Goal: Information Seeking & Learning: Learn about a topic

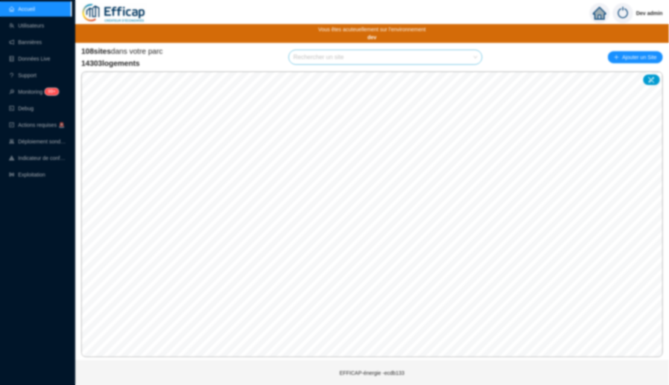
drag, startPoint x: 472, startPoint y: 18, endPoint x: 454, endPoint y: 78, distance: 63.3
click at [472, 18] on div "Actions requises Saison de chauffe 2025-2026 Afin d'optimiser la régulation de …" at bounding box center [334, 192] width 669 height 385
click at [315, 59] on input "search" at bounding box center [382, 57] width 177 height 14
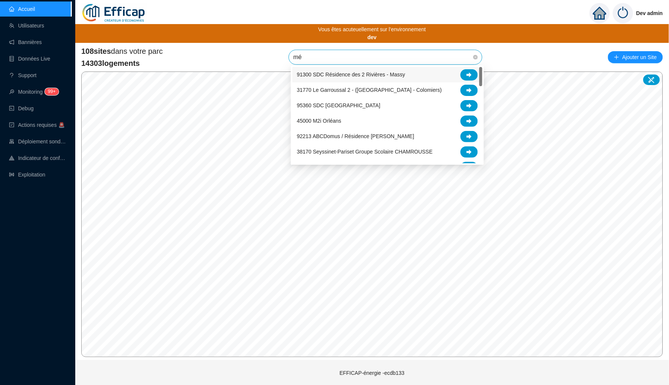
type input "mér"
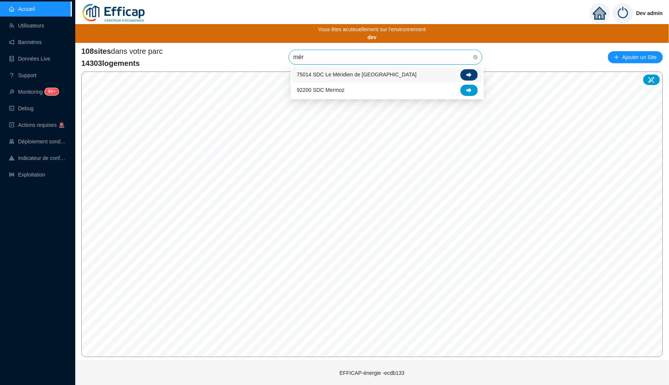
click at [471, 76] on icon at bounding box center [469, 74] width 5 height 5
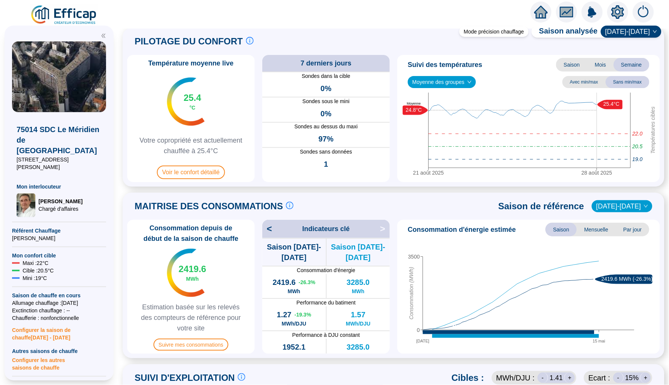
scroll to position [16, 0]
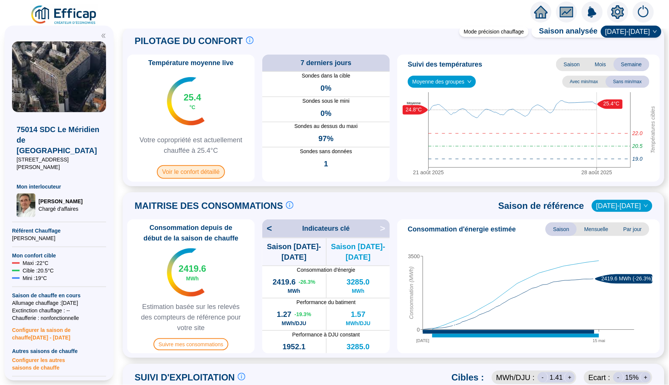
click at [203, 174] on span "Voir le confort détaillé" at bounding box center [191, 172] width 68 height 14
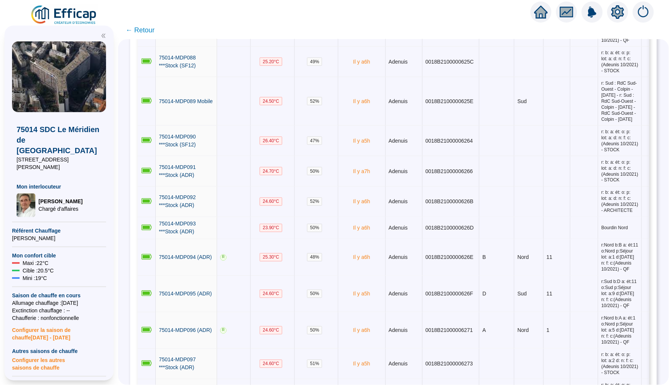
scroll to position [1739, 0]
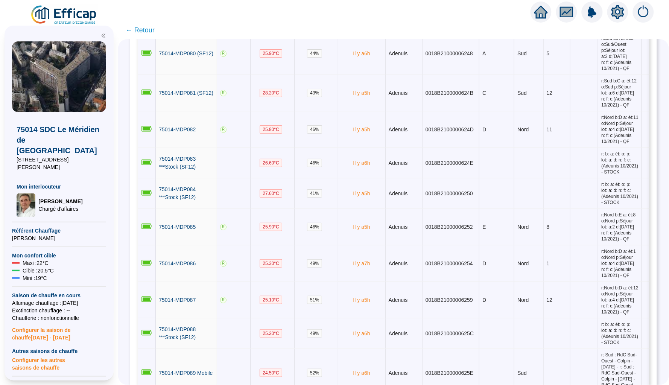
click at [141, 29] on span "← Retour" at bounding box center [140, 30] width 29 height 11
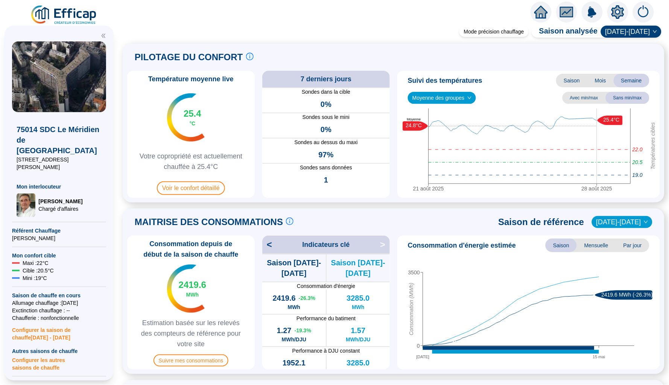
click at [625, 5] on div at bounding box center [617, 12] width 21 height 21
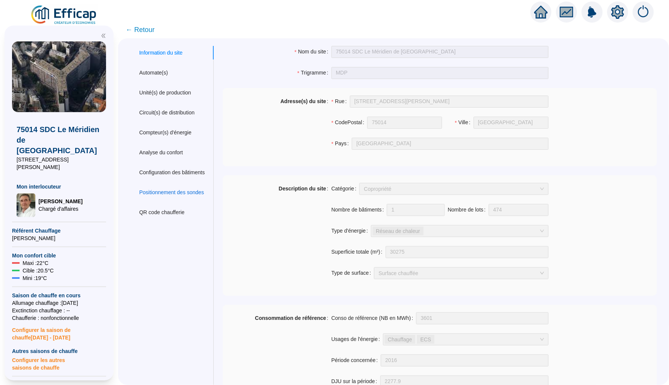
click at [171, 189] on div "Positionnement des sondes" at bounding box center [171, 193] width 65 height 8
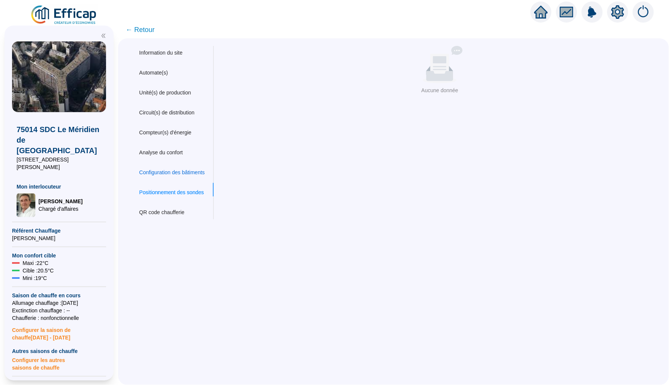
click at [170, 171] on div "Configuration des bâtiments" at bounding box center [171, 173] width 65 height 8
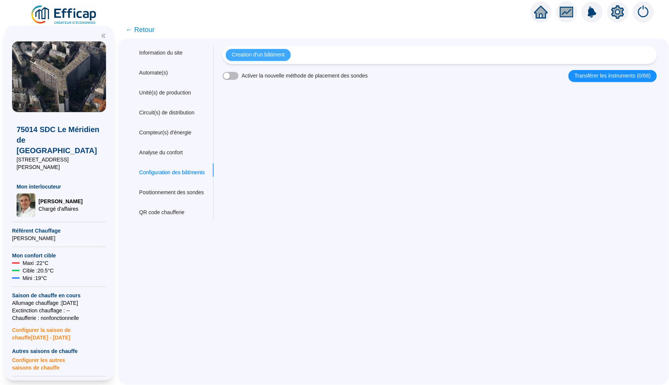
click at [268, 54] on span "Creation d'un bâtiment" at bounding box center [258, 55] width 53 height 8
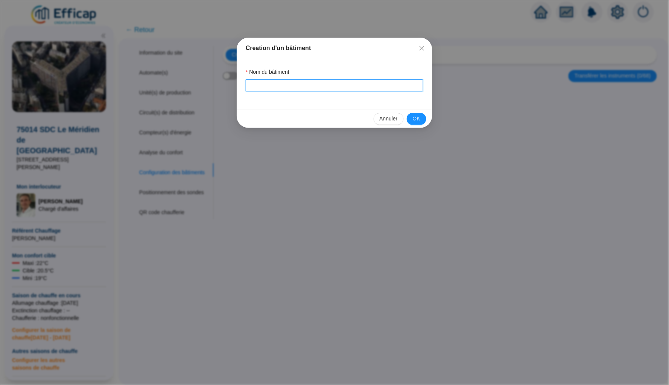
click at [287, 81] on input "Nom du bâtiment" at bounding box center [335, 85] width 178 height 12
type input "Nord"
click at [418, 117] on span "OK" at bounding box center [417, 119] width 8 height 8
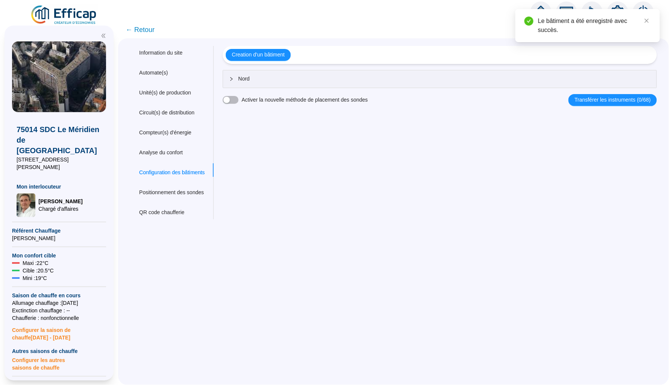
click at [259, 84] on div "Nord" at bounding box center [440, 78] width 434 height 17
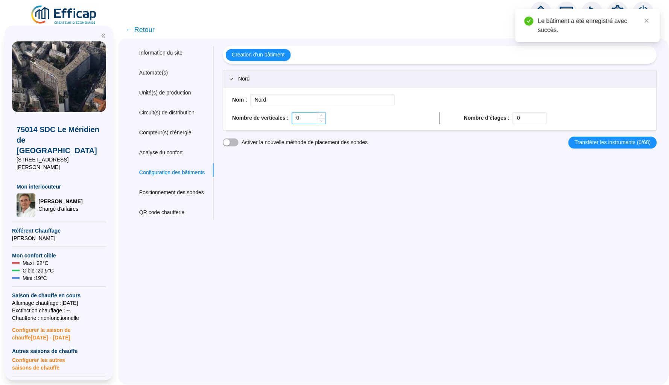
click at [310, 117] on input "0" at bounding box center [308, 118] width 33 height 11
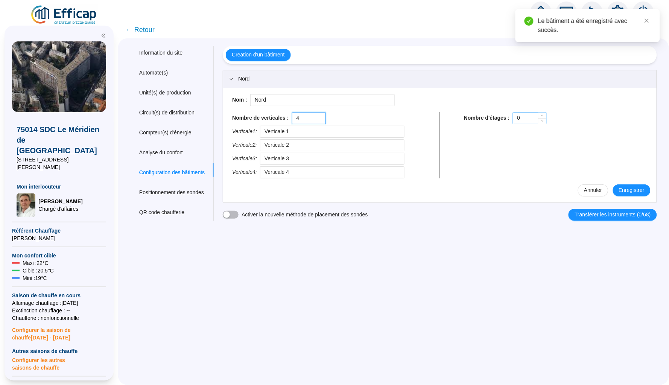
type input "4"
click at [524, 113] on input "0" at bounding box center [529, 118] width 33 height 11
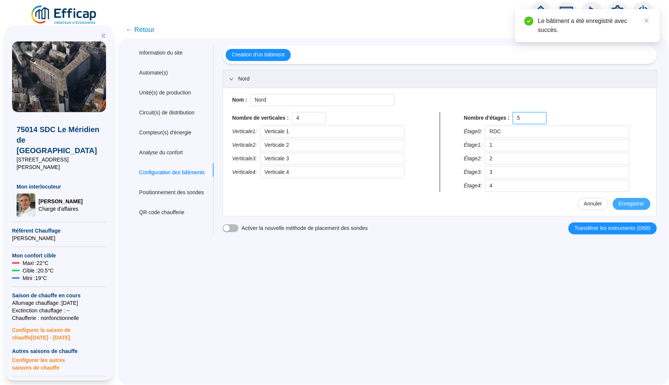
type input "5"
click at [639, 205] on span "Enregistrer" at bounding box center [632, 204] width 26 height 8
type input "RDC"
type input "1"
type input "2"
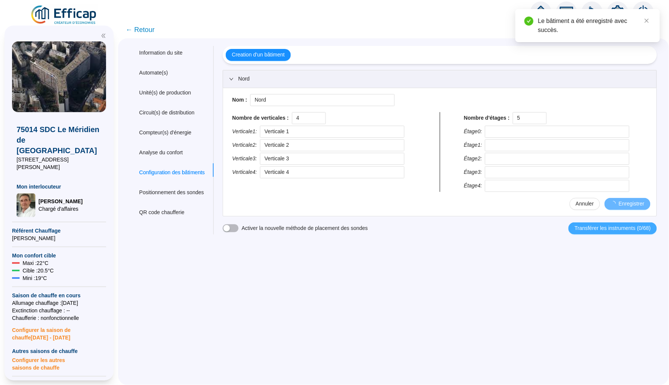
type input "3"
type input "4"
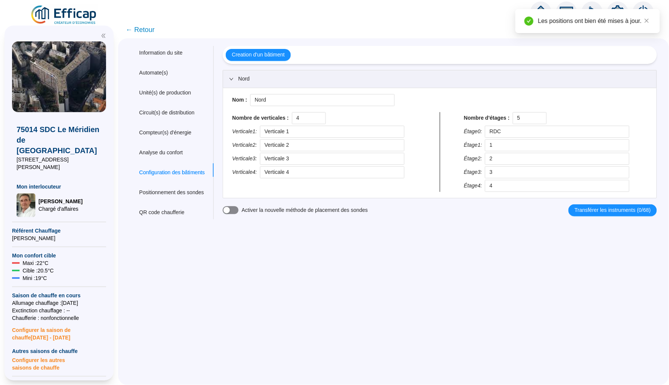
click at [237, 212] on span "button" at bounding box center [231, 210] width 16 height 8
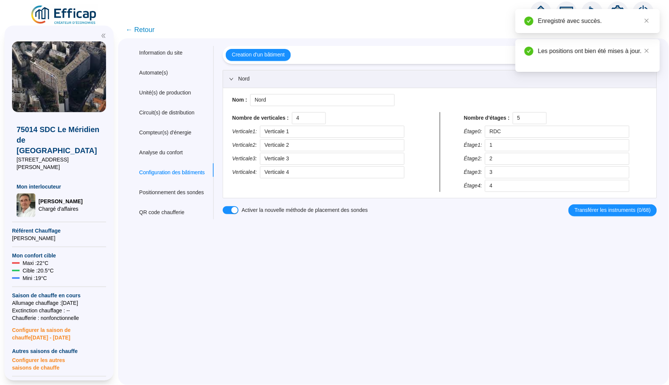
click at [137, 29] on span "← Retour" at bounding box center [140, 29] width 29 height 11
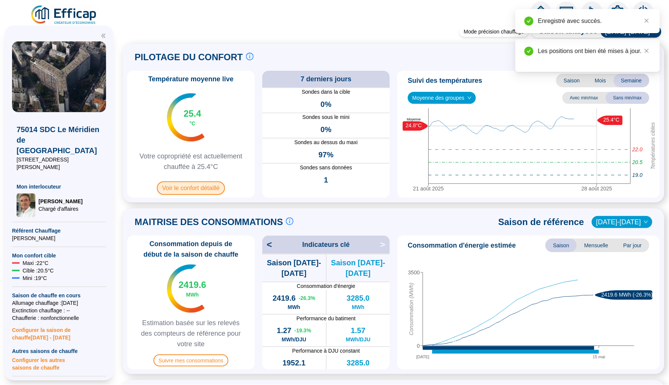
click at [195, 185] on span "Voir le confort détaillé" at bounding box center [191, 188] width 68 height 14
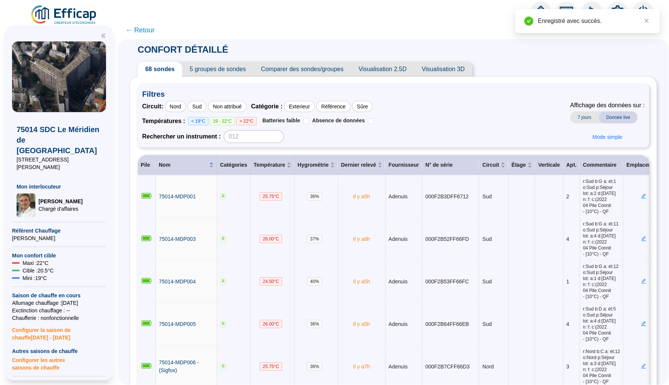
click at [616, 3] on div at bounding box center [617, 12] width 21 height 21
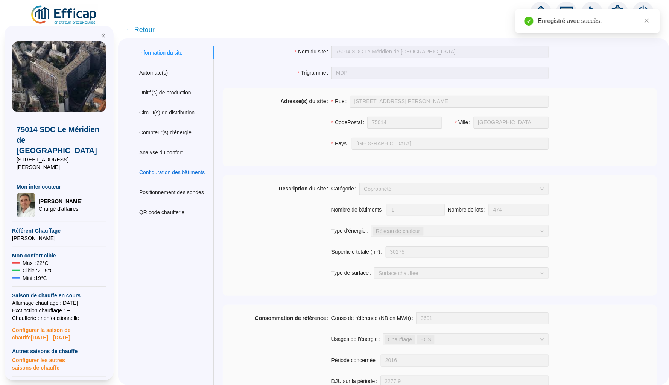
click at [181, 169] on div "Configuration des bâtiments" at bounding box center [171, 173] width 65 height 8
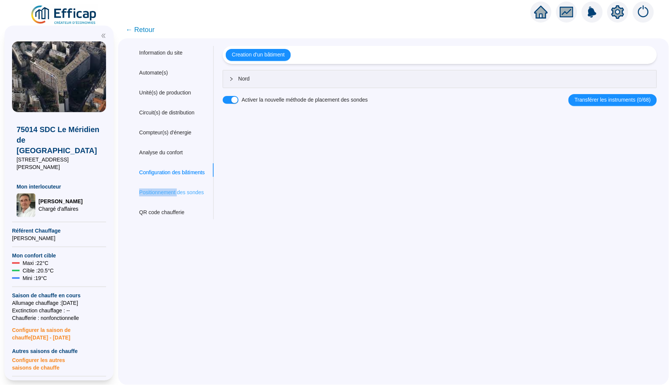
click at [180, 186] on div "Positionnement des sondes" at bounding box center [172, 193] width 84 height 14
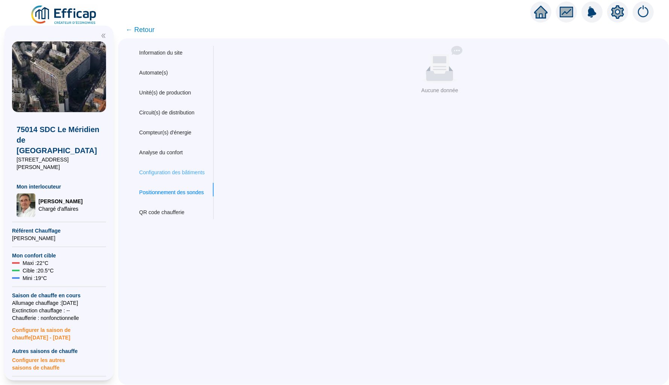
click at [190, 166] on div "Configuration des bâtiments" at bounding box center [172, 173] width 84 height 14
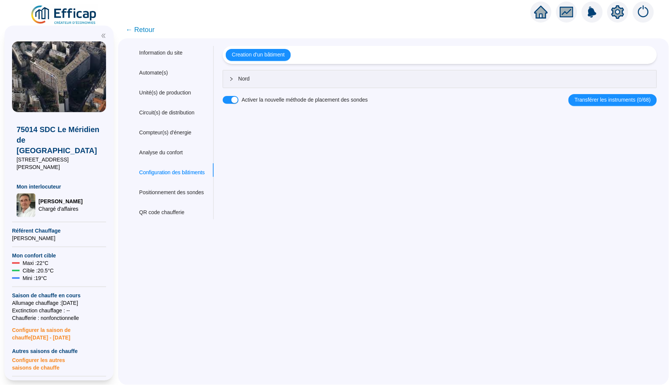
click at [439, 79] on span "Nord" at bounding box center [444, 79] width 412 height 8
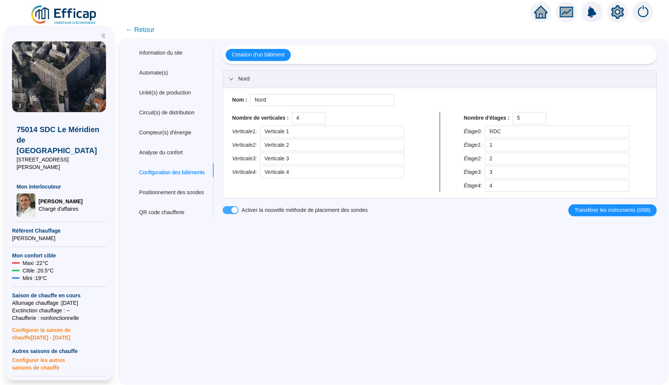
click at [237, 210] on div "button" at bounding box center [234, 210] width 6 height 6
click at [149, 29] on span "← Retour" at bounding box center [140, 29] width 29 height 11
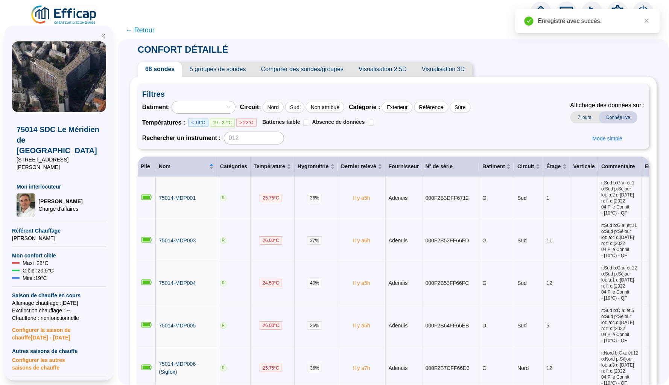
click at [622, 8] on icon "setting" at bounding box center [618, 12] width 13 height 14
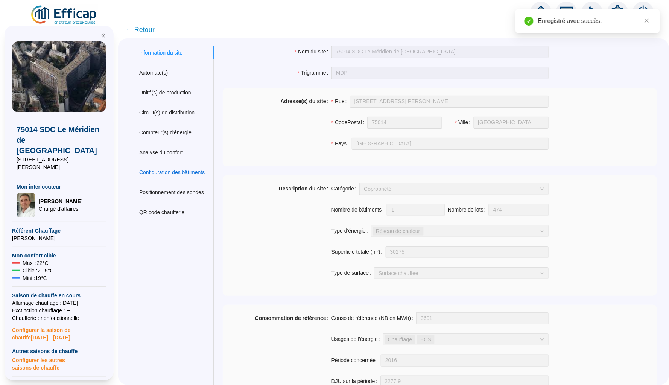
click at [192, 171] on div "Configuration des bâtiments" at bounding box center [171, 173] width 65 height 8
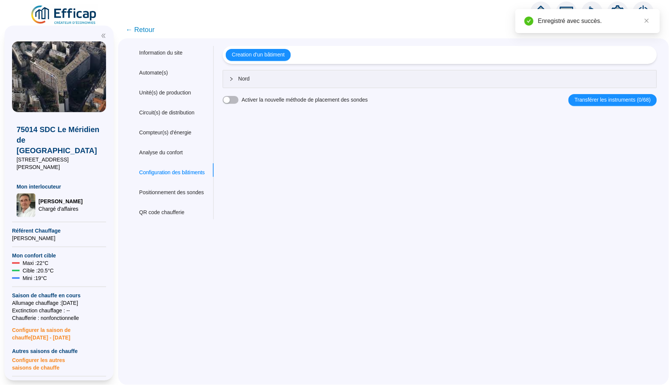
click at [174, 201] on div "Information du site Automate(s) Unité(s) de production Circuit(s) de distributi…" at bounding box center [172, 133] width 84 height 174
click at [176, 191] on div "Positionnement des sondes" at bounding box center [171, 193] width 65 height 8
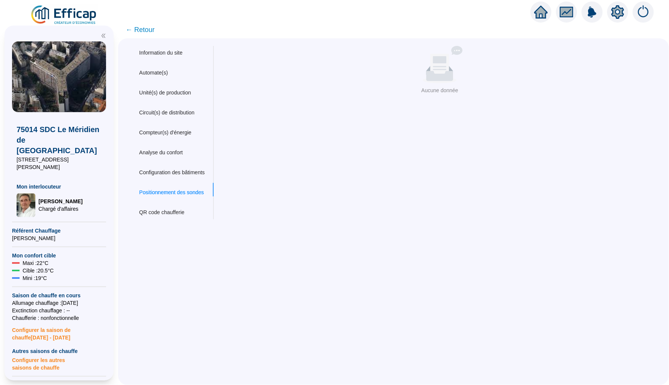
click at [150, 28] on span "← Retour" at bounding box center [140, 29] width 29 height 11
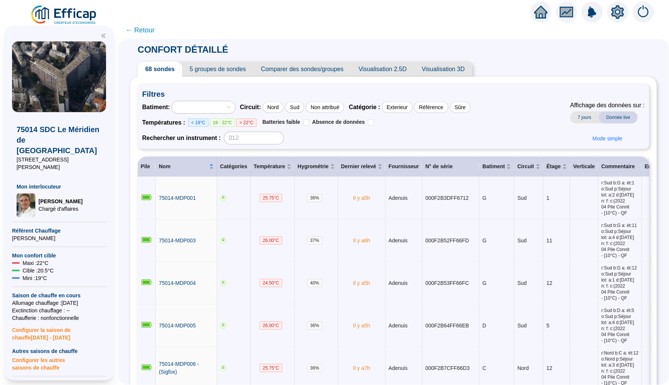
click at [540, 9] on icon "home" at bounding box center [541, 12] width 14 height 11
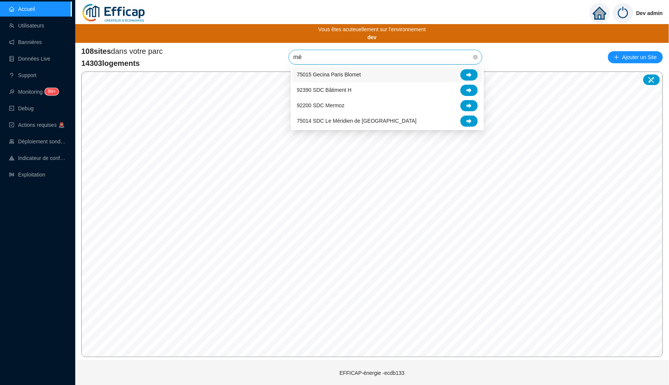
type input "mér"
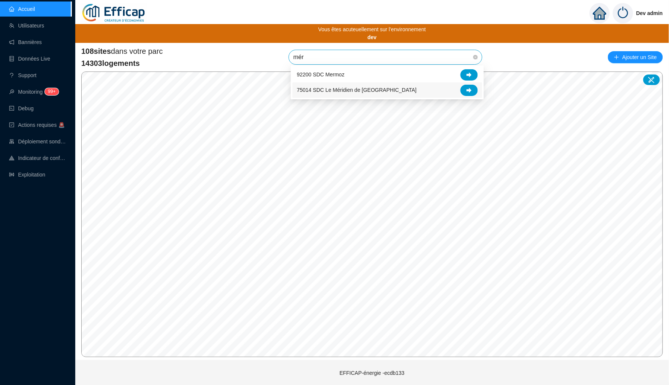
click at [339, 87] on span "75014 SDC Le Méridien de [GEOGRAPHIC_DATA]" at bounding box center [357, 90] width 120 height 8
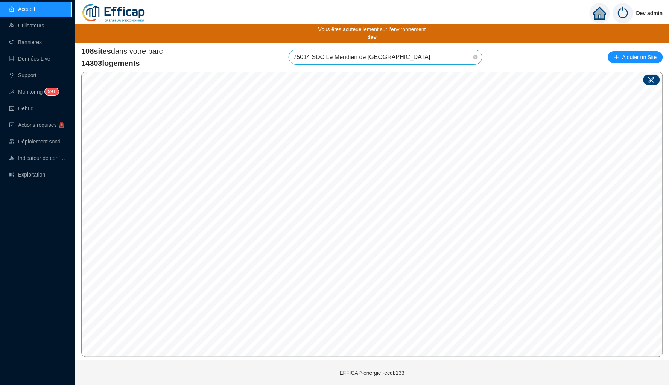
click at [654, 77] on icon at bounding box center [651, 80] width 6 height 6
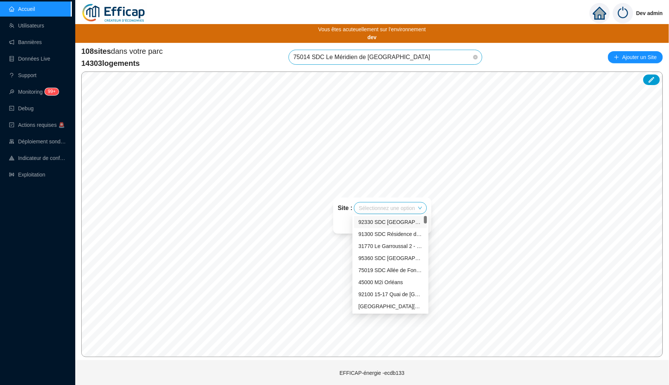
click at [377, 208] on input "search" at bounding box center [387, 207] width 56 height 11
type input "mé"
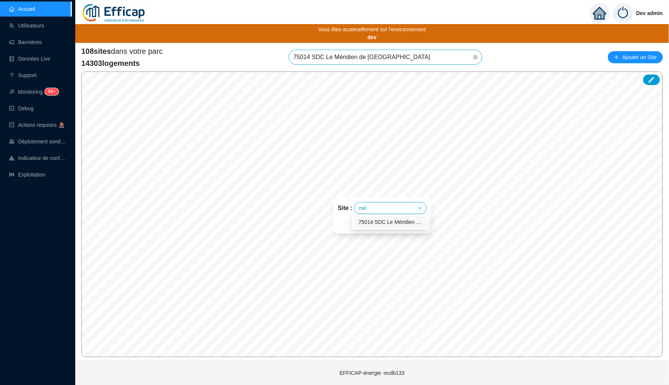
click at [378, 220] on div "75014 SDC Le Méridien de [GEOGRAPHIC_DATA]" at bounding box center [391, 222] width 64 height 8
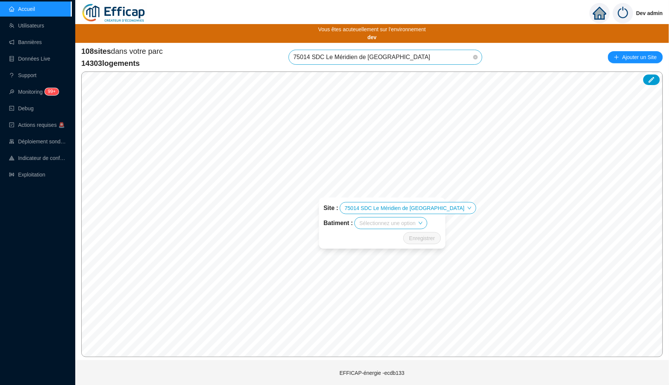
click at [405, 218] on input "search" at bounding box center [387, 223] width 56 height 11
click at [389, 237] on div "Nord" at bounding box center [396, 237] width 64 height 8
click at [422, 239] on span "Enregistrer" at bounding box center [422, 238] width 26 height 9
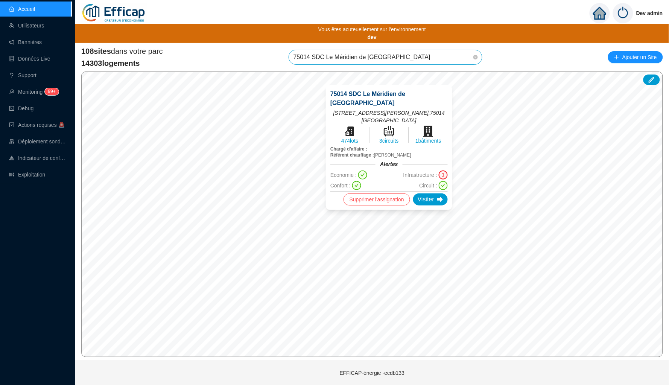
click at [439, 171] on div "1" at bounding box center [443, 174] width 9 height 9
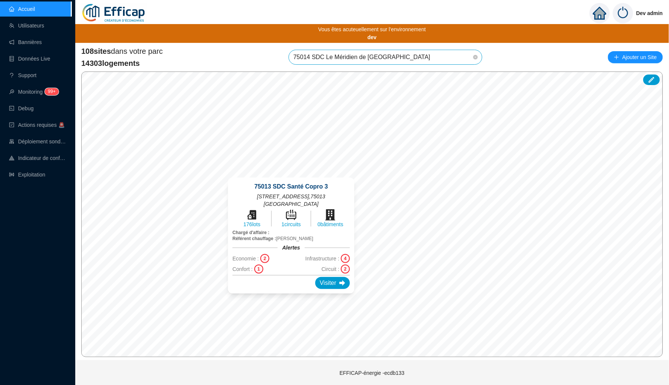
click at [269, 255] on div "2" at bounding box center [264, 258] width 9 height 9
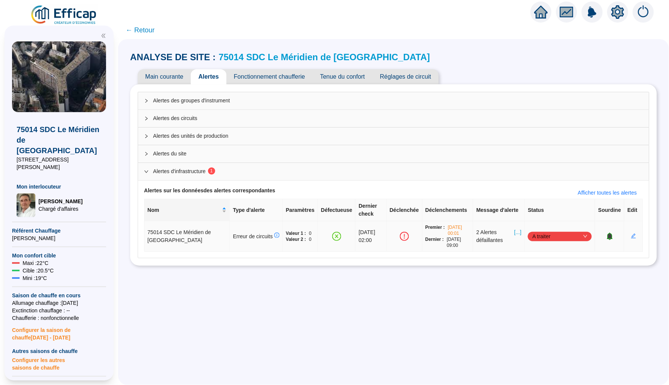
click at [515, 233] on span "[...]" at bounding box center [517, 236] width 7 height 16
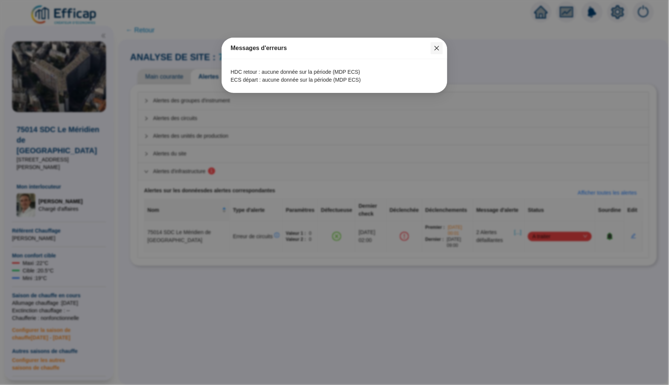
click at [436, 47] on icon "close" at bounding box center [437, 48] width 5 height 5
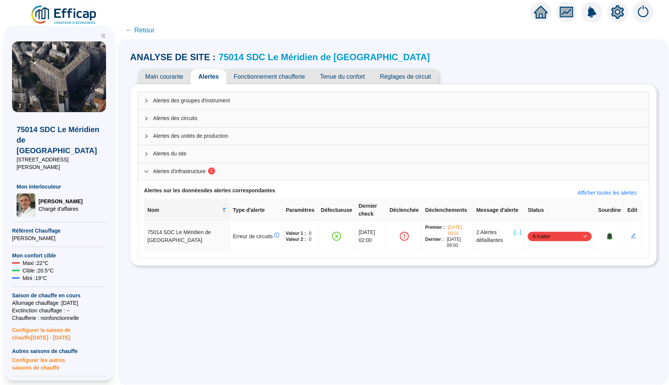
click at [142, 29] on span "← Retour" at bounding box center [140, 30] width 29 height 11
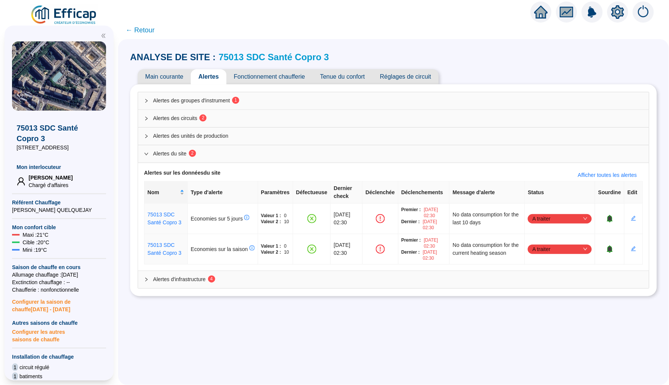
click at [257, 120] on span "Alertes des circuits 2" at bounding box center [398, 118] width 490 height 8
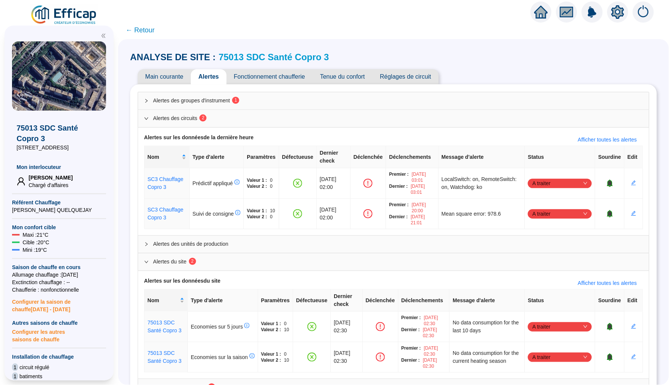
click at [257, 120] on span "Alertes des circuits 2" at bounding box center [398, 118] width 490 height 8
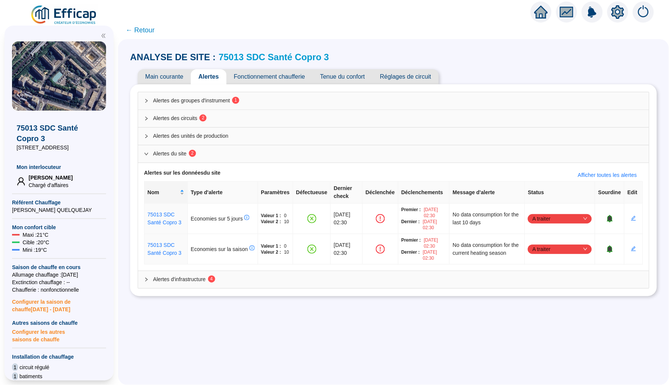
click at [179, 79] on span "Main courante" at bounding box center [164, 76] width 53 height 15
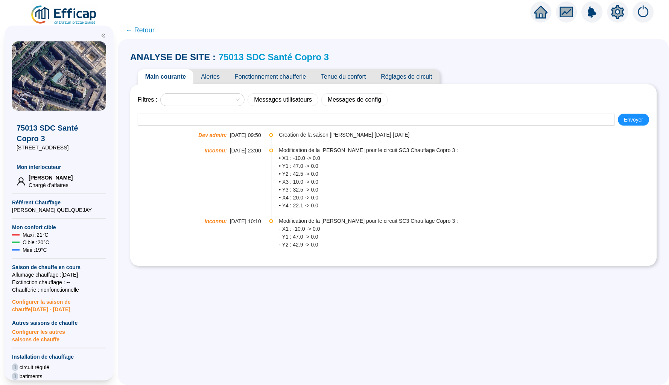
click at [146, 25] on span "← Retour" at bounding box center [140, 30] width 29 height 11
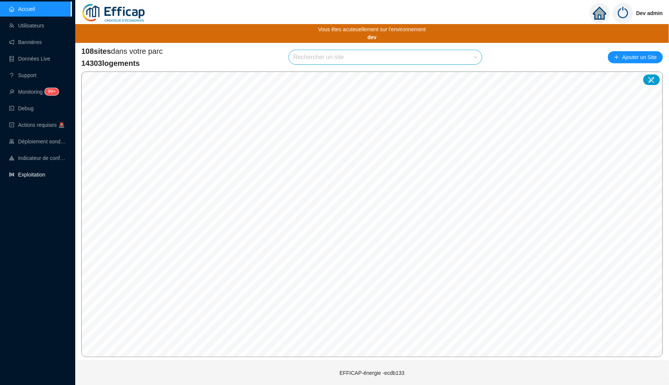
click at [45, 172] on link "Exploitation" at bounding box center [27, 175] width 36 height 6
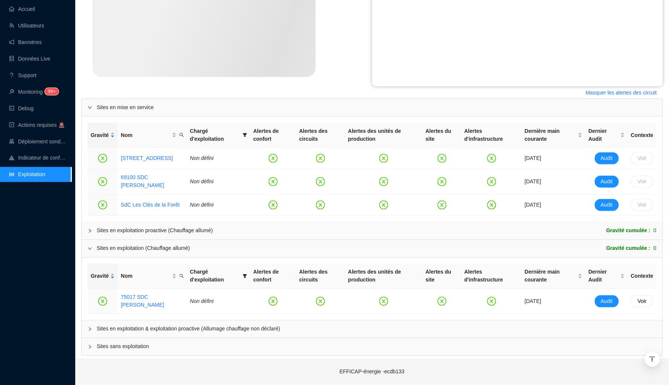
click at [237, 324] on div "Sites en exploitation & exploitation proactive (Allumage chauffage non déclaré)" at bounding box center [372, 329] width 581 height 17
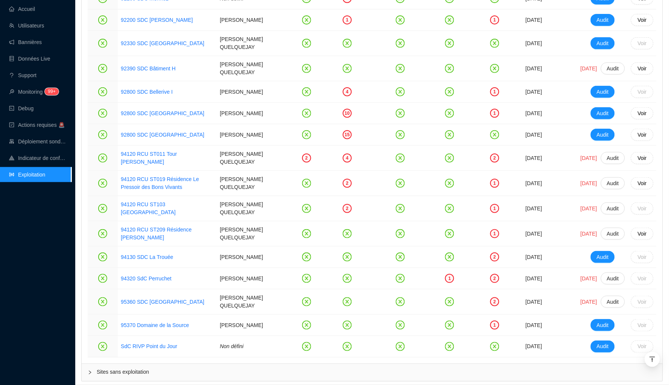
click at [185, 368] on span "Sites sans exploitation" at bounding box center [377, 372] width 560 height 8
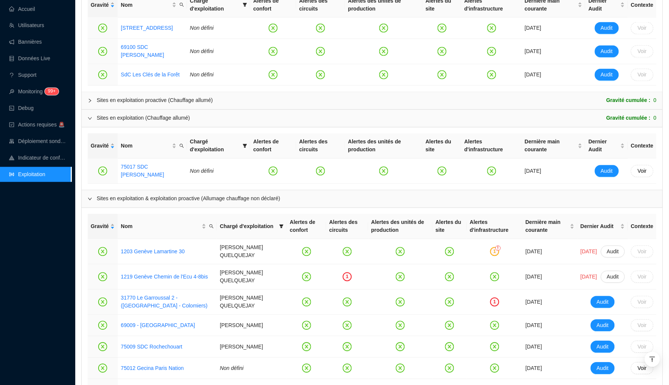
scroll to position [387, 0]
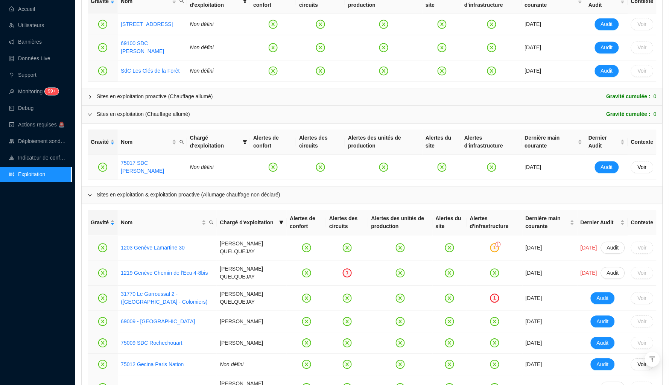
click at [155, 99] on div "Sites en exploitation proactive (Chauffage allumé)" at bounding box center [155, 97] width 116 height 8
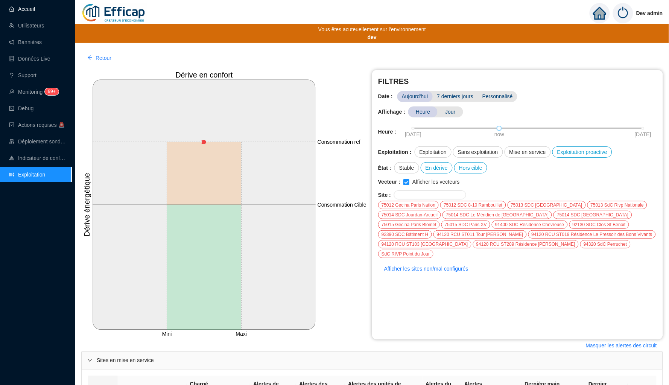
scroll to position [0, 0]
click at [24, 12] on link "Accueil" at bounding box center [22, 9] width 26 height 6
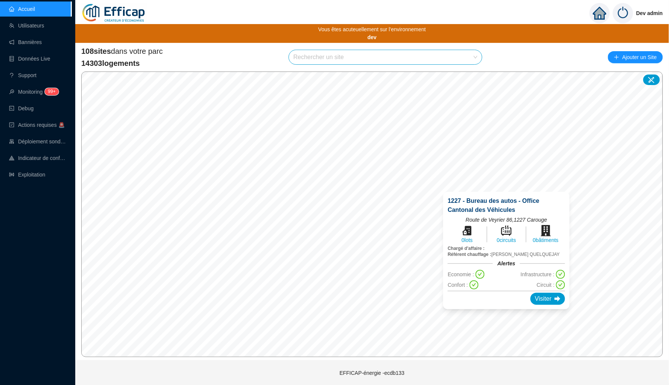
click at [507, 191] on div "1227 - Bureau des autos - Office Cantonal des Véhicules Route de Veyrier 86 , 1…" at bounding box center [506, 250] width 145 height 135
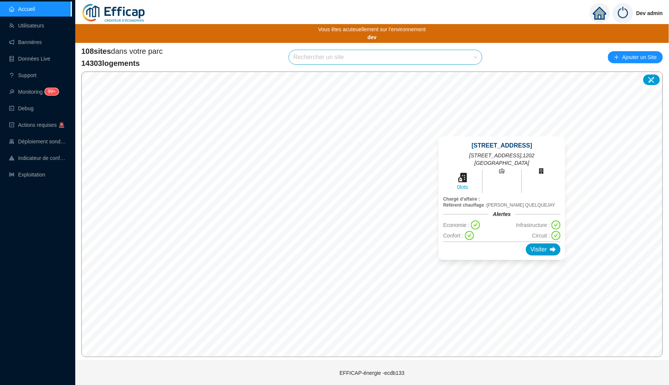
click at [502, 132] on div "1202 SdC Butini 15 Rue Butini 15 , 1202 Genève 0 lots Chargé d'affaire : Référe…" at bounding box center [502, 199] width 145 height 142
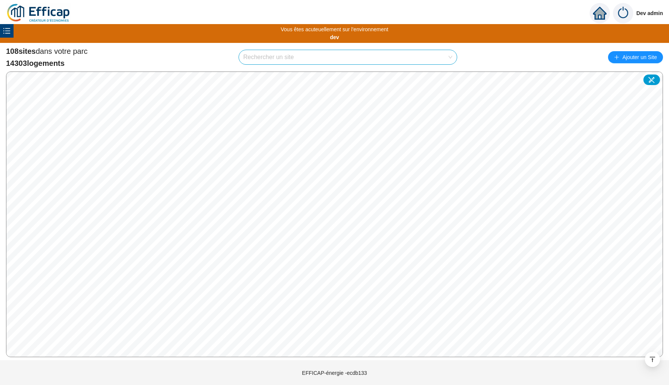
scroll to position [257, 203]
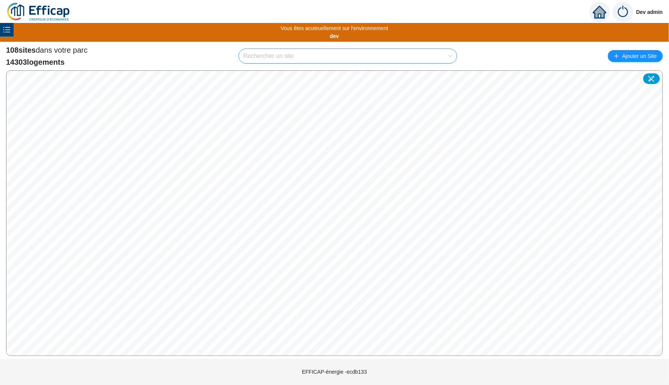
click at [10, 29] on icon "unordered-list" at bounding box center [7, 30] width 8 height 8
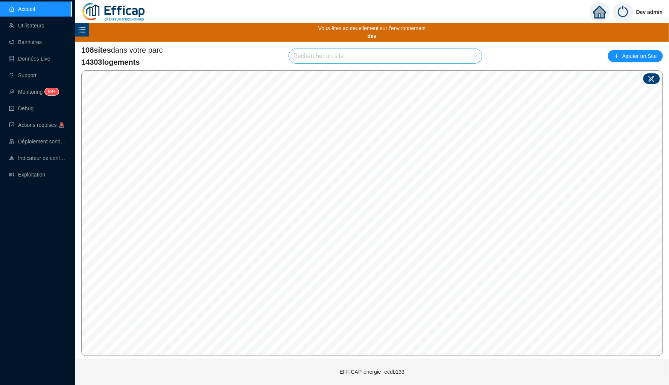
click at [653, 74] on div at bounding box center [652, 78] width 17 height 11
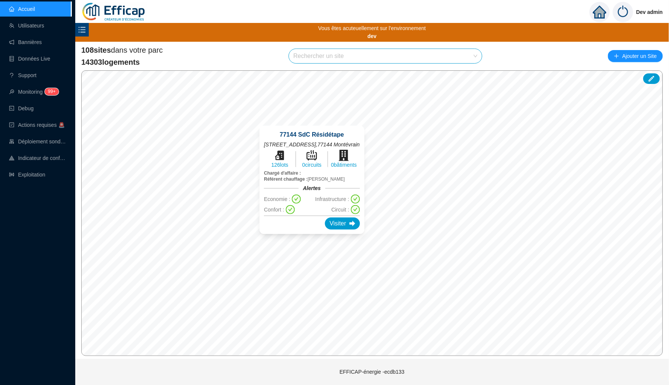
click at [310, 239] on div "77144 SdC Résidétape [STREET_ADDRESS] 126 lots 0 circuits 0 bâtiments Chargé d'…" at bounding box center [312, 180] width 123 height 126
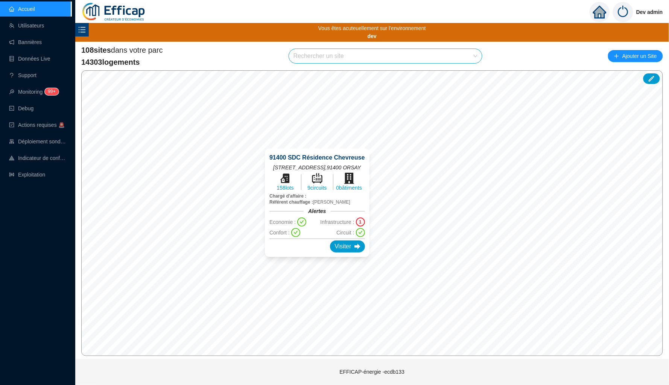
click at [320, 145] on div "91400 SDC Résidence Chevreuse 34, avenue Saint-Laurent , 91400 ORSAY 158 lots 9…" at bounding box center [317, 203] width 122 height 126
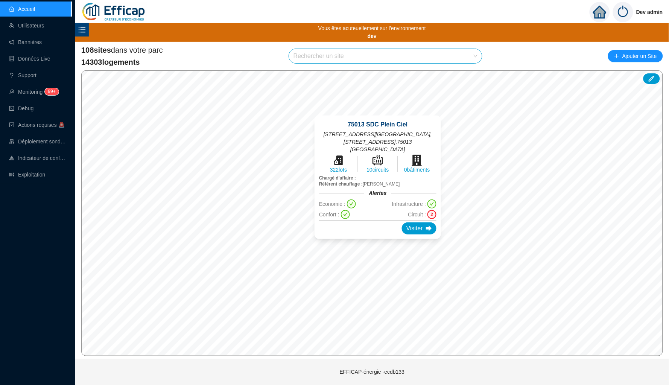
click at [379, 111] on div "75013 SDC Plein Ciel 8-14 rue Emile Deslandres, 25 boulevard Arago, 1-13 r des …" at bounding box center [378, 178] width 145 height 142
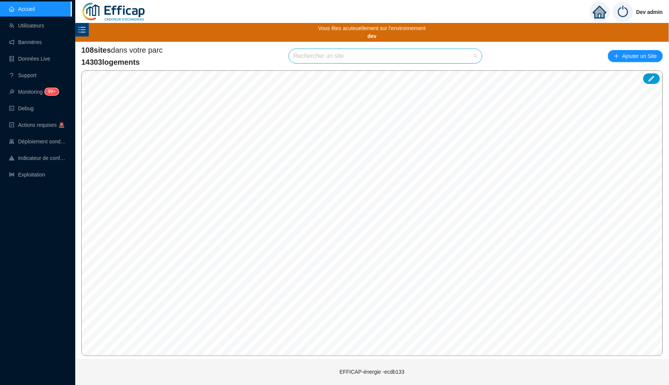
click at [370, 56] on input "search" at bounding box center [382, 56] width 177 height 14
type input "troué"
click at [433, 73] on div "94130 SDC La Trouée" at bounding box center [387, 73] width 181 height 11
click at [435, 54] on span "94130 SDC La Trouée" at bounding box center [386, 56] width 184 height 14
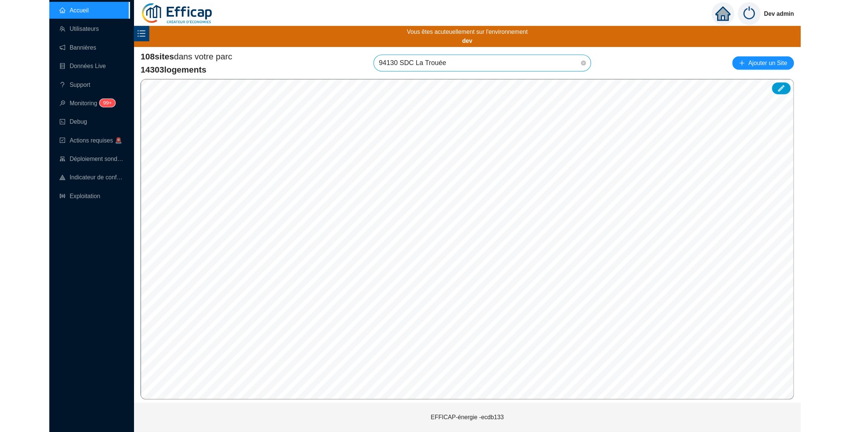
scroll to position [768, 0]
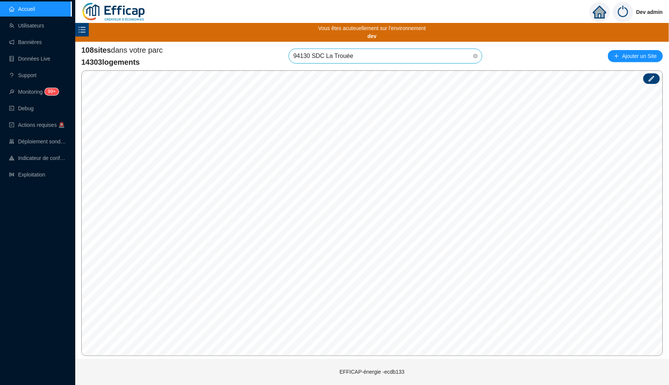
click at [654, 79] on icon at bounding box center [652, 79] width 8 height 8
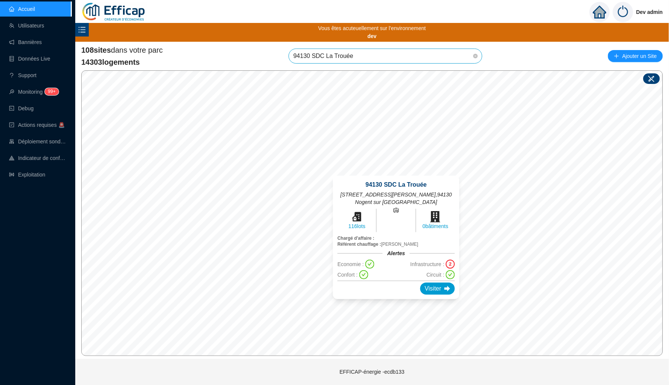
click at [396, 172] on div "94130 SDC La Trouée 24 Grande Rue Charles de Gaulle , 94130 Nogent sur Marne 11…" at bounding box center [396, 238] width 145 height 142
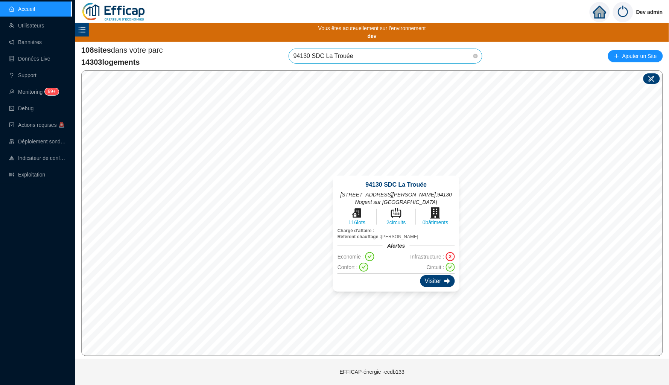
click at [444, 280] on icon at bounding box center [447, 281] width 6 height 6
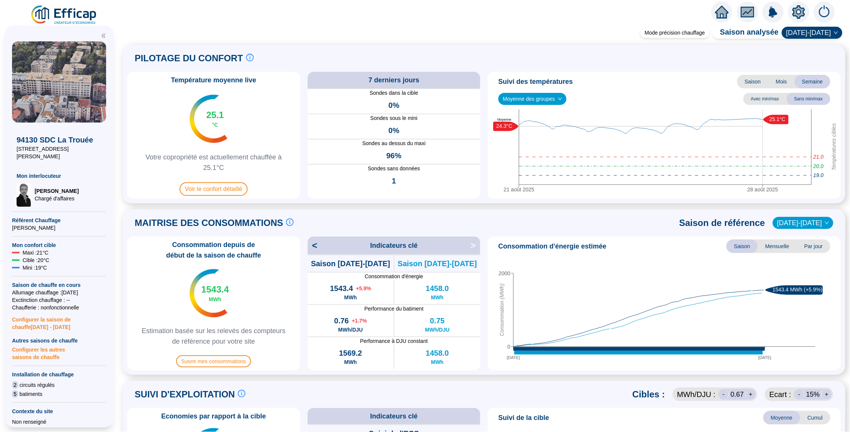
click at [669, 15] on icon "home" at bounding box center [722, 12] width 14 height 13
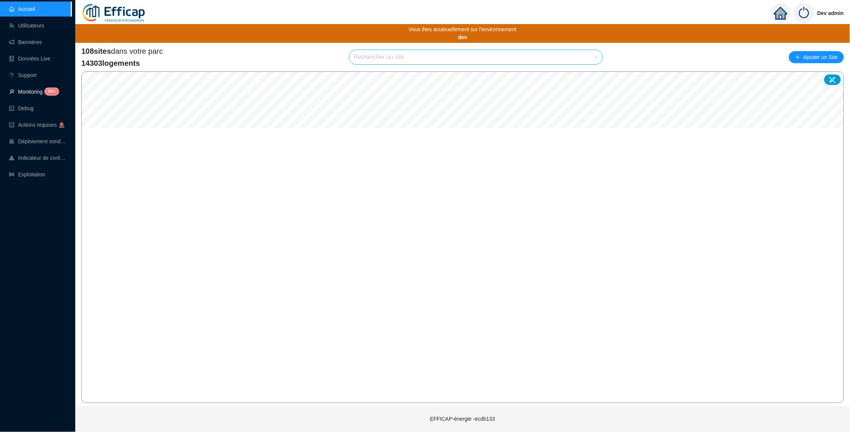
click at [29, 94] on link "Monitoring 99+" at bounding box center [32, 92] width 47 height 6
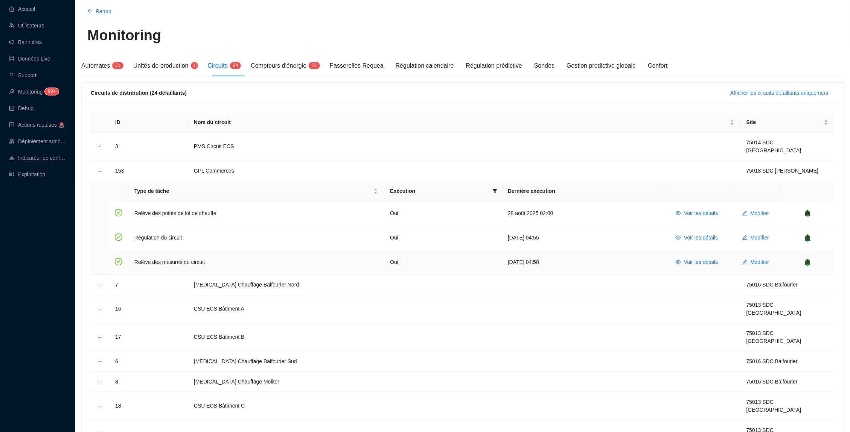
scroll to position [65, 0]
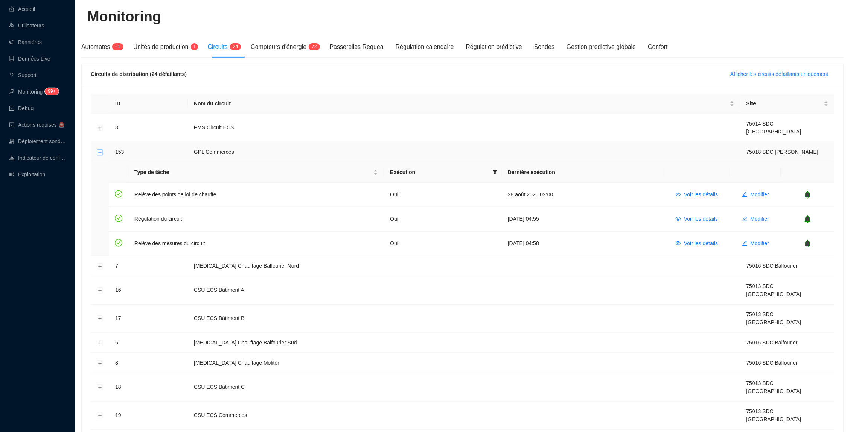
click at [98, 149] on button "Réduire la ligne" at bounding box center [100, 152] width 6 height 6
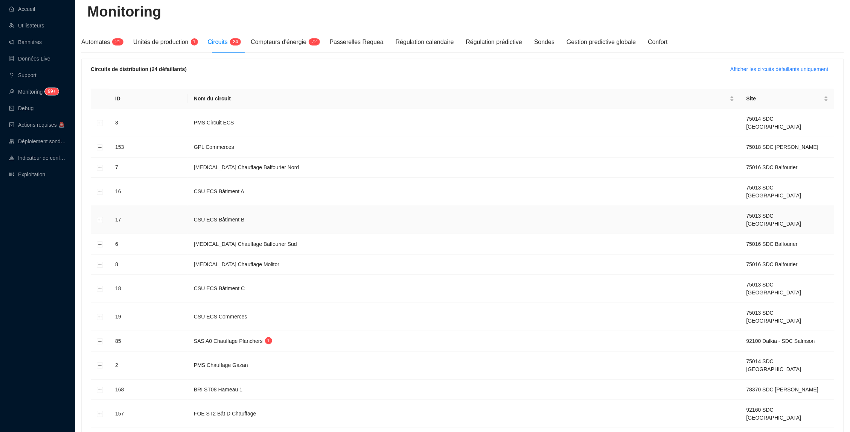
scroll to position [70, 0]
click at [669, 72] on span "Afficher les circuits défaillants uniquement" at bounding box center [780, 69] width 98 height 8
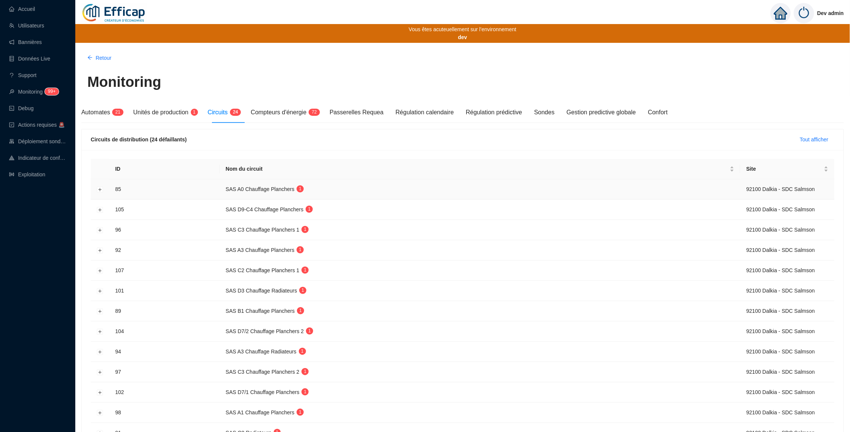
scroll to position [0, 0]
click at [99, 190] on button "Développer la ligne" at bounding box center [100, 190] width 6 height 6
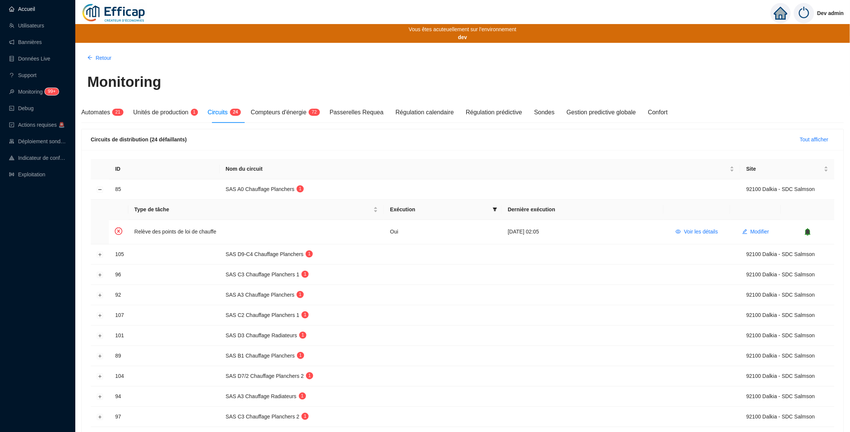
click at [35, 6] on link "Accueil" at bounding box center [22, 9] width 26 height 6
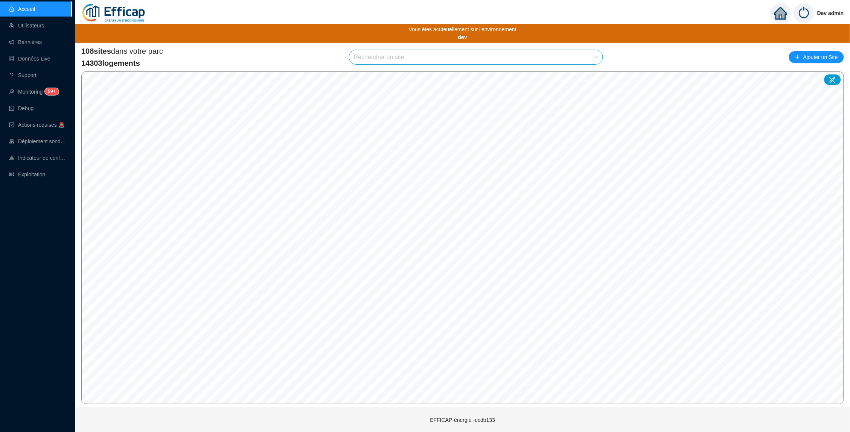
click at [445, 61] on input "search" at bounding box center [472, 57] width 237 height 14
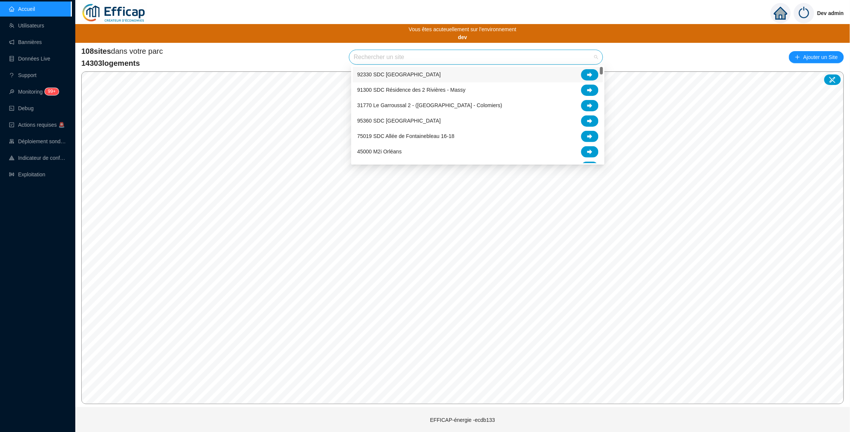
click at [444, 75] on div "92330 SDC [GEOGRAPHIC_DATA]" at bounding box center [477, 74] width 241 height 11
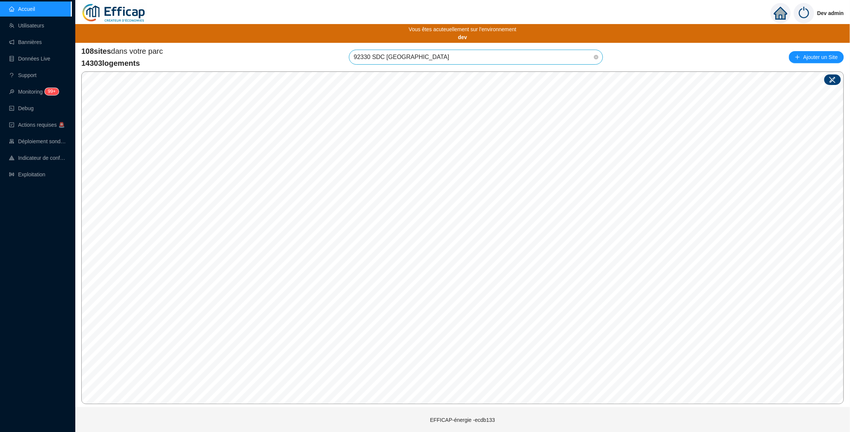
click at [669, 79] on div at bounding box center [832, 80] width 17 height 11
click at [541, 230] on input "search" at bounding box center [526, 232] width 56 height 11
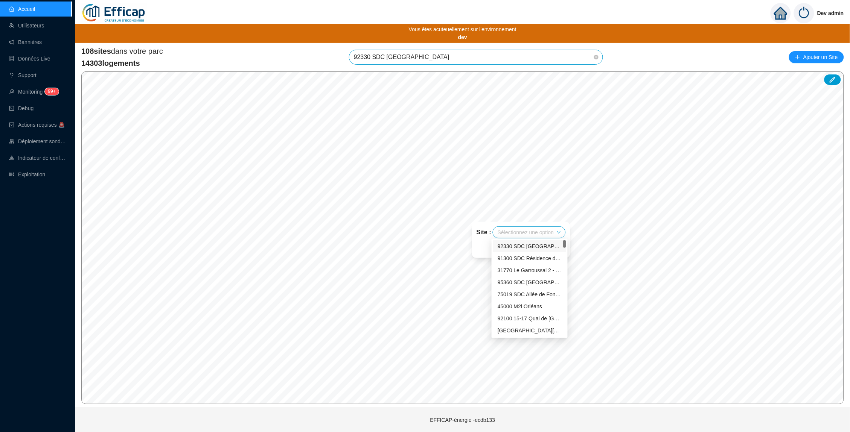
click at [539, 249] on div "92330 SDC [GEOGRAPHIC_DATA]" at bounding box center [530, 247] width 64 height 8
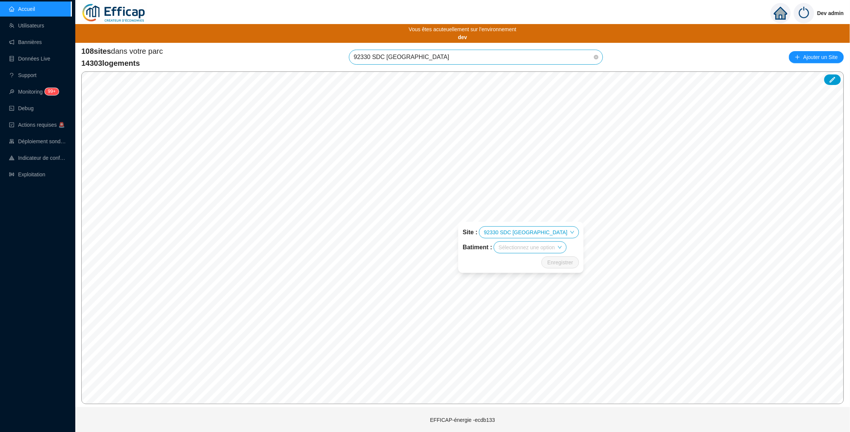
click at [535, 251] on input "search" at bounding box center [527, 247] width 56 height 11
click at [486, 263] on div "Enregistrer" at bounding box center [521, 263] width 116 height 12
drag, startPoint x: 128, startPoint y: 61, endPoint x: 97, endPoint y: 61, distance: 30.9
click at [97, 61] on span "14303 logements" at bounding box center [122, 63] width 82 height 11
click at [91, 62] on span "14303 logements" at bounding box center [122, 63] width 82 height 11
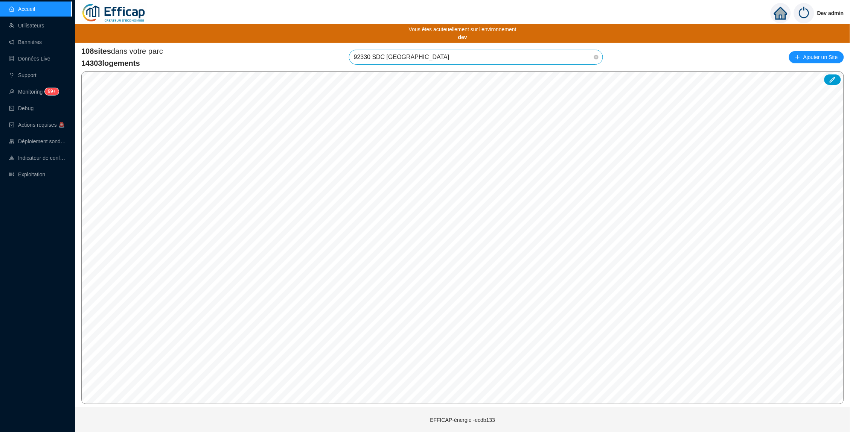
drag, startPoint x: 91, startPoint y: 62, endPoint x: 120, endPoint y: 62, distance: 29.0
click at [120, 62] on span "14303 logements" at bounding box center [122, 63] width 82 height 11
click at [148, 63] on span "14303 logements" at bounding box center [122, 63] width 82 height 11
drag, startPoint x: 157, startPoint y: 52, endPoint x: 89, endPoint y: 50, distance: 67.4
click at [89, 50] on span "108 sites dans votre parc" at bounding box center [122, 51] width 82 height 11
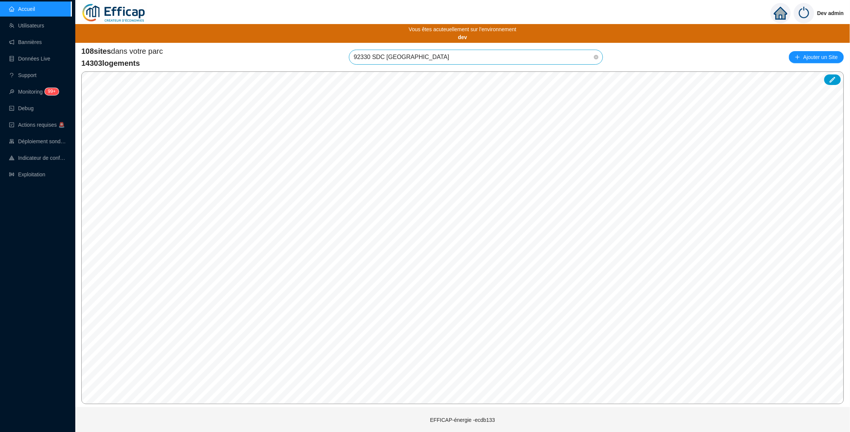
click at [184, 65] on div "108 sites dans votre parc 14303 logements 92330 SDC Parc Penthievre Ajouter un …" at bounding box center [462, 57] width 763 height 23
click at [487, 52] on span "92330 SDC Parc Penthievre" at bounding box center [476, 57] width 244 height 14
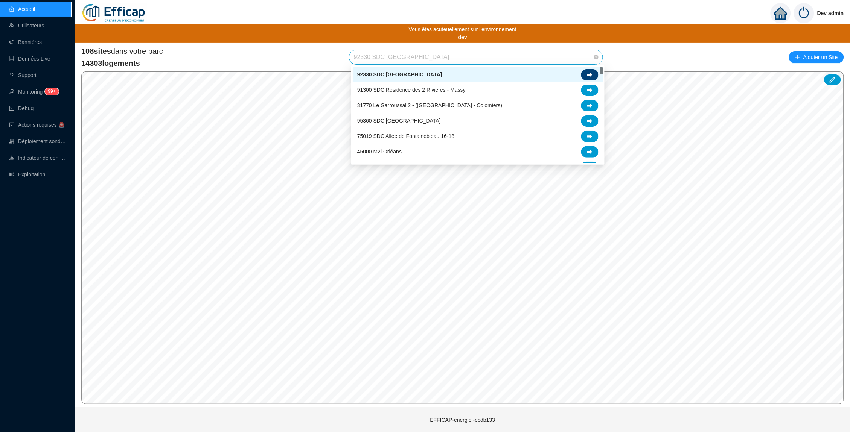
click at [594, 74] on div at bounding box center [589, 74] width 17 height 11
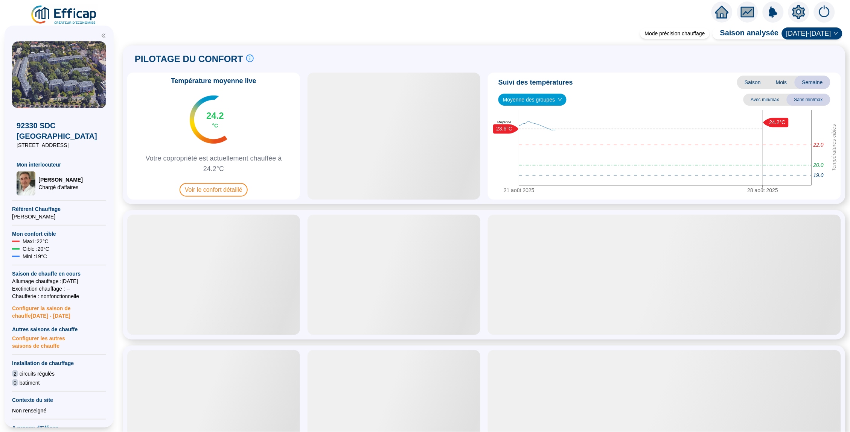
click at [669, 13] on icon "home" at bounding box center [722, 12] width 14 height 11
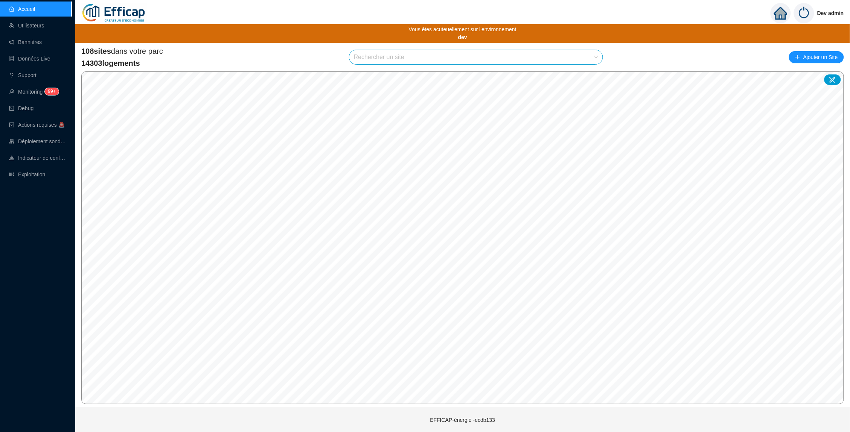
click at [428, 59] on input "search" at bounding box center [472, 57] width 237 height 14
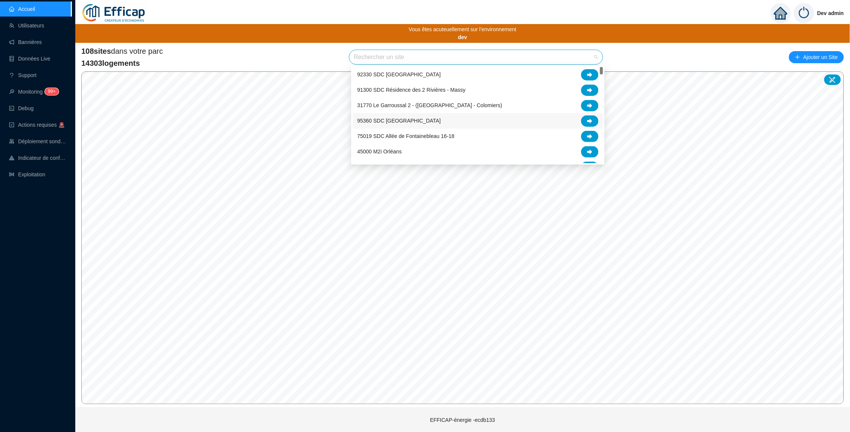
click at [434, 118] on span "95360 SDC [GEOGRAPHIC_DATA]" at bounding box center [399, 121] width 84 height 8
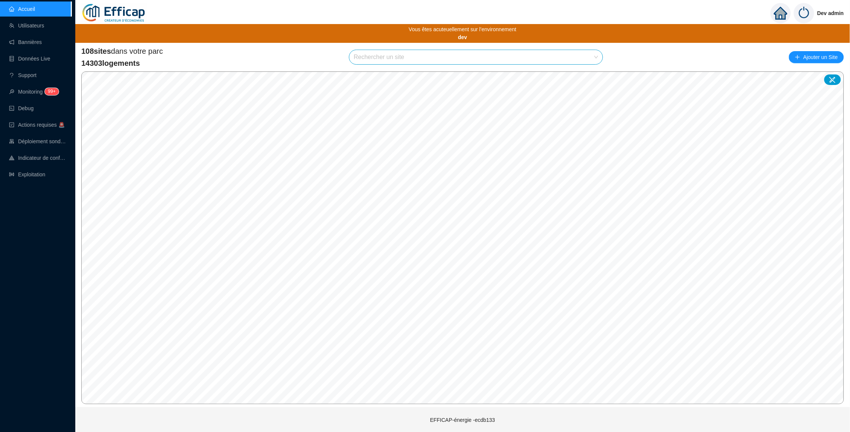
click at [413, 53] on input "search" at bounding box center [472, 57] width 237 height 14
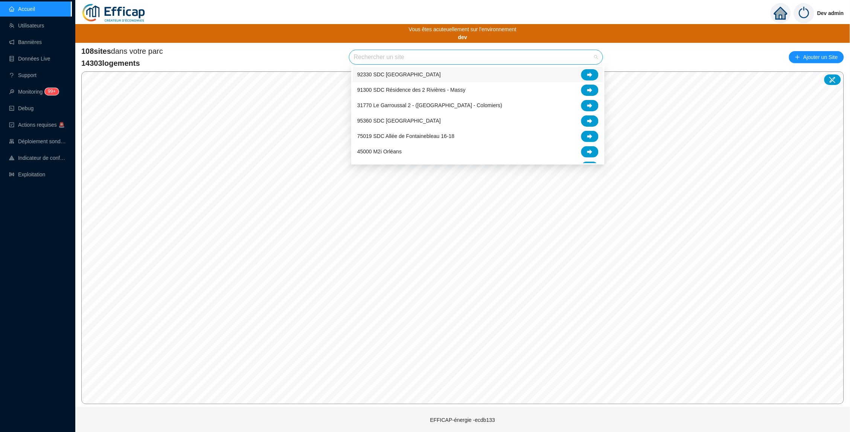
click at [394, 57] on input "search" at bounding box center [472, 57] width 237 height 14
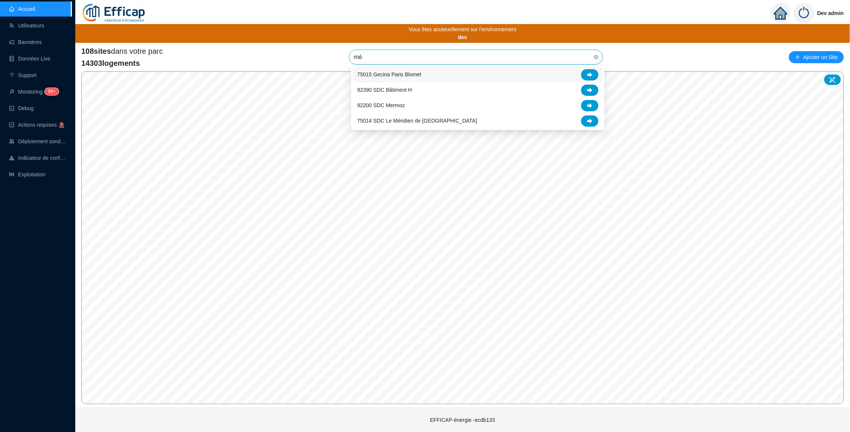
type input "mér"
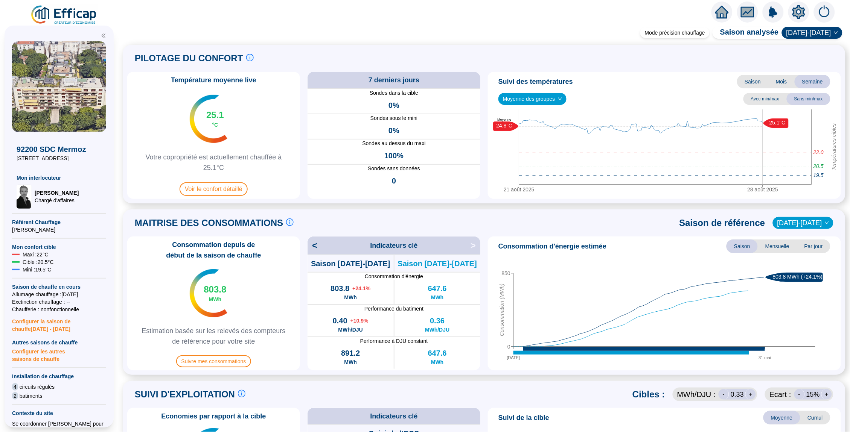
click at [669, 13] on icon "home" at bounding box center [722, 12] width 14 height 11
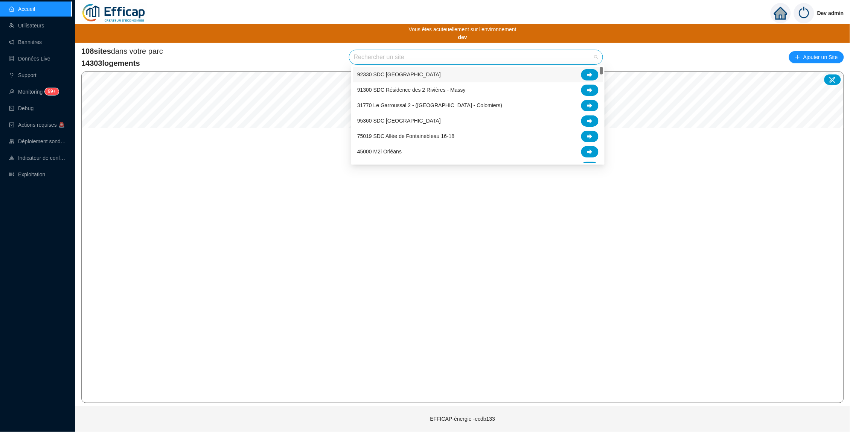
click at [382, 59] on input "search" at bounding box center [472, 57] width 237 height 14
type input "mé"
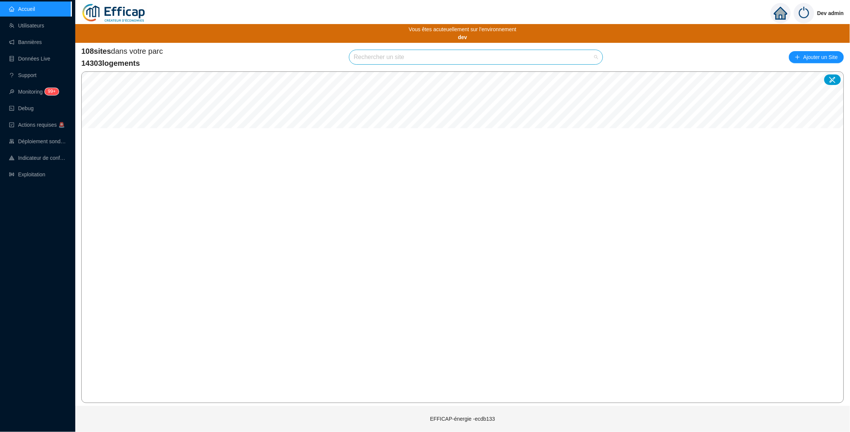
click at [432, 53] on input "search" at bounding box center [472, 57] width 237 height 14
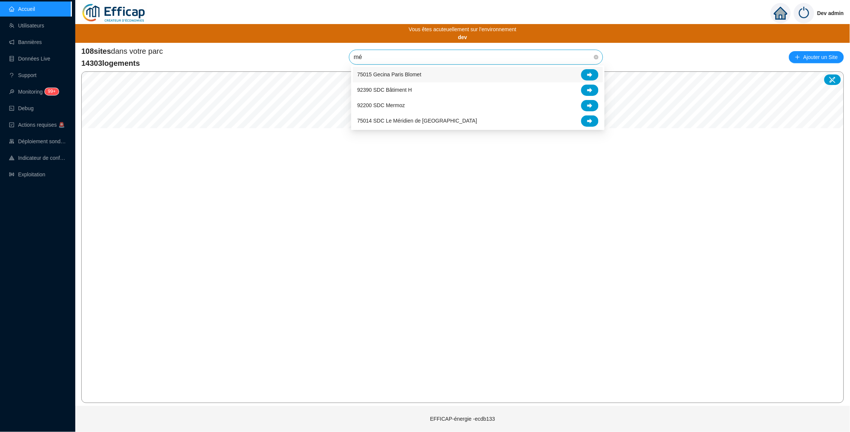
type input "mér"
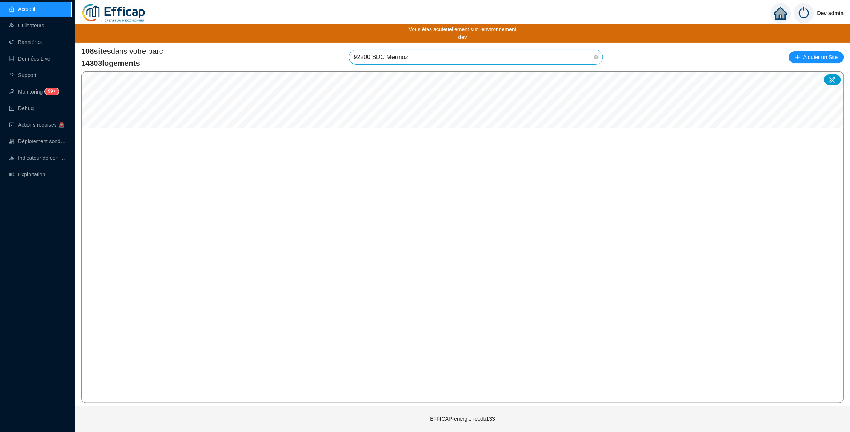
click at [598, 50] on div "92200 SDC Mermoz" at bounding box center [476, 57] width 254 height 15
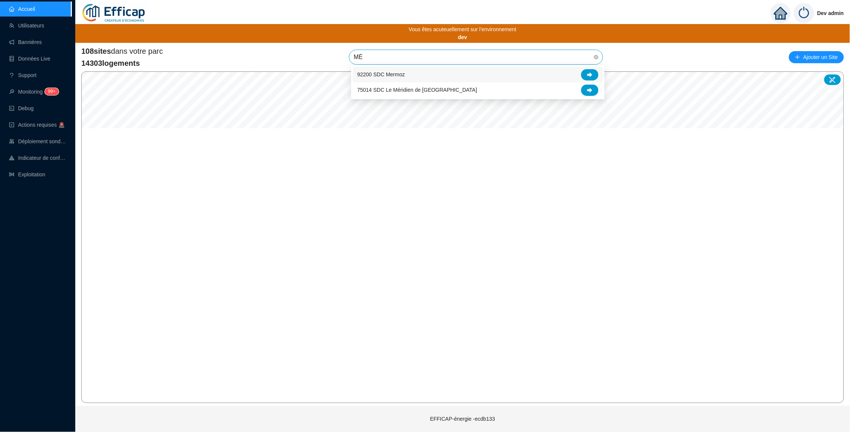
type input "M"
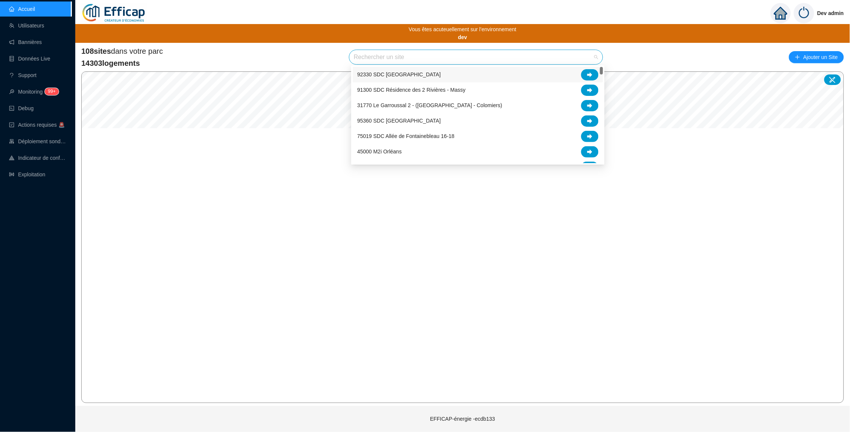
click at [427, 55] on input "search" at bounding box center [472, 57] width 237 height 14
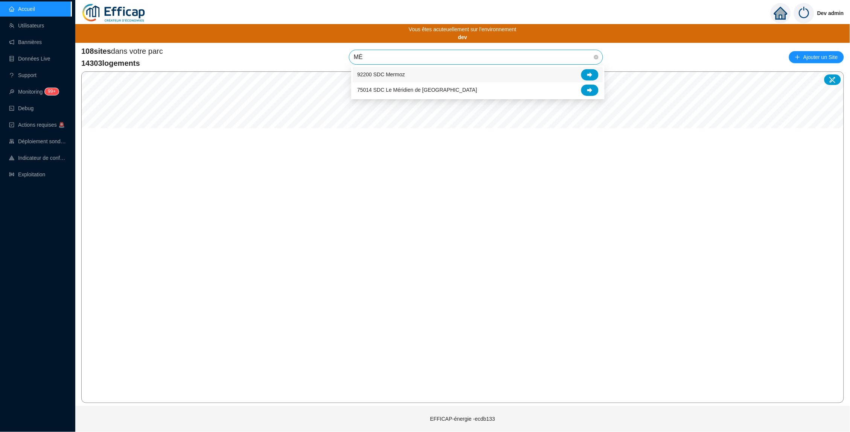
type input "M"
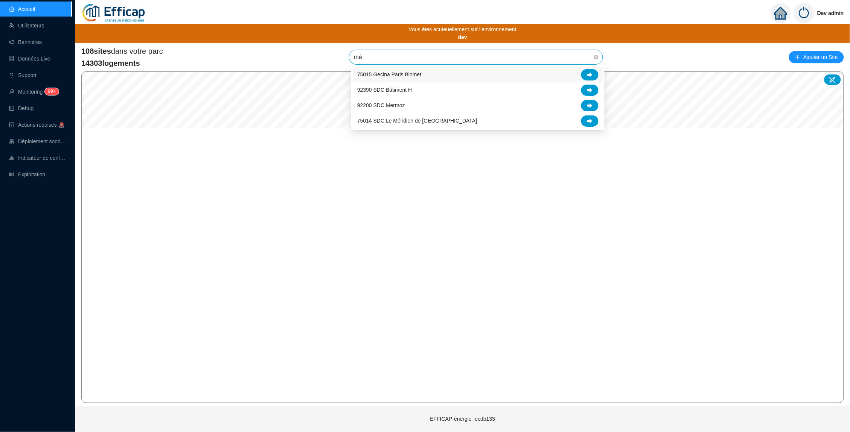
type input "mér"
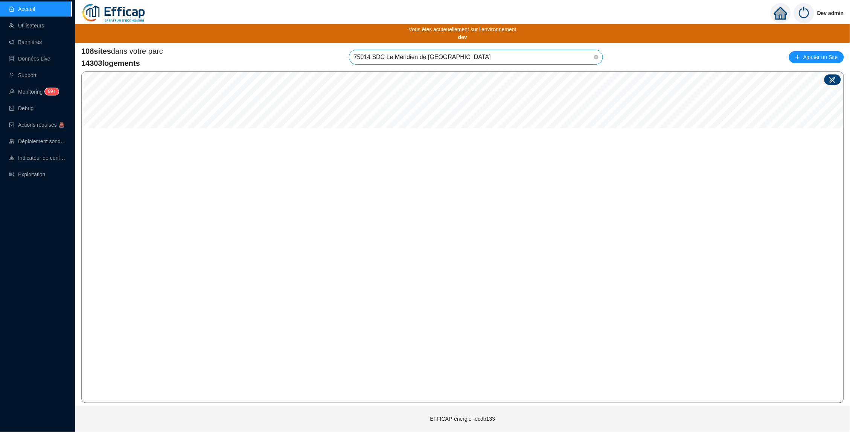
click at [669, 79] on icon at bounding box center [832, 80] width 6 height 6
click at [669, 79] on icon at bounding box center [833, 80] width 6 height 6
click at [669, 75] on div at bounding box center [832, 80] width 17 height 11
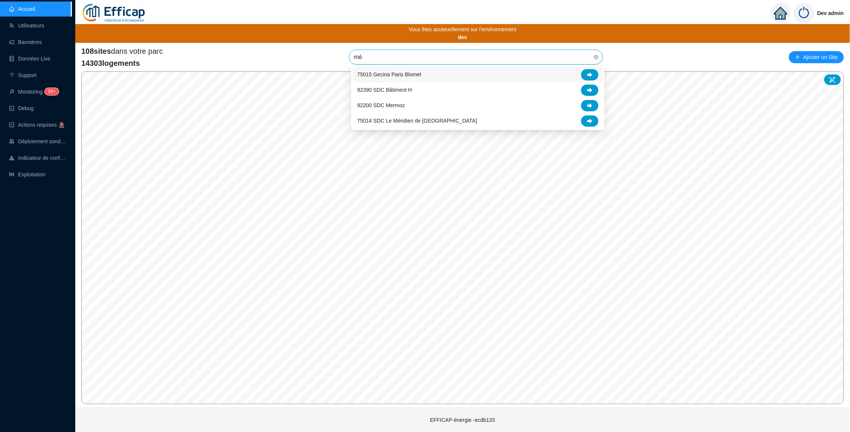
type input "mér"
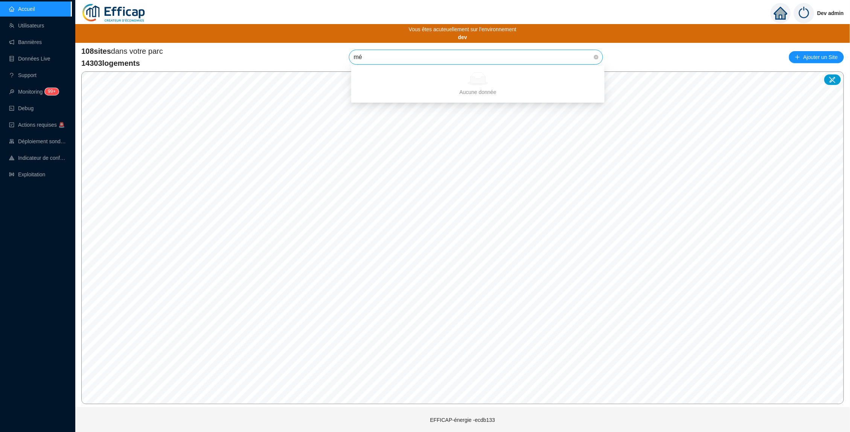
type input "mér"
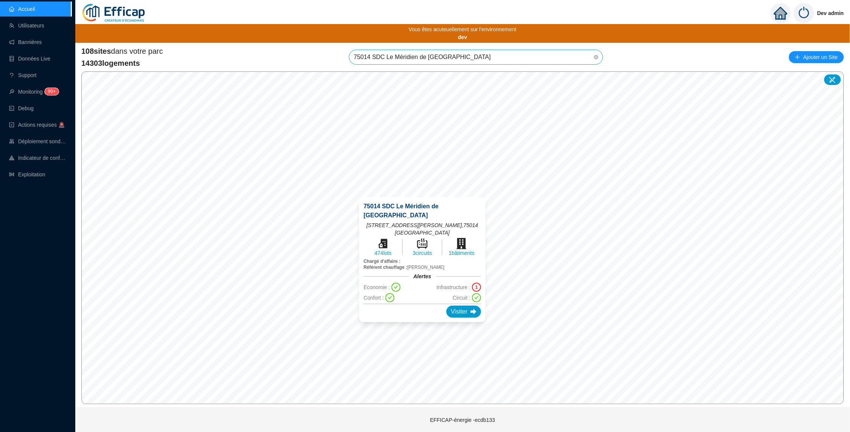
click at [403, 192] on div "75014 SDC Le Méridien de Paris [STREET_ADDRESS][PERSON_NAME] 474 lots 3 circuit…" at bounding box center [422, 260] width 145 height 143
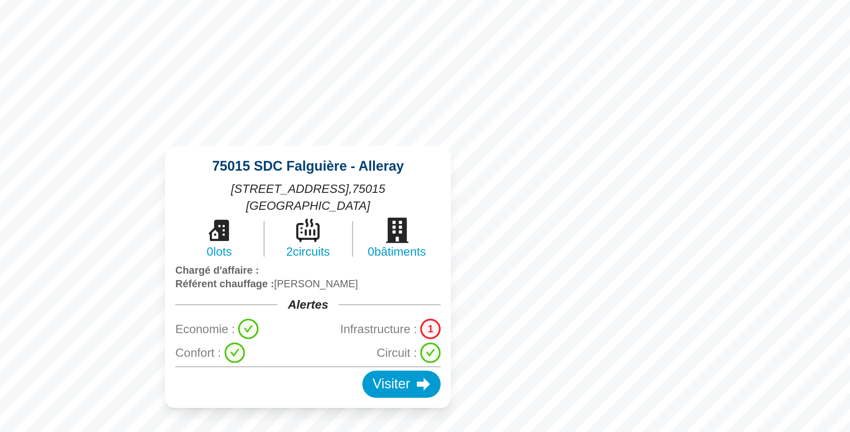
click at [136, 72] on div "© Mapbox © OpenStreetMap Improve this map 75015 SDC Falguière - Alleray [STREET…" at bounding box center [462, 238] width 763 height 333
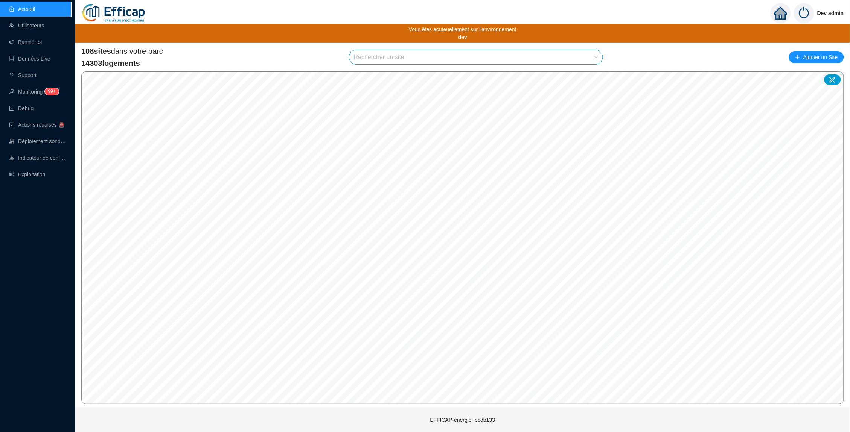
click at [400, 58] on input "search" at bounding box center [472, 57] width 237 height 14
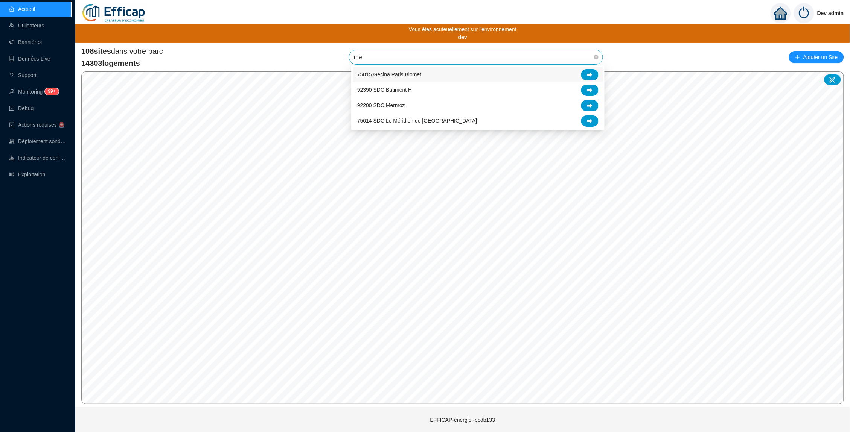
type input "mér"
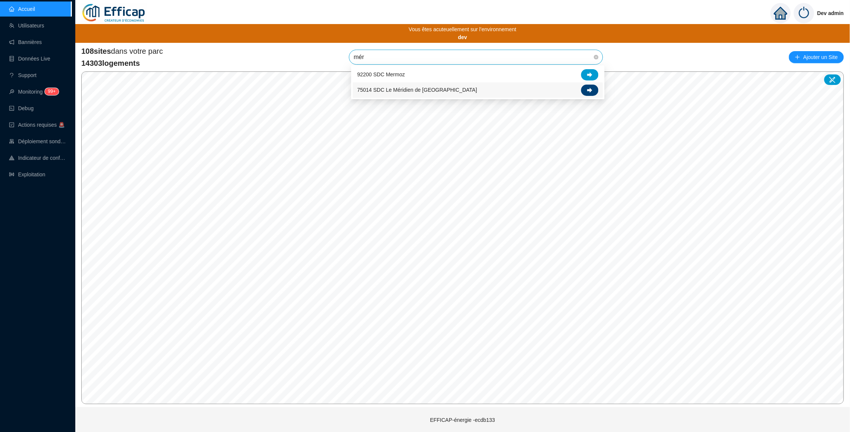
click at [591, 93] on icon at bounding box center [589, 90] width 5 height 5
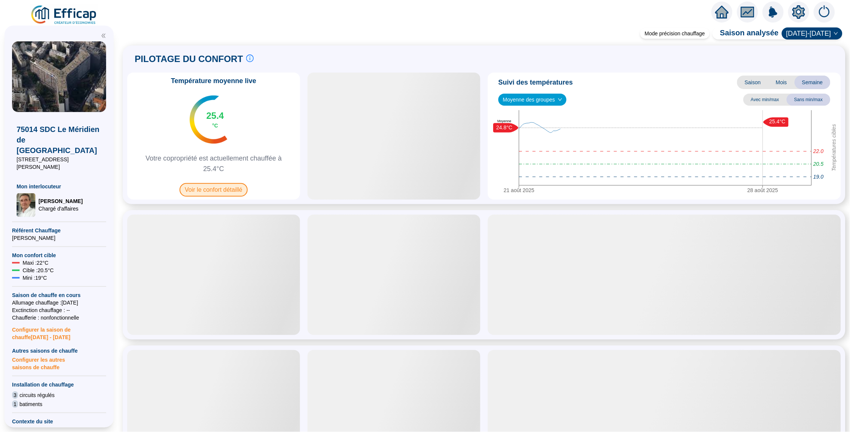
click at [227, 194] on span "Voir le confort détaillé" at bounding box center [214, 190] width 68 height 14
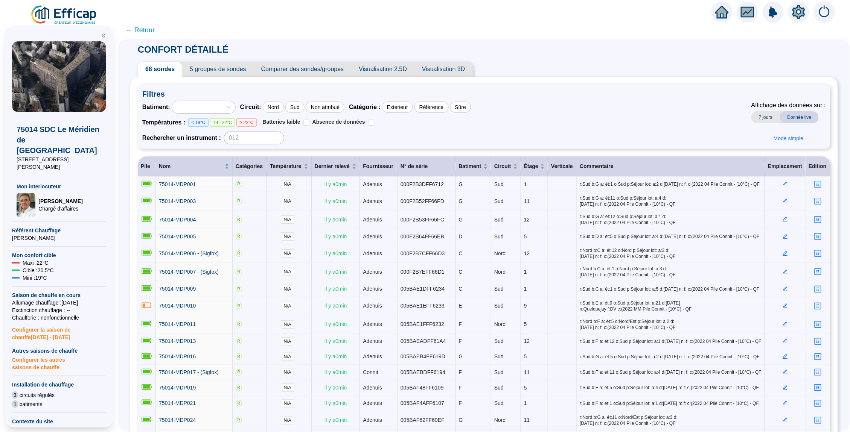
click at [458, 68] on span "Visualisation 3D" at bounding box center [443, 69] width 58 height 15
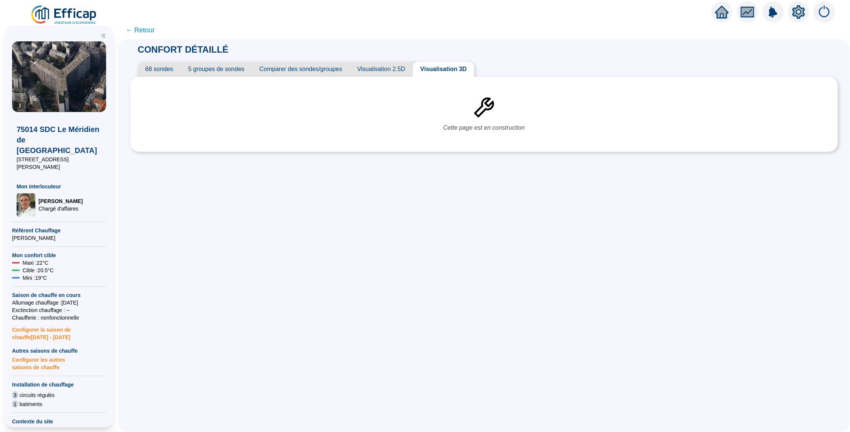
click at [385, 69] on span "Visualisation 2.5D" at bounding box center [381, 69] width 63 height 15
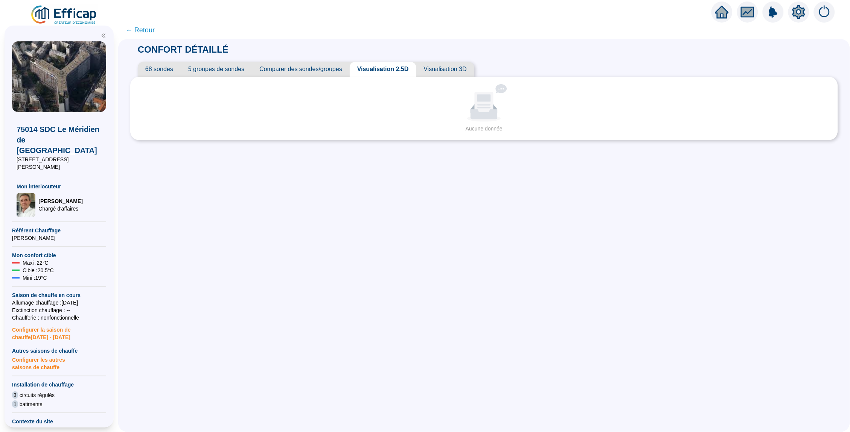
click at [800, 11] on icon "setting" at bounding box center [799, 12] width 14 height 14
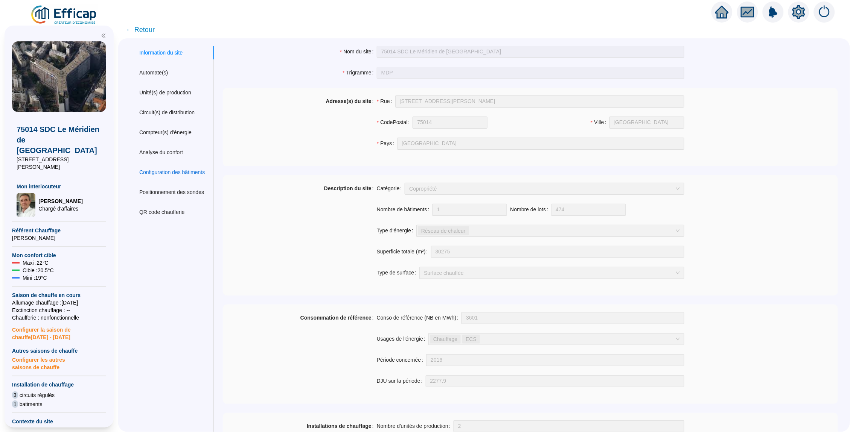
click at [164, 170] on div "Configuration des bâtiments" at bounding box center [171, 173] width 65 height 8
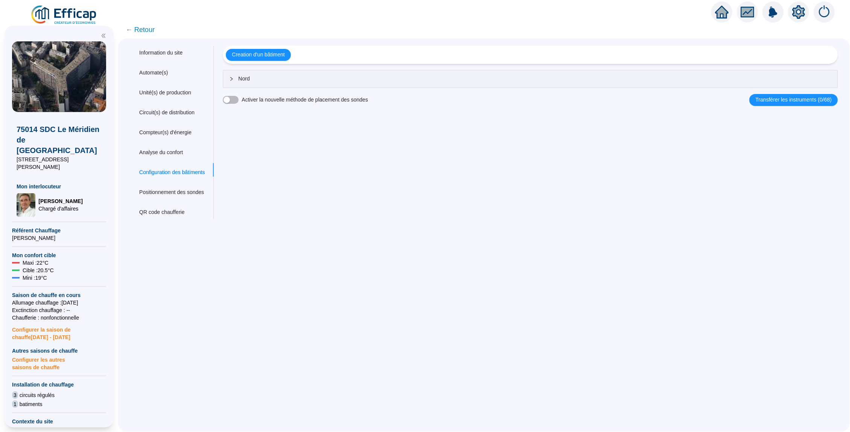
click at [245, 74] on div "Nord" at bounding box center [530, 78] width 614 height 17
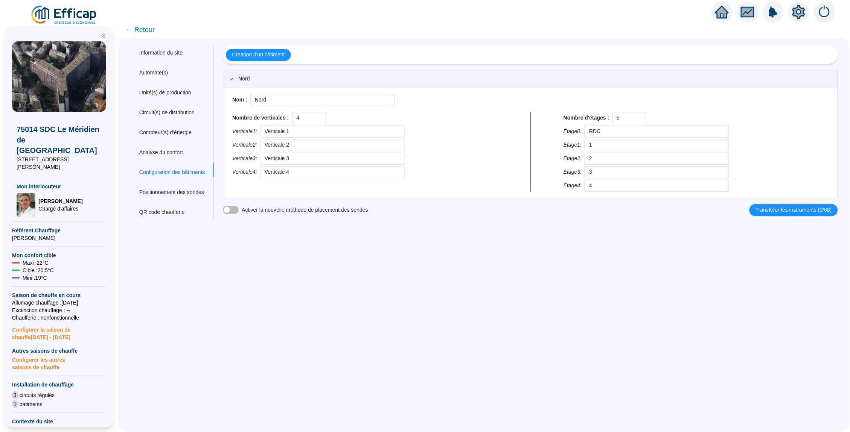
click at [147, 30] on span "← Retour" at bounding box center [140, 29] width 29 height 11
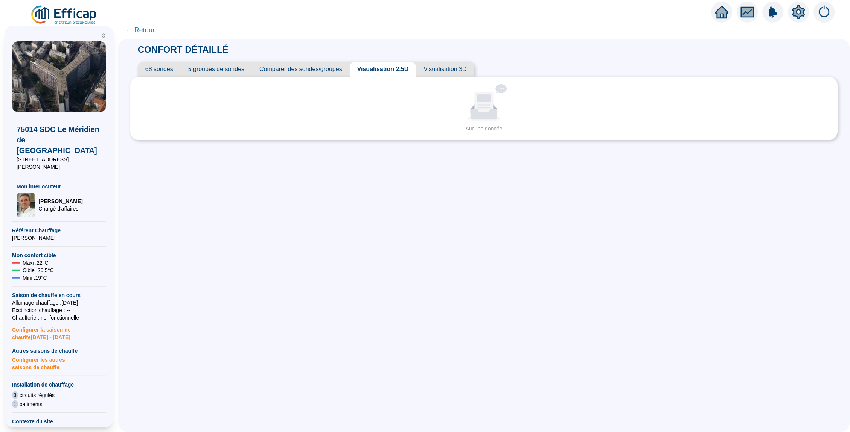
click at [147, 30] on span "← Retour" at bounding box center [140, 30] width 29 height 11
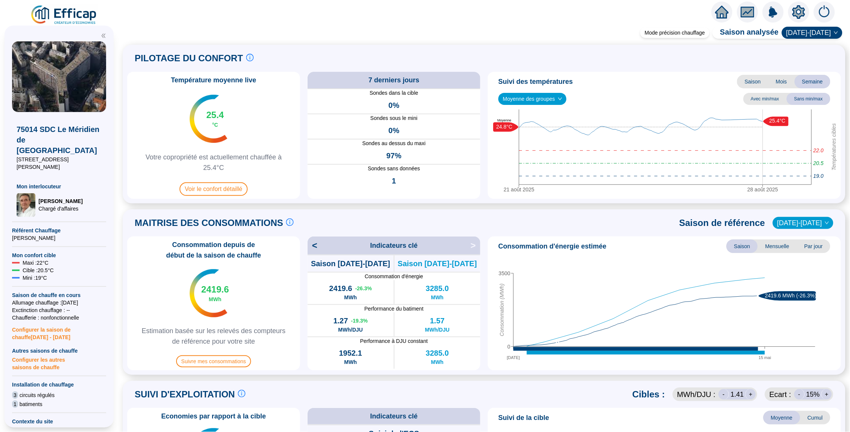
click at [721, 12] on icon "home" at bounding box center [722, 12] width 14 height 11
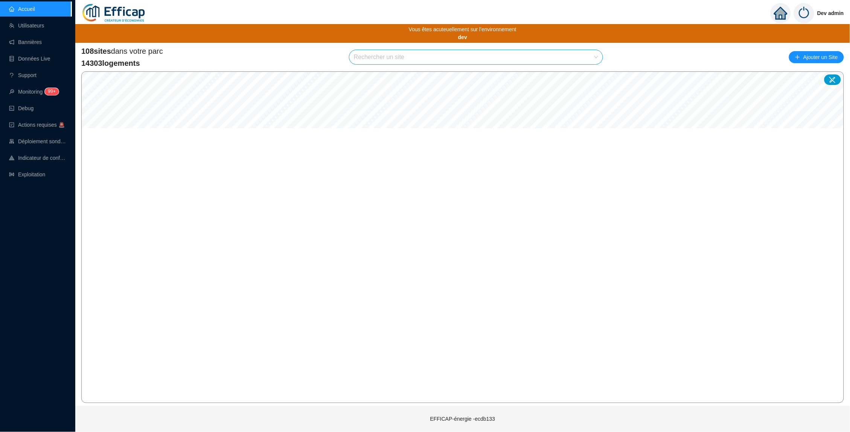
click at [400, 53] on input "search" at bounding box center [472, 57] width 237 height 14
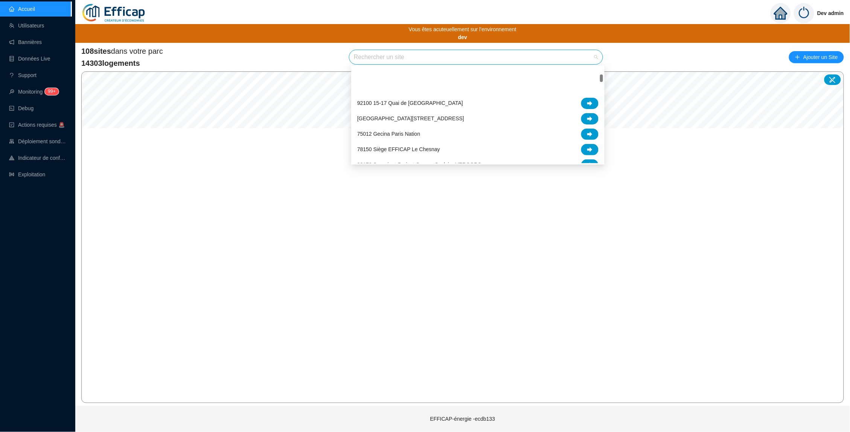
scroll to position [105, 0]
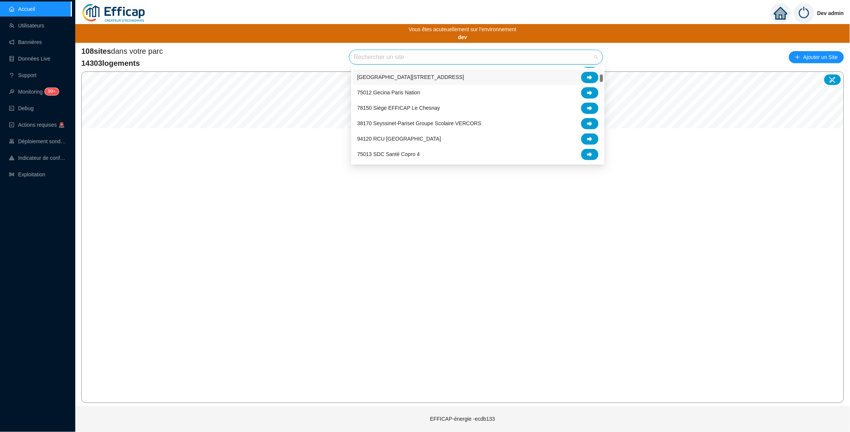
click at [321, 51] on div "108 sites dans votre parc 14303 logements Rechercher un site Ajouter un Site" at bounding box center [462, 57] width 763 height 23
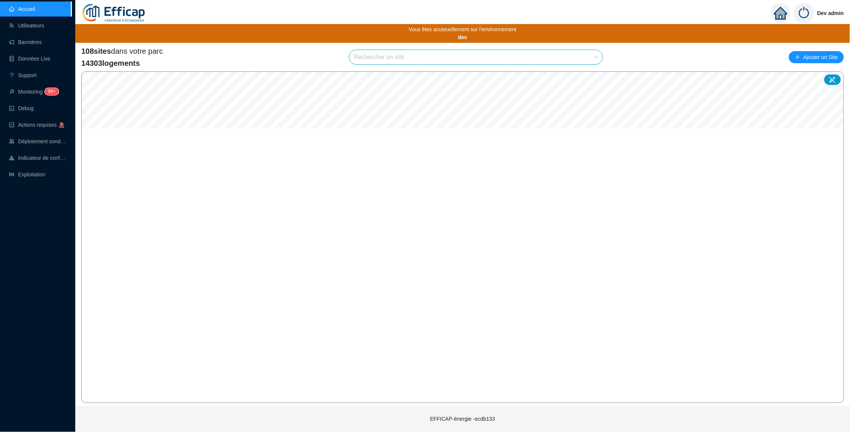
click at [336, 57] on div "108 sites dans votre parc 14303 logements Rechercher un site Ajouter un Site" at bounding box center [462, 57] width 763 height 23
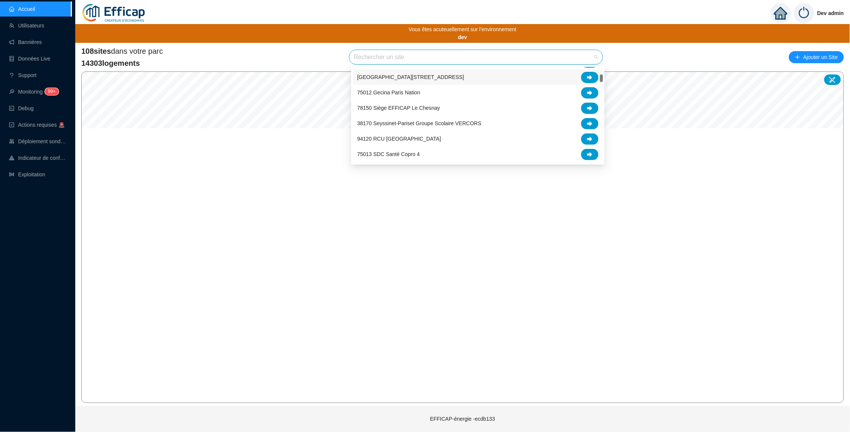
click at [367, 57] on input "search" at bounding box center [472, 57] width 237 height 14
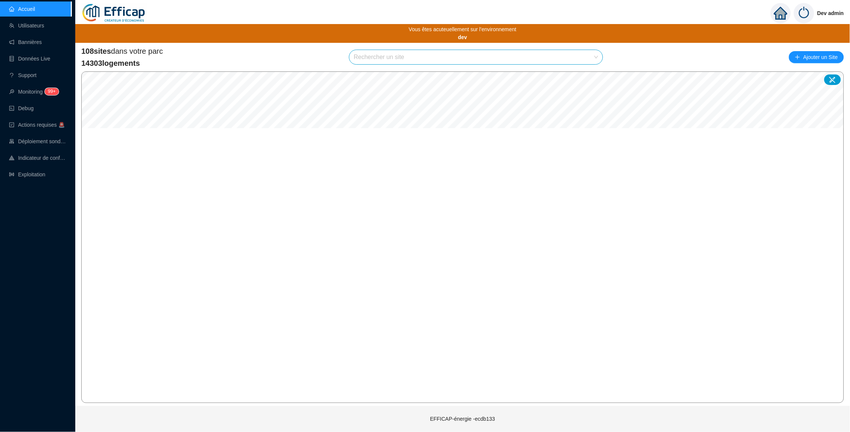
click at [320, 60] on div "108 sites dans votre parc 14303 logements Rechercher un site Ajouter un Site" at bounding box center [462, 57] width 763 height 23
click at [396, 55] on input "search" at bounding box center [472, 57] width 237 height 14
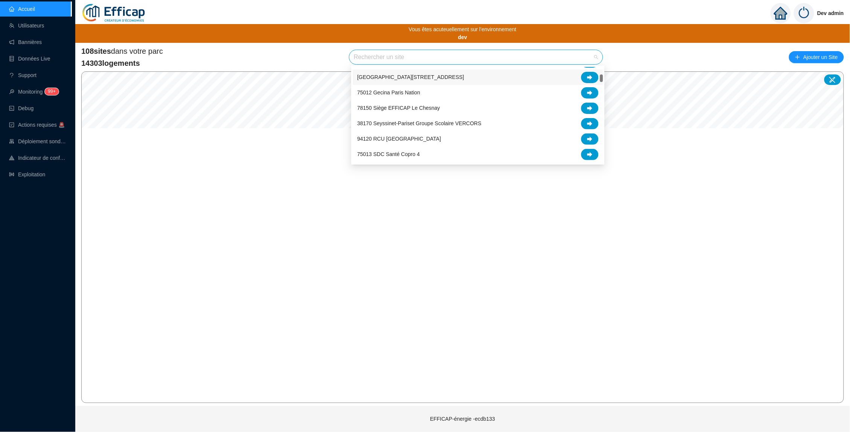
click at [330, 56] on div "108 sites dans votre parc 14303 logements Rechercher un site Ajouter un Site" at bounding box center [462, 57] width 763 height 23
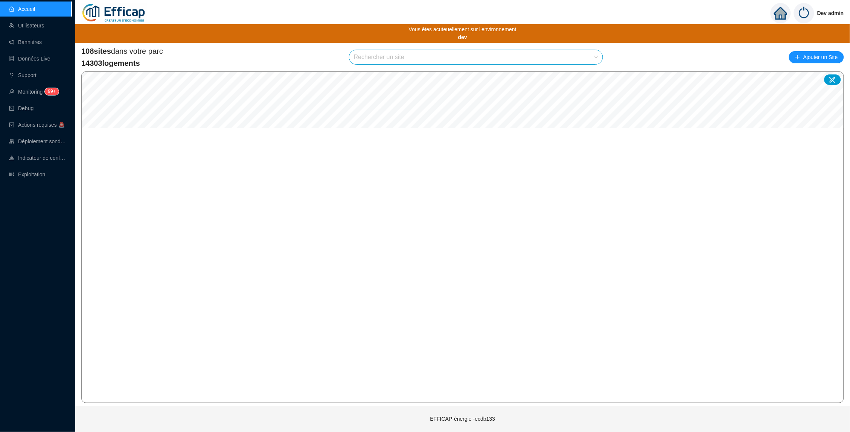
click at [376, 49] on div "108 sites dans votre parc 14303 logements Rechercher un site Ajouter un Site" at bounding box center [462, 57] width 763 height 23
click at [379, 56] on input "search" at bounding box center [472, 57] width 237 height 14
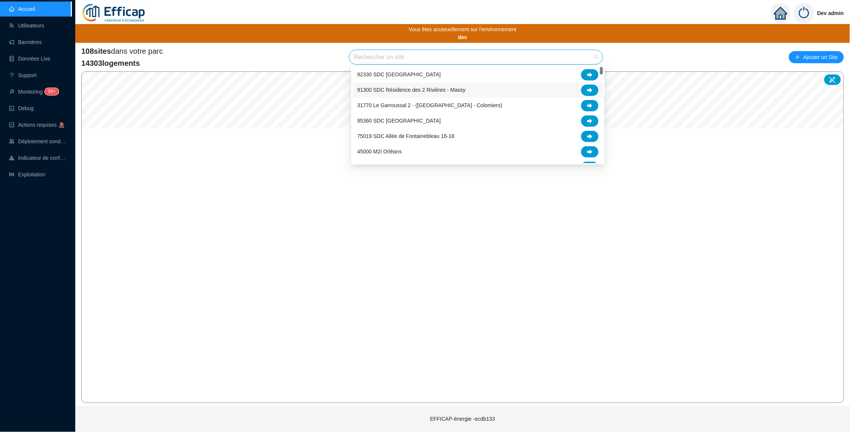
click at [303, 48] on div "108 sites dans votre parc 14303 logements Rechercher un site Ajouter un Site" at bounding box center [462, 57] width 763 height 23
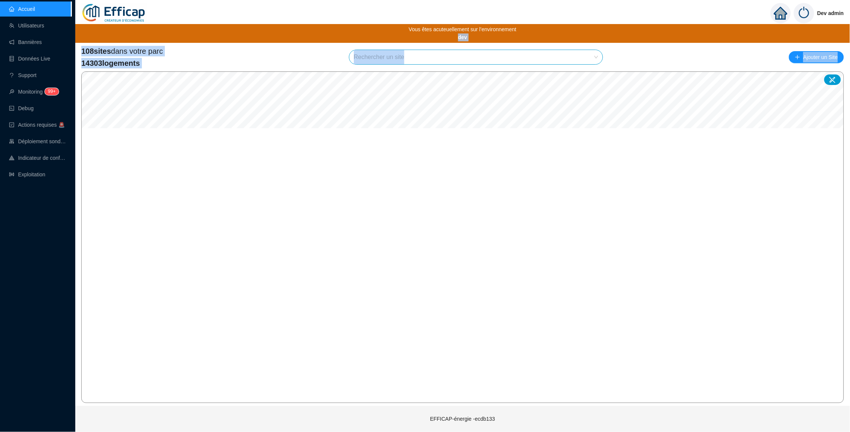
click at [581, 122] on div "Dev admin Vous êtes acuteuellement sur l'environnement dev 108 sites dans votre…" at bounding box center [462, 216] width 775 height 432
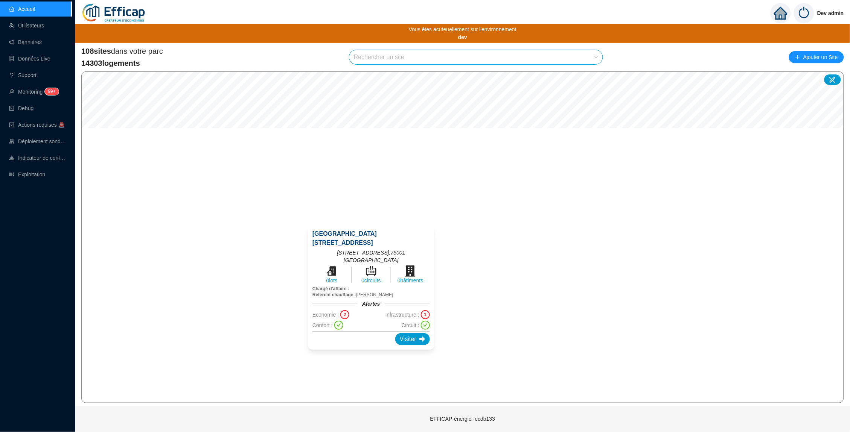
click at [374, 224] on div "75001 SAS 8 rue Castiglione 8 rue de Castiglione - 75001 PARIS , 75001 Paris 0 …" at bounding box center [371, 287] width 145 height 143
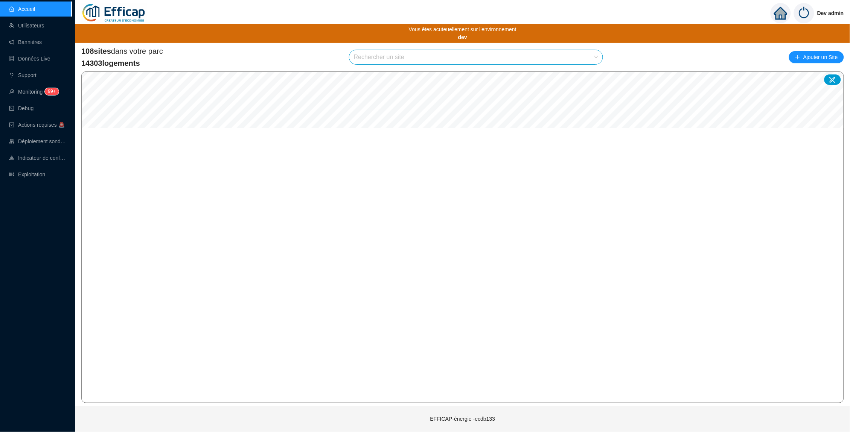
click at [370, 56] on input "search" at bounding box center [472, 57] width 237 height 14
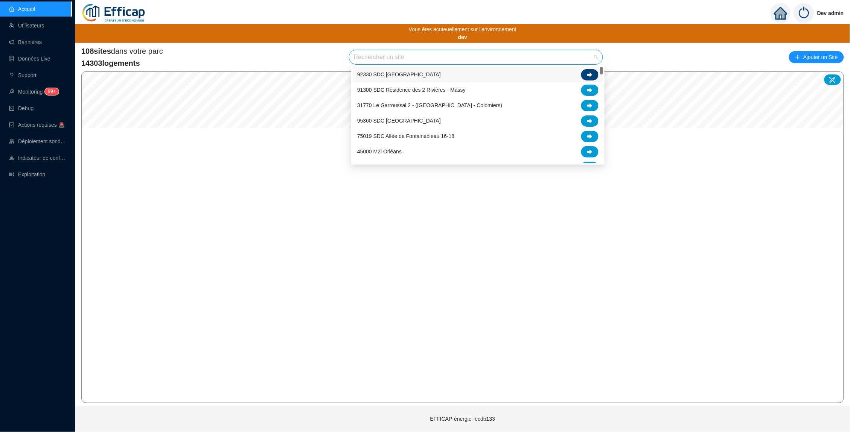
click at [587, 76] on icon at bounding box center [589, 74] width 5 height 5
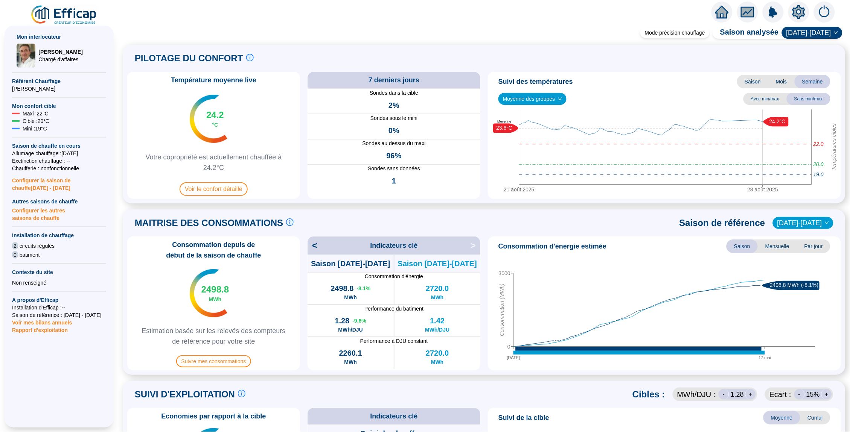
click at [46, 327] on span "Rapport d'exploitation" at bounding box center [59, 331] width 94 height 8
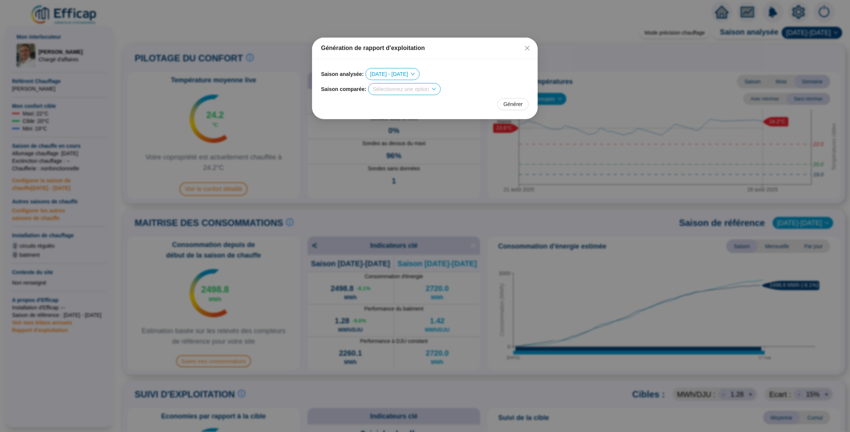
click at [405, 79] on span "2024 - 2025" at bounding box center [392, 73] width 45 height 11
click at [445, 71] on div "Saison analysée : 2024 - 2025" at bounding box center [425, 74] width 208 height 12
click at [427, 84] on input "search" at bounding box center [401, 89] width 56 height 11
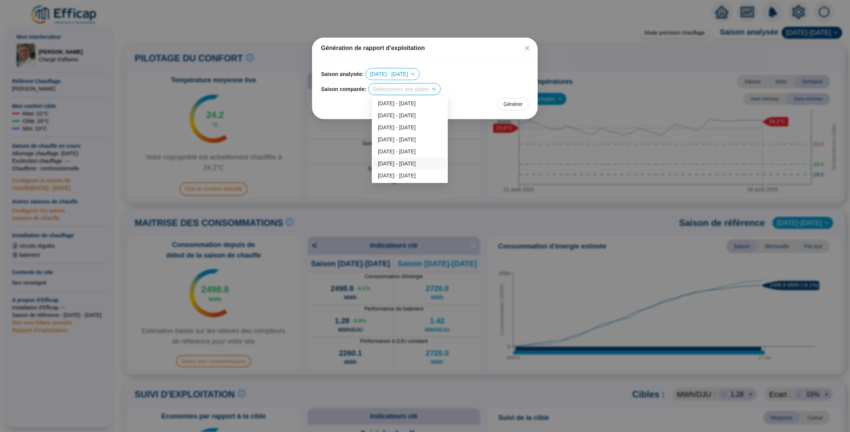
click at [405, 158] on div "2023 - 2024" at bounding box center [409, 164] width 73 height 12
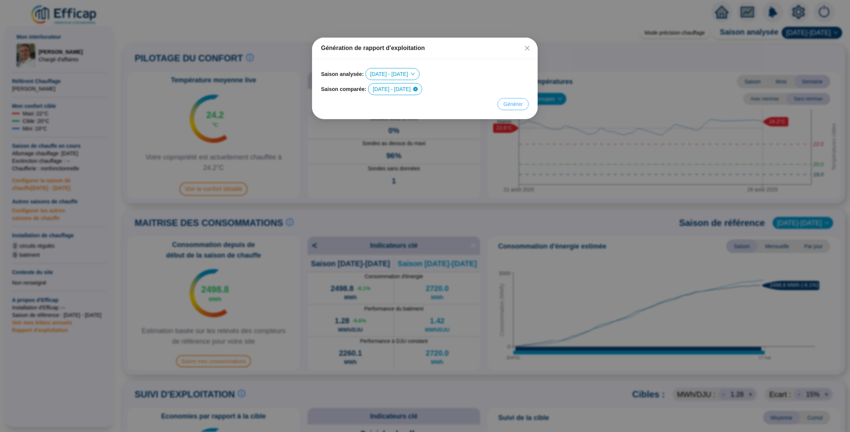
click at [516, 105] on span "Générer" at bounding box center [513, 104] width 19 height 8
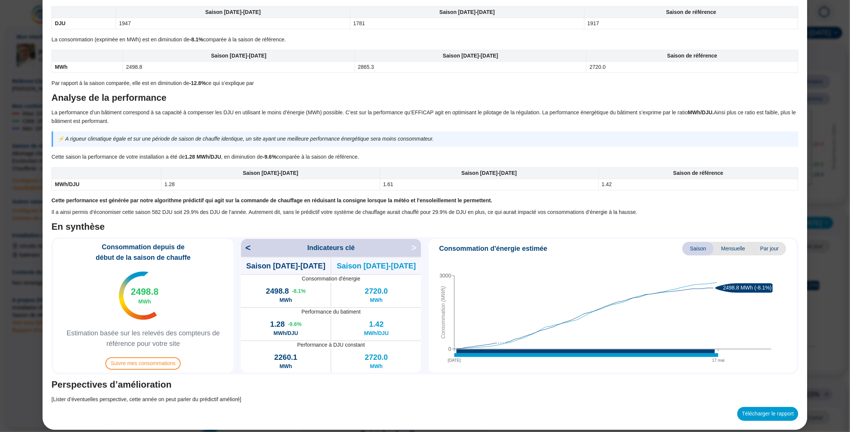
scroll to position [426, 0]
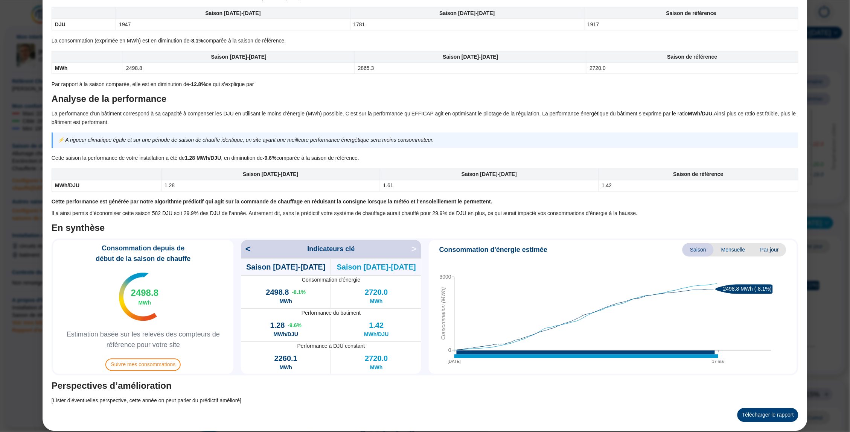
click at [772, 409] on button "Télécharger le rapport" at bounding box center [767, 416] width 61 height 14
drag, startPoint x: 52, startPoint y: 393, endPoint x: 269, endPoint y: 389, distance: 216.8
click at [269, 397] on p "[Lister d’éventuelles perspective, cette année on peut parler du prédictif amél…" at bounding box center [425, 401] width 747 height 9
click at [265, 397] on p "[Lister d’éventuelles perspective, cette année on peut parler du prédictif amél…" at bounding box center [425, 401] width 747 height 9
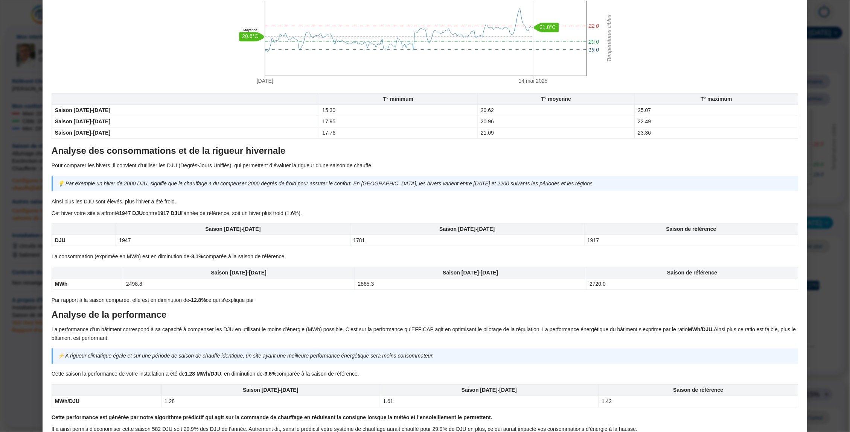
scroll to position [211, 0]
click at [275, 288] on div "Bilan saison de chauffe 92330 SDC Parc Penthievre Objet du document L'objectif …" at bounding box center [425, 231] width 747 height 779
click at [264, 295] on p "Par rapport à la saison comparée, elle est en diminution de -12.8% ce qui s’exp…" at bounding box center [425, 299] width 747 height 9
click at [265, 295] on p "Par rapport à la saison comparée, elle est en diminution de -12.8% ce qui s’exp…" at bounding box center [425, 299] width 747 height 9
click at [273, 295] on p "Par rapport à la saison comparée, elle est en diminution de -12.8% ce qui s’exp…" at bounding box center [425, 299] width 747 height 9
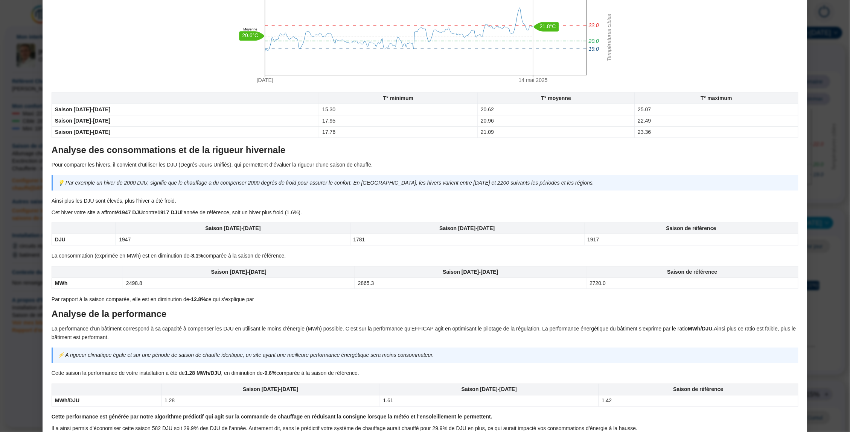
drag, startPoint x: 270, startPoint y: 293, endPoint x: 257, endPoint y: 295, distance: 12.6
click at [257, 295] on p "Par rapport à la saison comparée, elle est en diminution de -12.8% ce qui s’exp…" at bounding box center [425, 299] width 747 height 9
click at [279, 295] on p "Par rapport à la saison comparée, elle est en diminution de -12.8% ce qui s’exp…" at bounding box center [425, 299] width 747 height 9
click at [271, 295] on p "Par rapport à la saison comparée, elle est en diminution de -12.8% ce qui s’exp…" at bounding box center [425, 299] width 747 height 9
drag, startPoint x: 265, startPoint y: 293, endPoint x: 247, endPoint y: 293, distance: 18.4
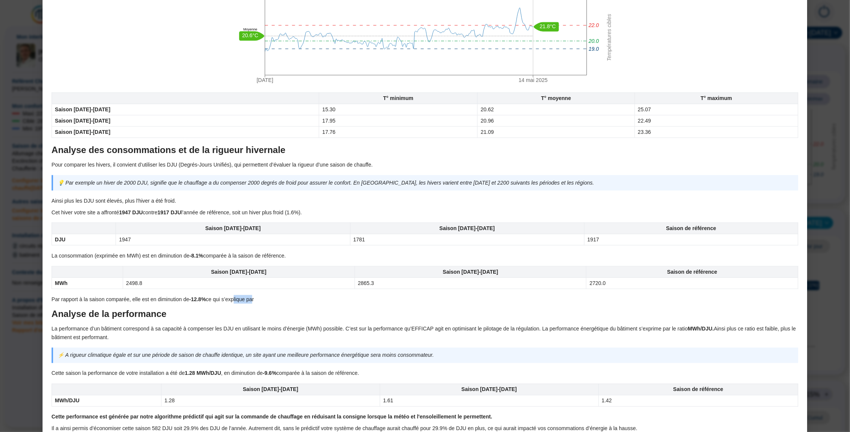
click at [247, 295] on p "Par rapport à la saison comparée, elle est en diminution de -12.8% ce qui s’exp…" at bounding box center [425, 299] width 747 height 9
click at [296, 300] on div "Bilan saison de chauffe 92330 SDC Parc Penthievre Objet du document L'objectif …" at bounding box center [425, 231] width 747 height 779
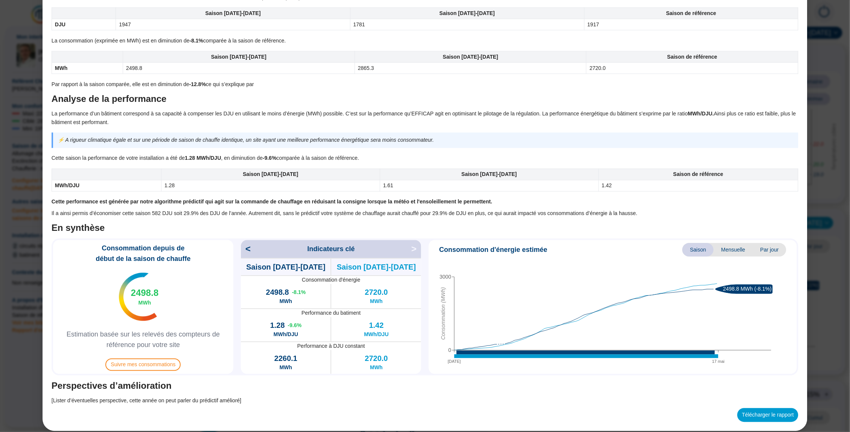
scroll to position [0, 0]
click at [263, 397] on p "[Lister d’éventuelles perspective, cette année on peut parler du prédictif amél…" at bounding box center [425, 401] width 747 height 9
drag, startPoint x: 262, startPoint y: 394, endPoint x: 45, endPoint y: 393, distance: 216.8
click at [45, 393] on div "Bilan saison de chauffe 92330 SDC Parc Penthievre Objet du document L'objectif …" at bounding box center [425, 22] width 765 height 820
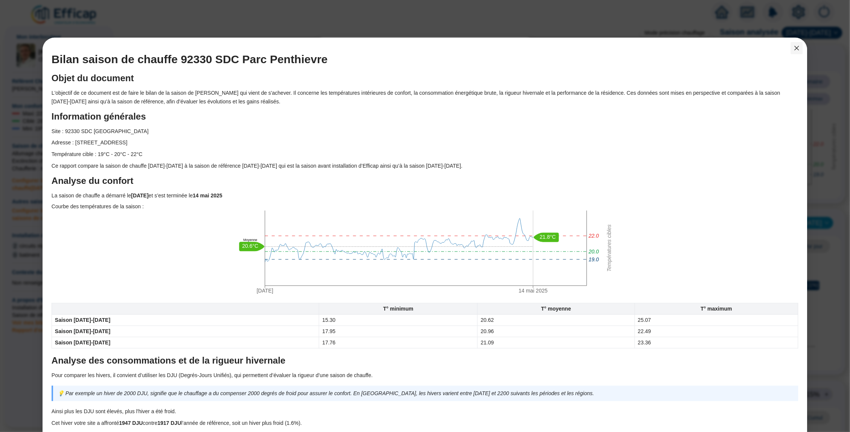
click at [798, 49] on icon "close" at bounding box center [796, 48] width 5 height 5
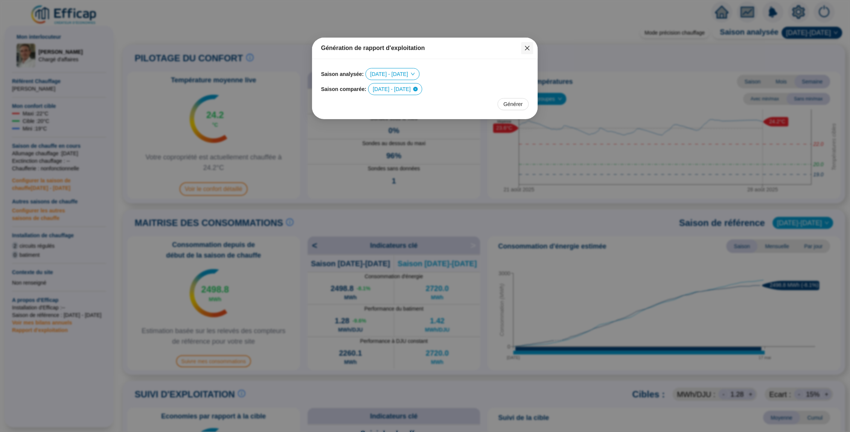
click at [528, 46] on icon "close" at bounding box center [527, 48] width 6 height 6
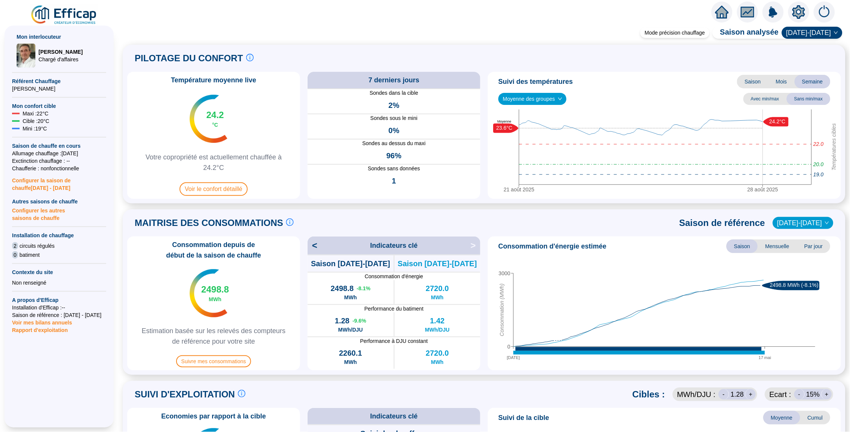
click at [720, 10] on icon "home" at bounding box center [722, 12] width 14 height 11
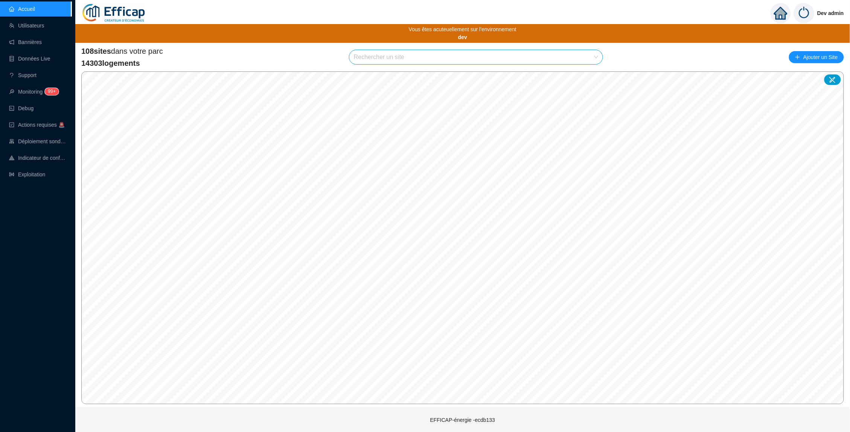
click at [447, 57] on input "search" at bounding box center [472, 57] width 237 height 14
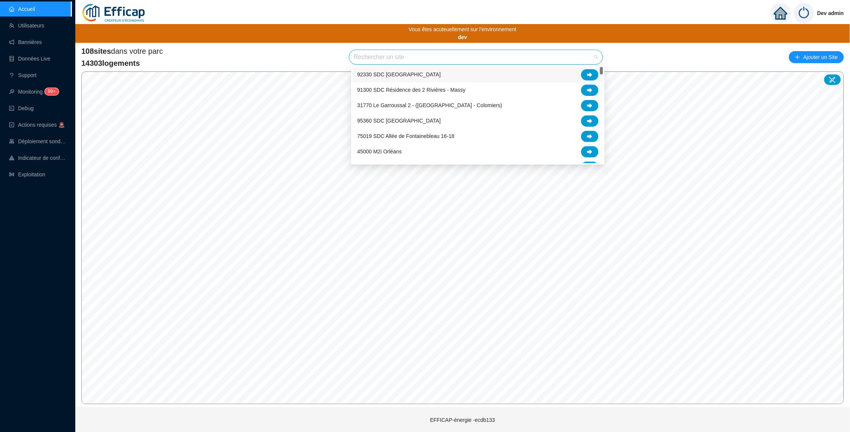
click at [539, 72] on div "92330 SDC [GEOGRAPHIC_DATA]" at bounding box center [477, 74] width 241 height 11
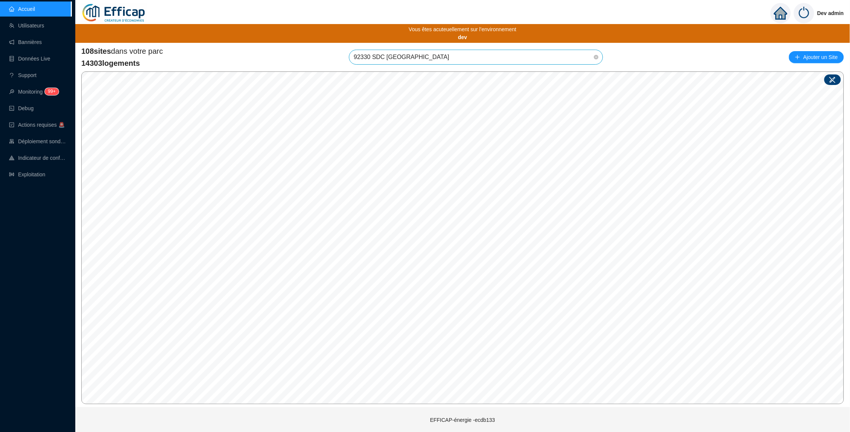
click at [831, 79] on icon at bounding box center [832, 80] width 6 height 6
click at [352, 213] on div "Site : Sélectionnez une option Enregistrer" at bounding box center [294, 236] width 116 height 54
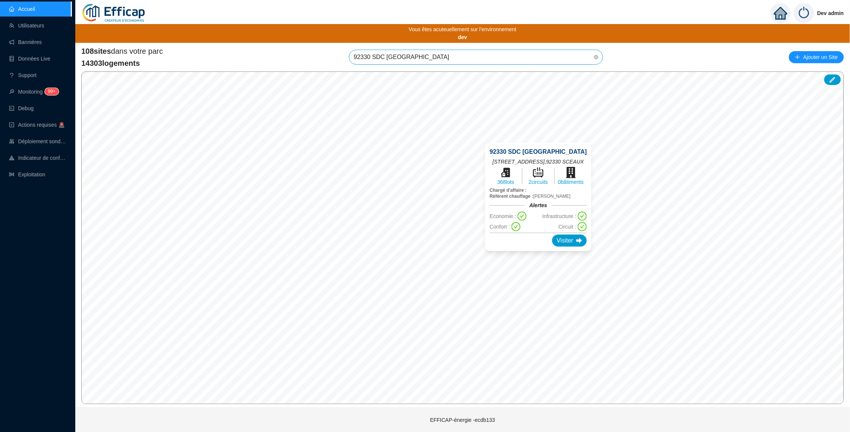
click at [537, 254] on div "92330 SDC Parc Penthievre 6 Rue de Fontenay , 92330 SCEAUX 368 lots 2 circuits …" at bounding box center [538, 197] width 124 height 126
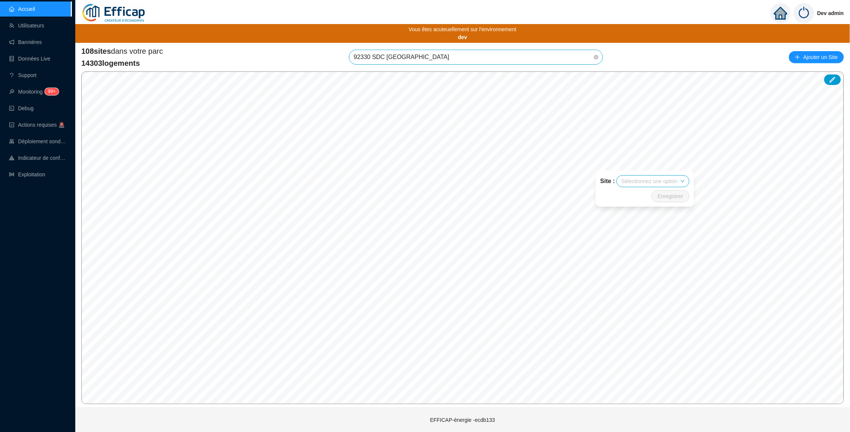
click at [587, 163] on div "Site : Sélectionnez une option Enregistrer" at bounding box center [645, 189] width 116 height 54
click at [304, 202] on div "Zone Météo Zone Ile de France Sud" at bounding box center [302, 218] width 105 height 45
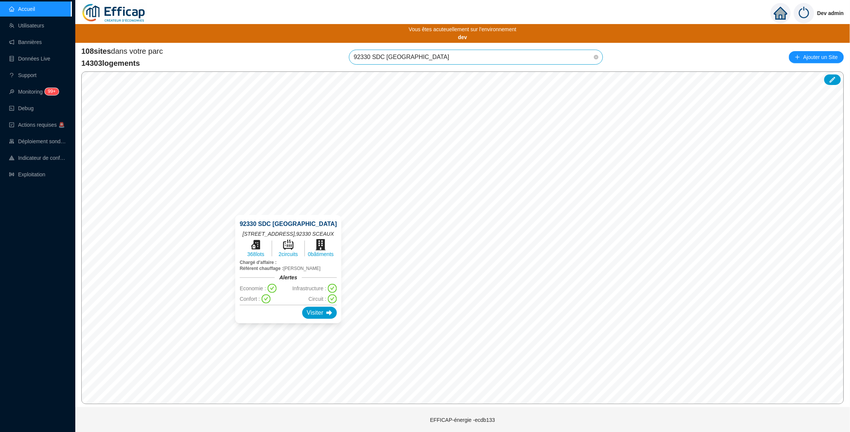
click at [290, 212] on div "92330 SDC Parc Penthievre 6 Rue de Fontenay , 92330 SCEAUX 368 lots 2 circuits …" at bounding box center [288, 269] width 124 height 126
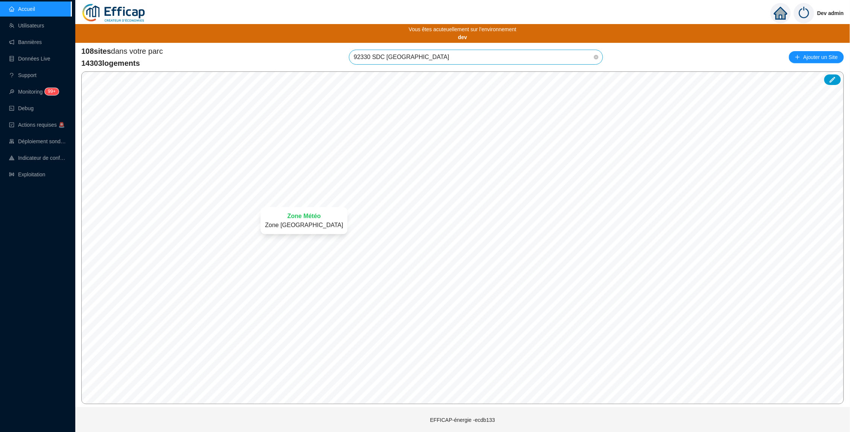
click at [304, 200] on div "Zone Météo Zone Ile de France Sud" at bounding box center [303, 220] width 105 height 45
click at [330, 230] on div "Zone Météo Zone Ile de France Sud" at bounding box center [329, 246] width 105 height 45
click at [37, 92] on link "Monitoring 99+" at bounding box center [32, 92] width 47 height 6
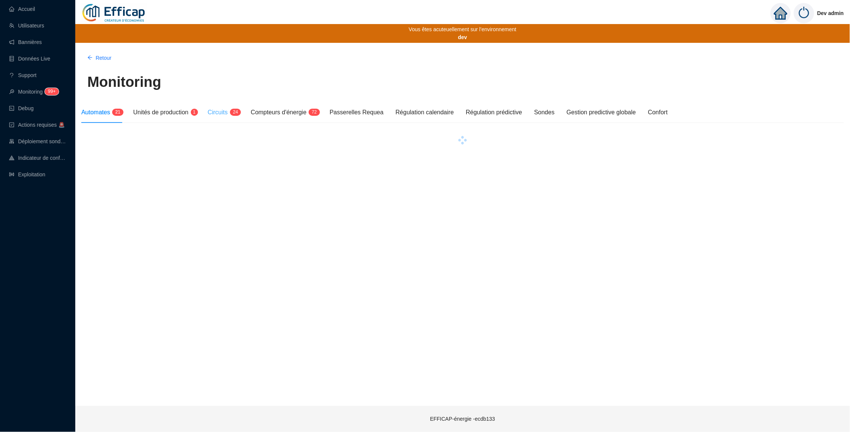
click at [235, 107] on div "Circuits 2 4" at bounding box center [223, 112] width 31 height 21
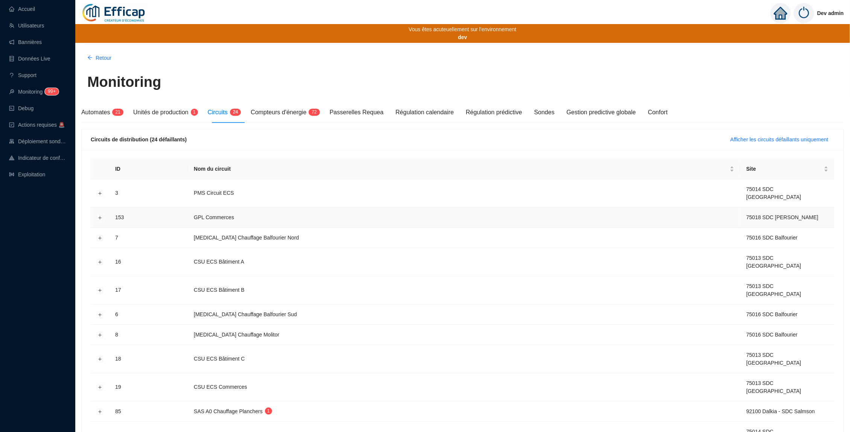
click at [96, 208] on td at bounding box center [100, 218] width 18 height 20
click at [101, 215] on button "Développer la ligne" at bounding box center [100, 218] width 6 height 6
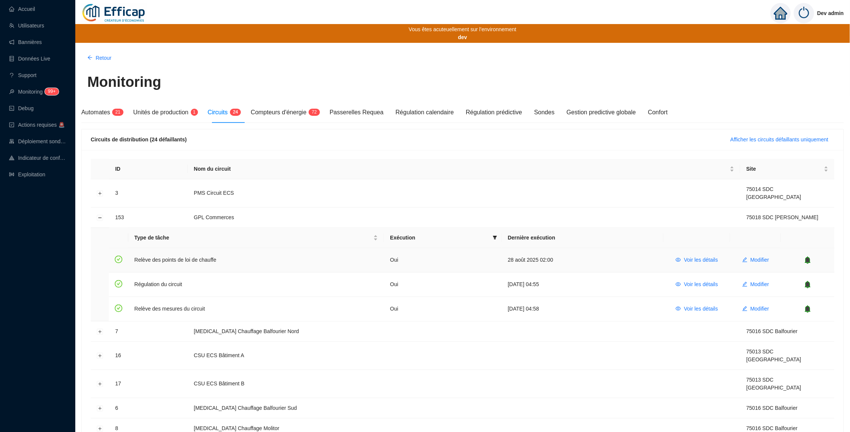
click at [827, 257] on div at bounding box center [807, 261] width 41 height 8
click at [41, 93] on link "Monitoring 99+" at bounding box center [32, 92] width 47 height 6
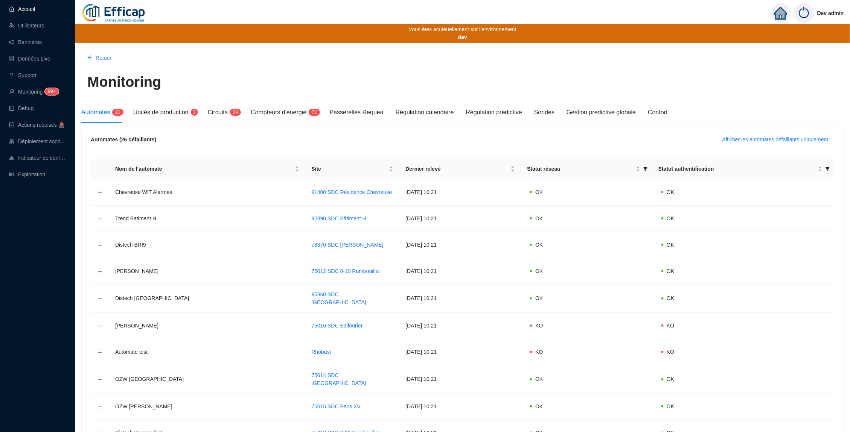
click at [35, 8] on link "Accueil" at bounding box center [22, 9] width 26 height 6
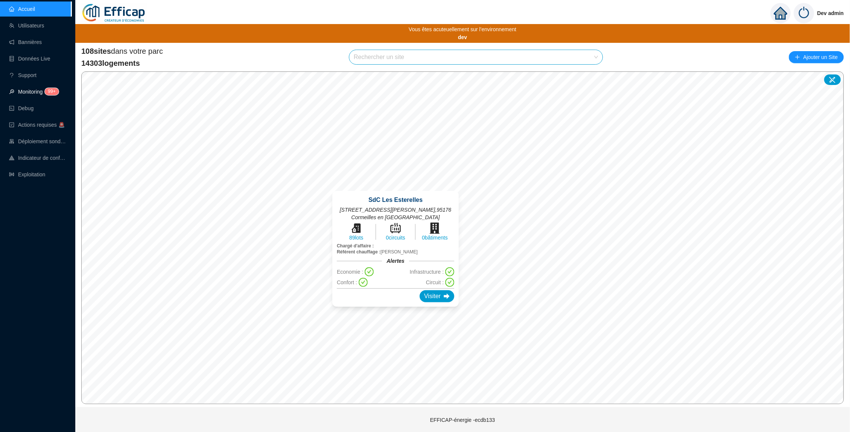
click at [50, 91] on sup "99+" at bounding box center [52, 91] width 14 height 7
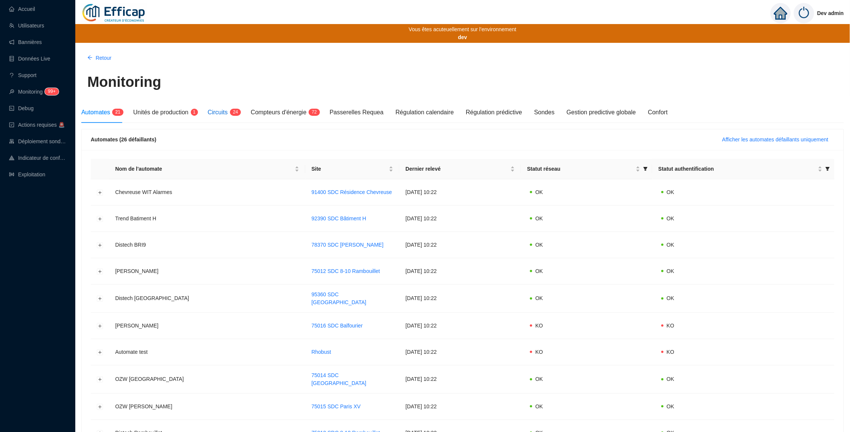
click at [234, 116] on div "Circuits 2 4" at bounding box center [223, 112] width 31 height 9
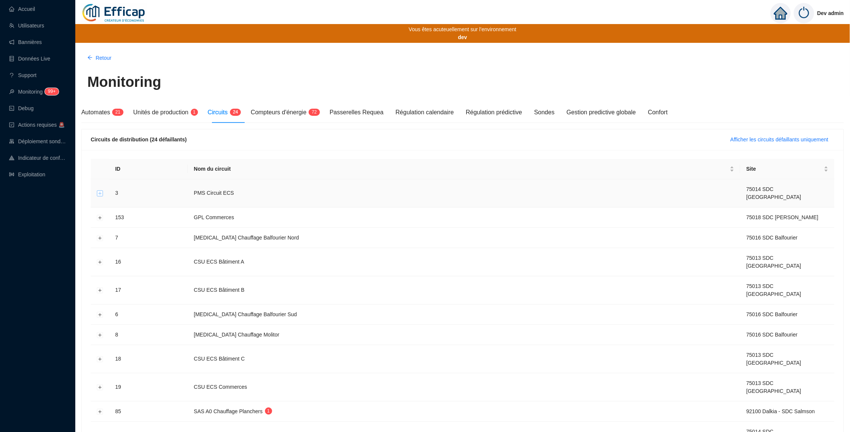
click at [101, 191] on button "Développer la ligne" at bounding box center [100, 194] width 6 height 6
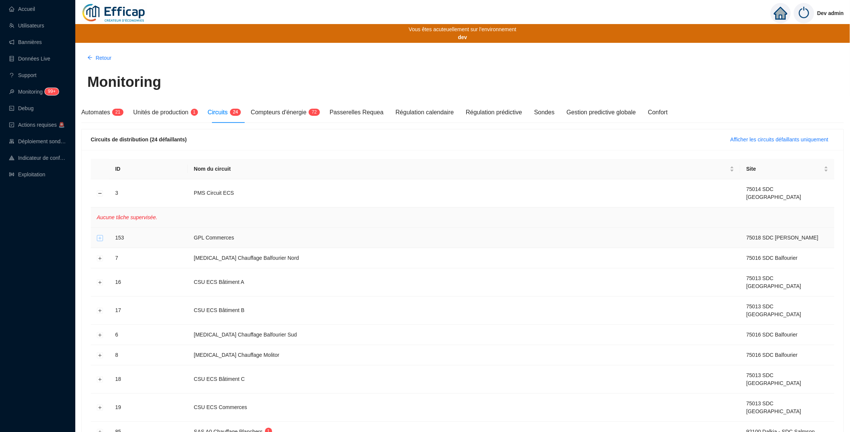
click at [99, 235] on button "Développer la ligne" at bounding box center [100, 238] width 6 height 6
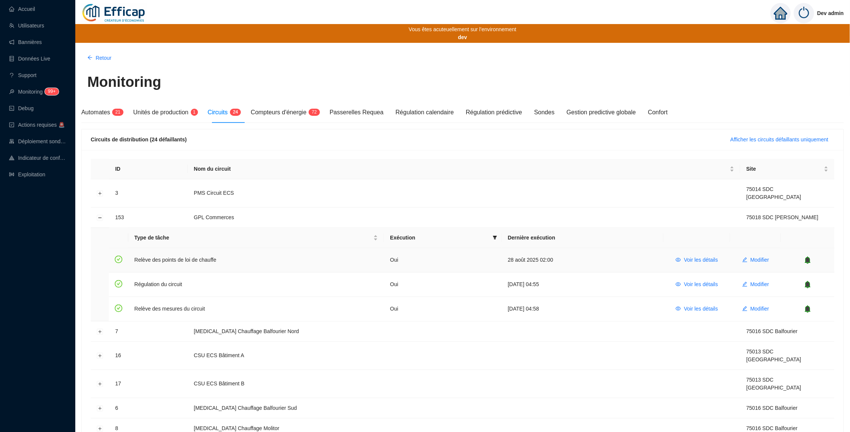
click at [810, 257] on icon "bell" at bounding box center [807, 259] width 5 height 5
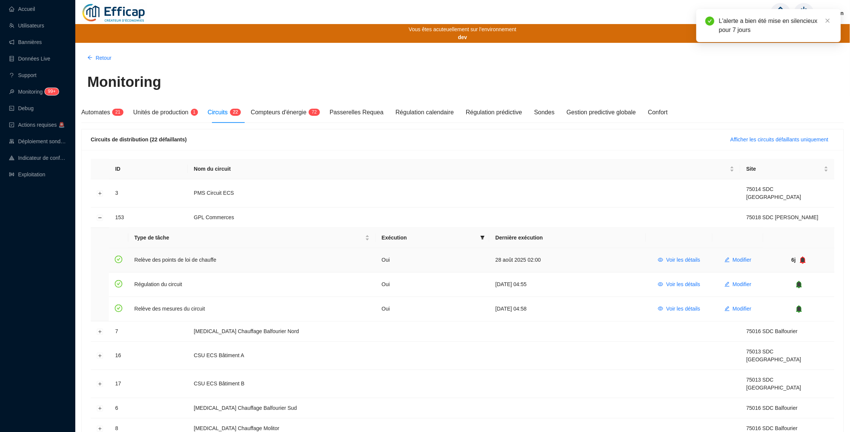
click at [804, 257] on icon "bell" at bounding box center [802, 259] width 5 height 5
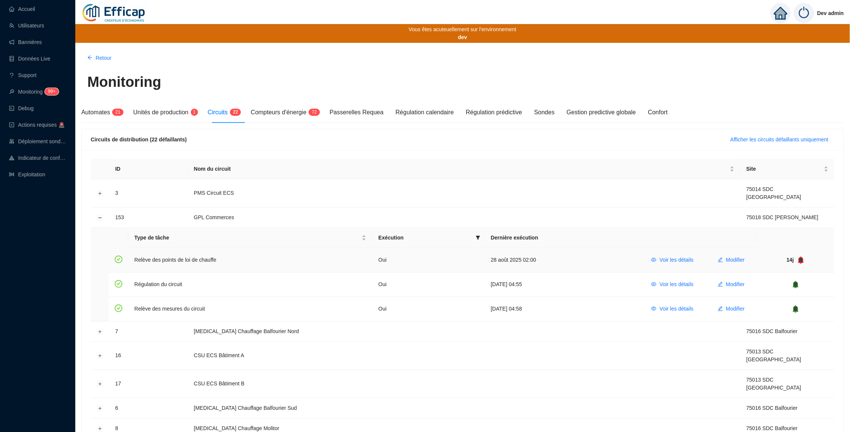
click at [802, 257] on icon "bell" at bounding box center [800, 259] width 5 height 5
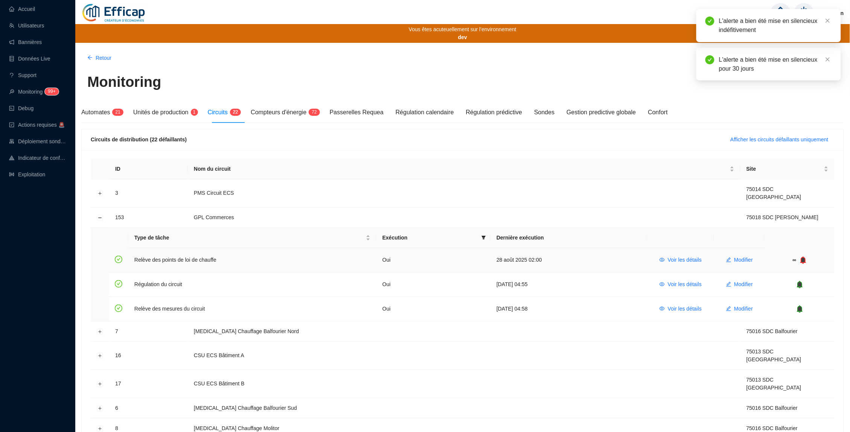
click at [804, 257] on icon "bell" at bounding box center [803, 259] width 5 height 5
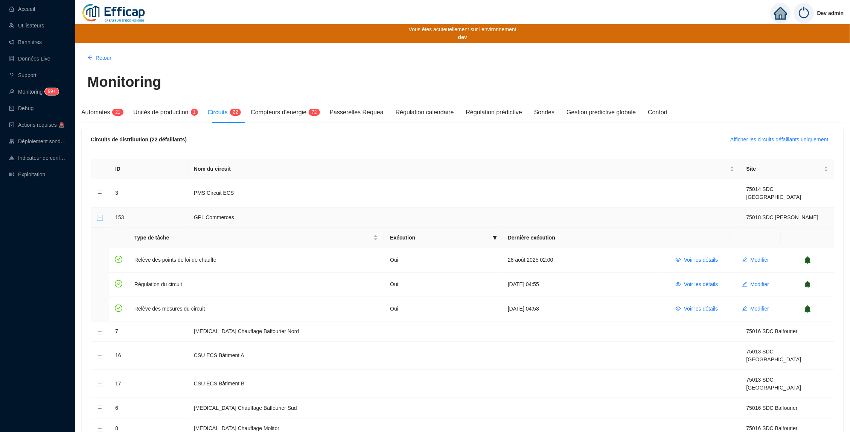
click at [98, 215] on button "Réduire la ligne" at bounding box center [100, 218] width 6 height 6
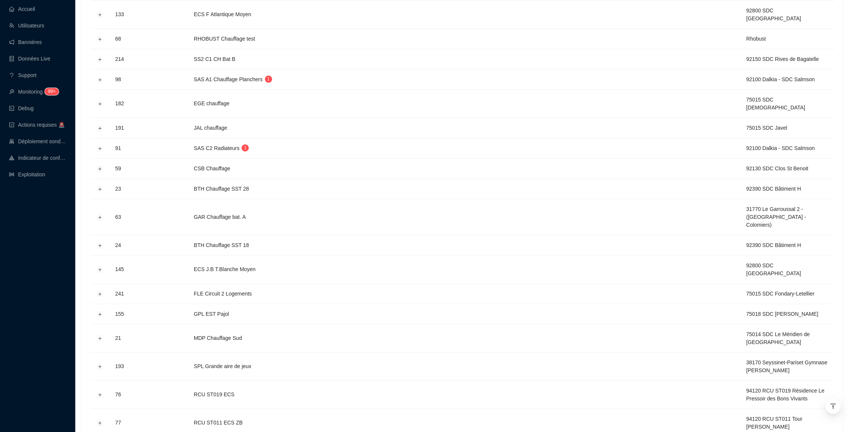
scroll to position [3066, 0]
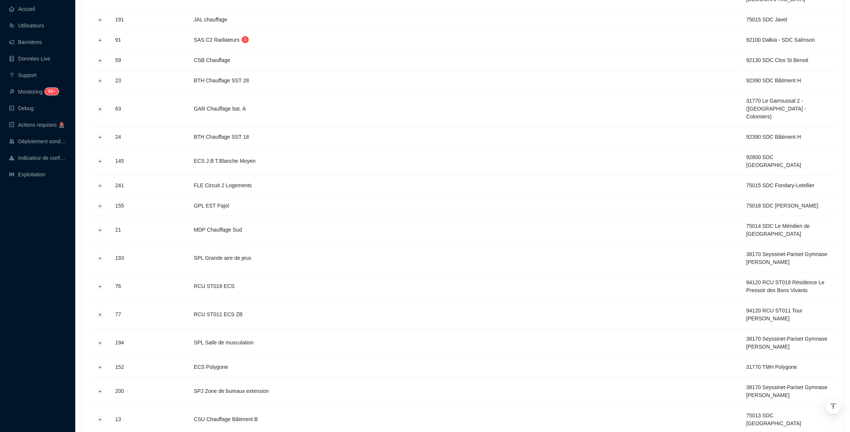
scroll to position [3158, 0]
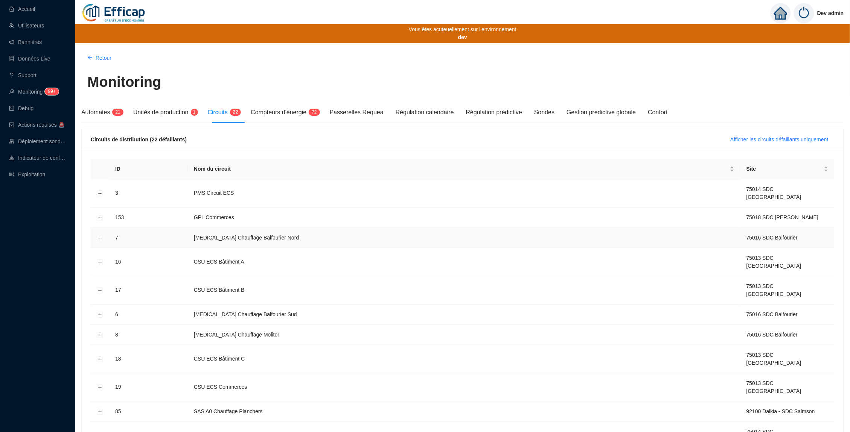
scroll to position [0, 0]
click at [18, 6] on link "Accueil" at bounding box center [22, 9] width 26 height 6
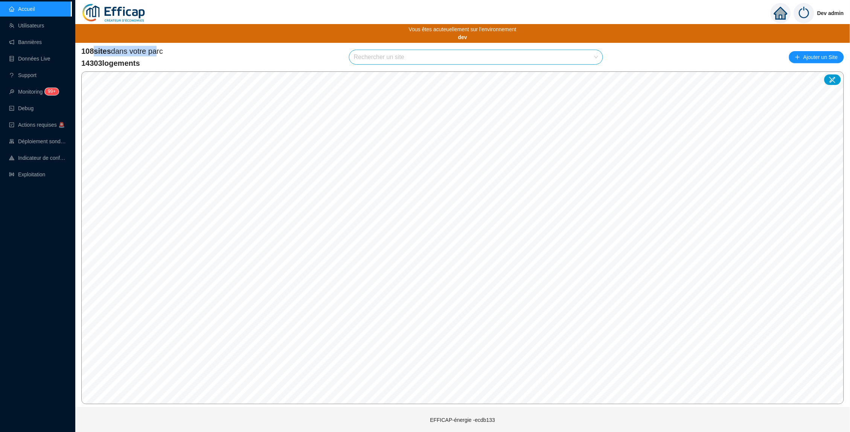
drag, startPoint x: 157, startPoint y: 51, endPoint x: 92, endPoint y: 49, distance: 65.1
click at [93, 49] on span "108 sites dans votre parc" at bounding box center [122, 51] width 82 height 11
click at [150, 61] on span "14303 logements" at bounding box center [122, 63] width 82 height 11
drag, startPoint x: 131, startPoint y: 61, endPoint x: 93, endPoint y: 61, distance: 38.4
click at [93, 61] on span "14303 logements" at bounding box center [122, 63] width 82 height 11
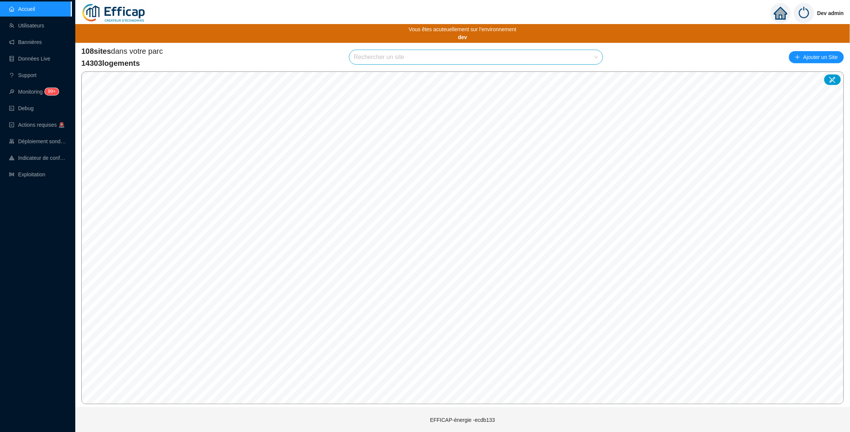
click at [155, 62] on span "14303 logements" at bounding box center [122, 63] width 82 height 11
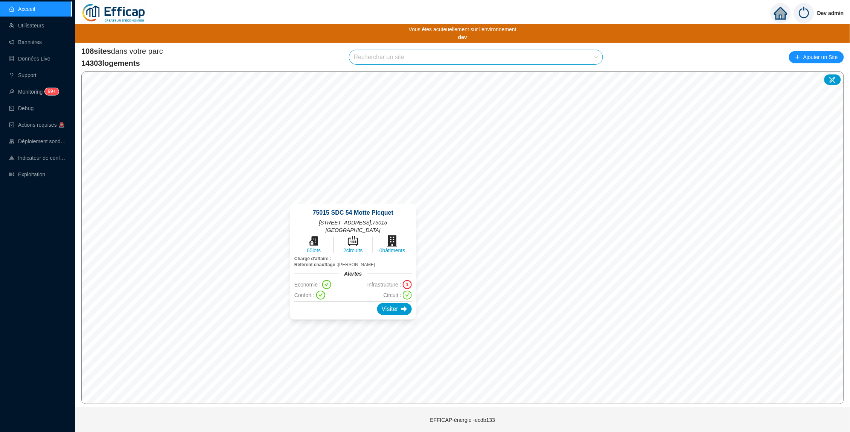
click at [353, 325] on div "75015 SDC 54 Motte Picquet 54 avenue de la Motte Picquet , 75015 PARIS 65 lots …" at bounding box center [353, 262] width 145 height 134
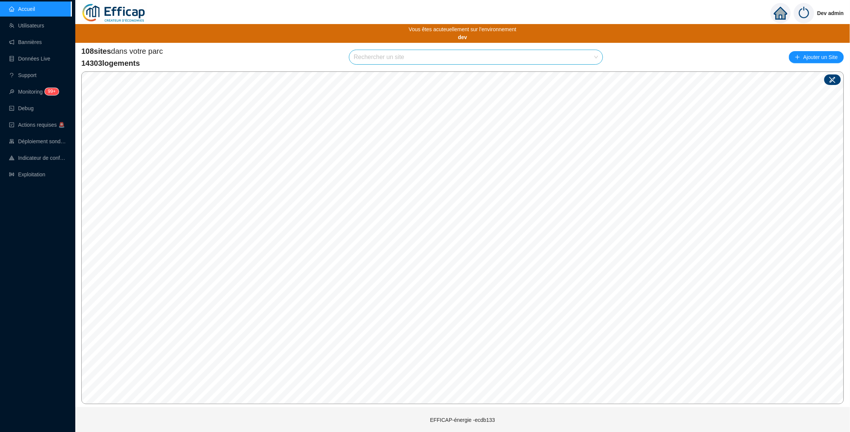
click at [832, 76] on icon at bounding box center [833, 80] width 8 height 8
click at [345, 172] on div "Site : Sélectionnez une option Enregistrer" at bounding box center [354, 199] width 116 height 54
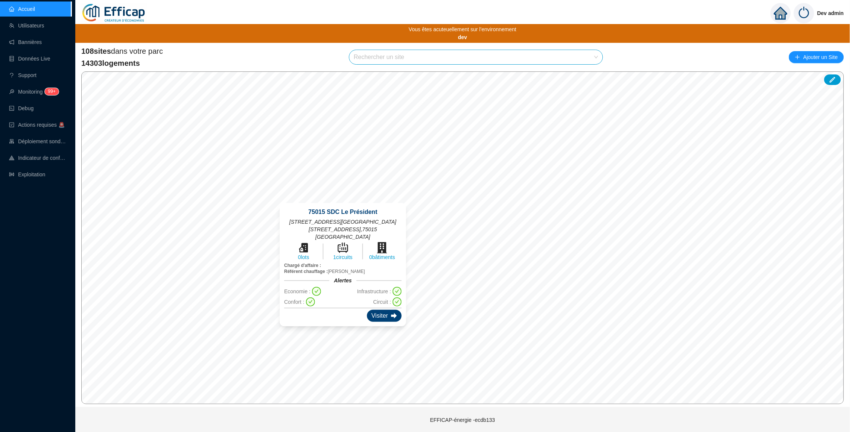
click at [387, 312] on div "Visiter" at bounding box center [384, 316] width 35 height 12
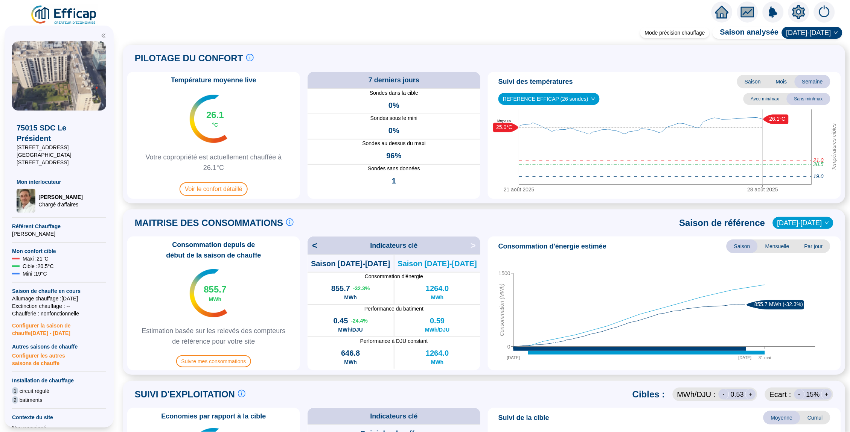
click at [727, 15] on icon "home" at bounding box center [722, 12] width 14 height 14
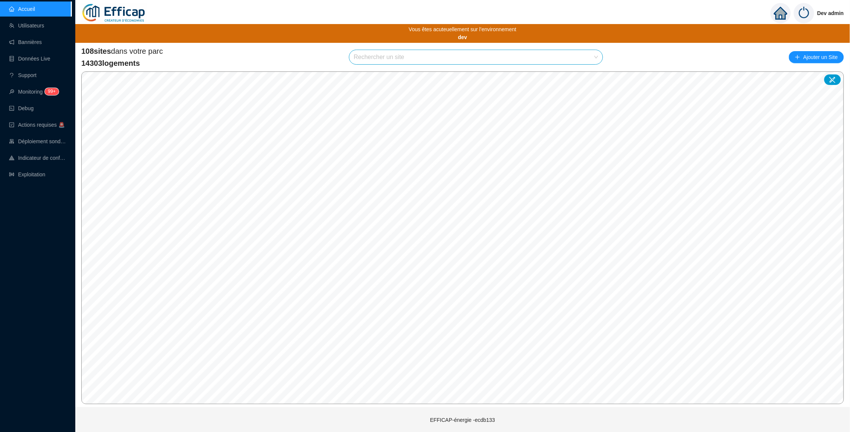
click at [827, 8] on span "Dev admin" at bounding box center [830, 13] width 27 height 24
click at [822, 14] on span "Dev admin" at bounding box center [830, 13] width 27 height 24
click at [802, 14] on img at bounding box center [804, 13] width 20 height 20
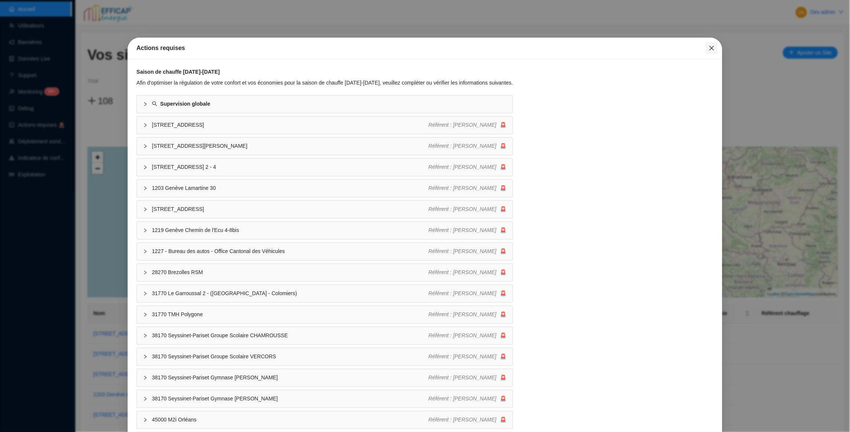
click at [713, 45] on icon "close" at bounding box center [712, 48] width 6 height 6
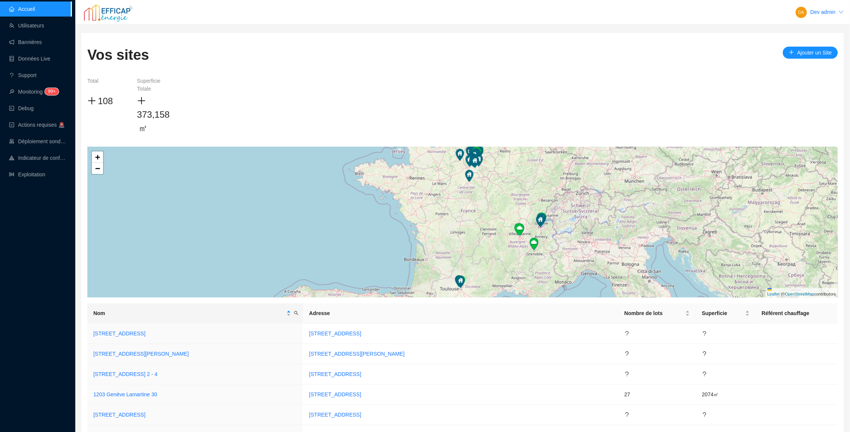
click at [804, 14] on img "button" at bounding box center [801, 12] width 11 height 11
click at [807, 29] on span "Se déconnecter" at bounding box center [818, 29] width 37 height 8
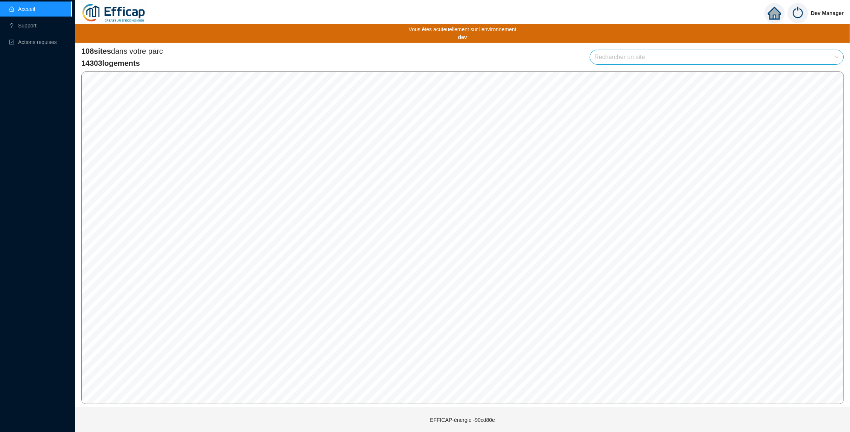
click at [643, 55] on input "search" at bounding box center [713, 57] width 237 height 14
click at [543, 55] on div "108 sites dans votre parc 14303 logements Rechercher un site" at bounding box center [462, 57] width 763 height 23
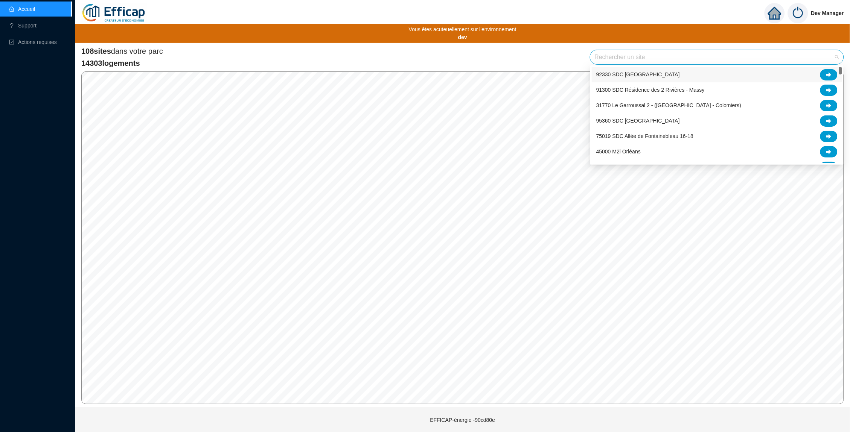
click at [769, 59] on input "search" at bounding box center [713, 57] width 237 height 14
click at [831, 74] on icon at bounding box center [828, 74] width 5 height 5
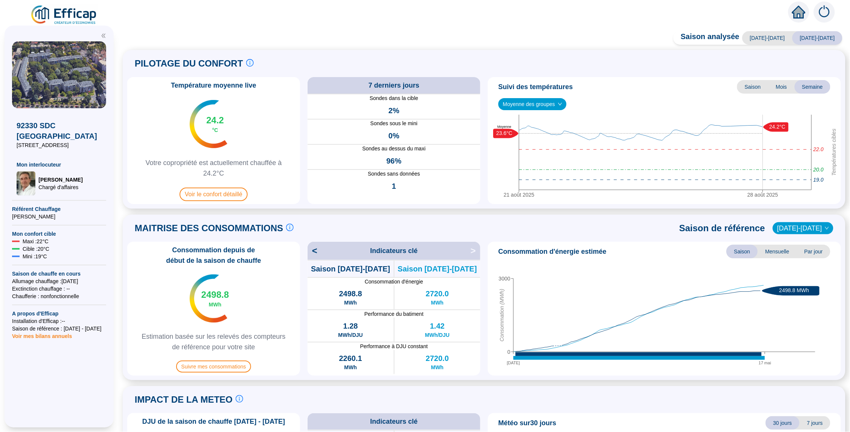
click at [779, 253] on span "Mensuelle" at bounding box center [777, 252] width 39 height 14
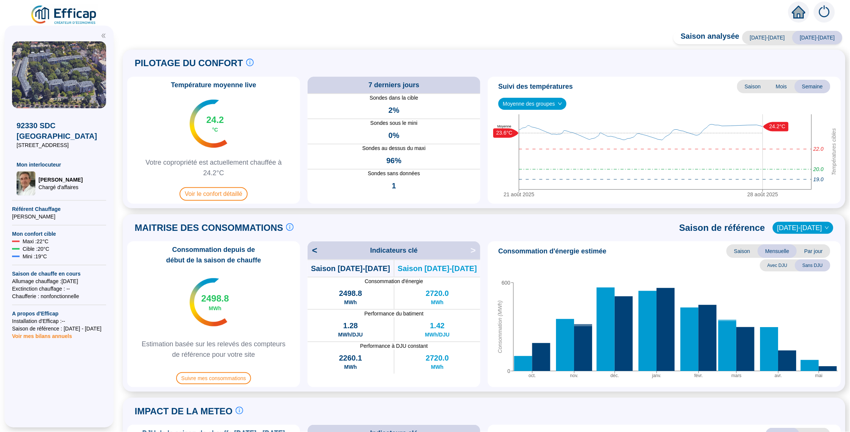
click at [816, 252] on span "Par jour" at bounding box center [813, 252] width 33 height 14
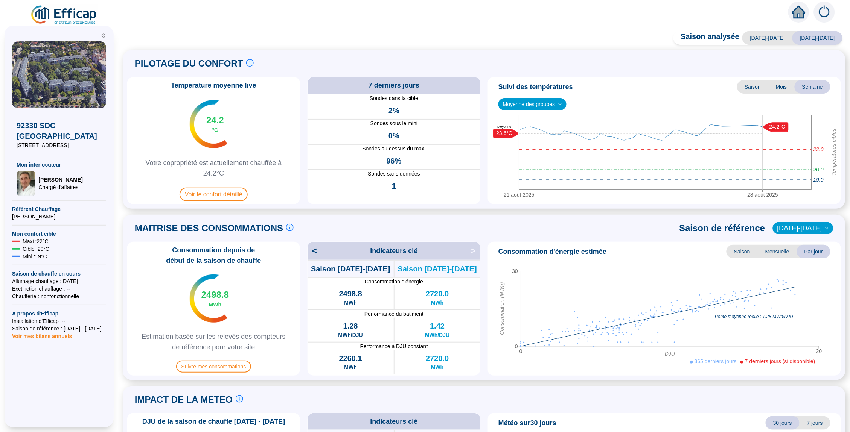
click at [749, 253] on span "Saison" at bounding box center [741, 252] width 31 height 14
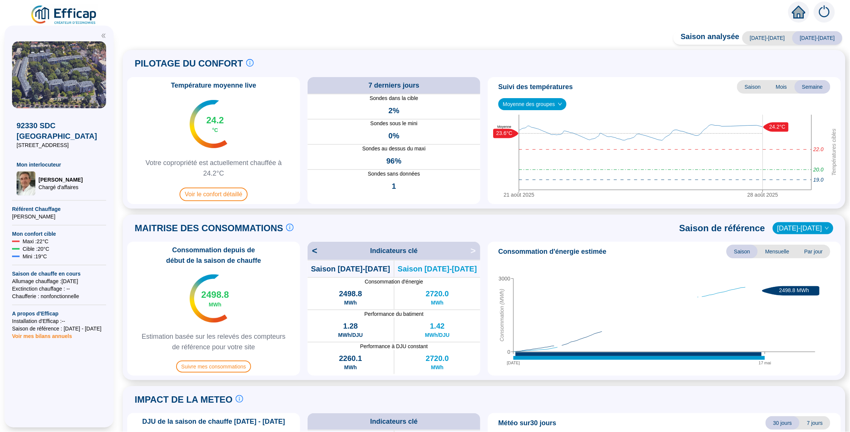
click at [811, 227] on span "[DATE]-[DATE]" at bounding box center [803, 228] width 52 height 11
click at [799, 276] on div "[DATE]-[DATE]" at bounding box center [807, 280] width 39 height 8
click at [783, 88] on span "Mois" at bounding box center [781, 87] width 26 height 14
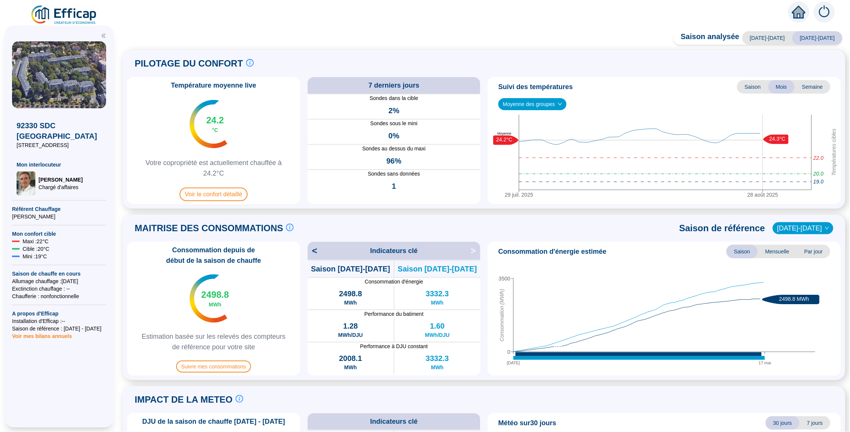
click at [751, 88] on span "Saison" at bounding box center [752, 87] width 31 height 14
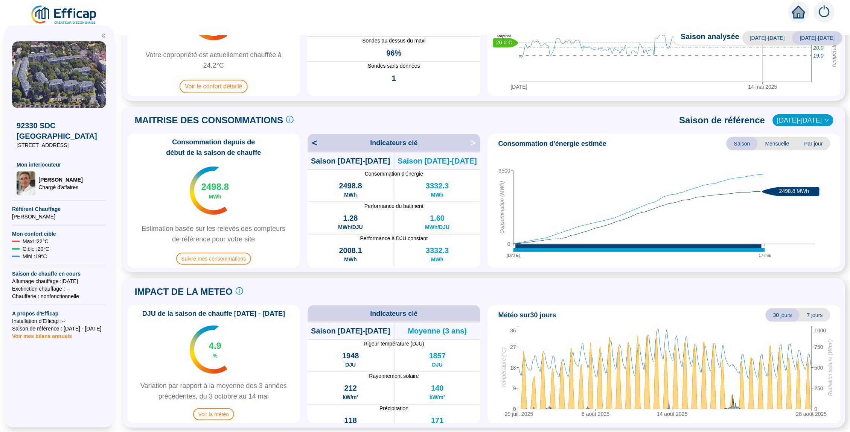
click at [773, 37] on span "[DATE]-[DATE]" at bounding box center [767, 38] width 50 height 14
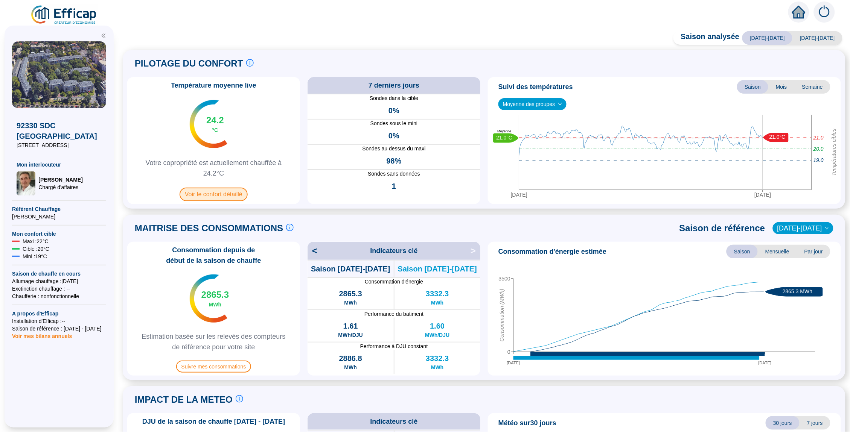
click at [212, 195] on span "Voir le confort détaillé" at bounding box center [214, 195] width 68 height 14
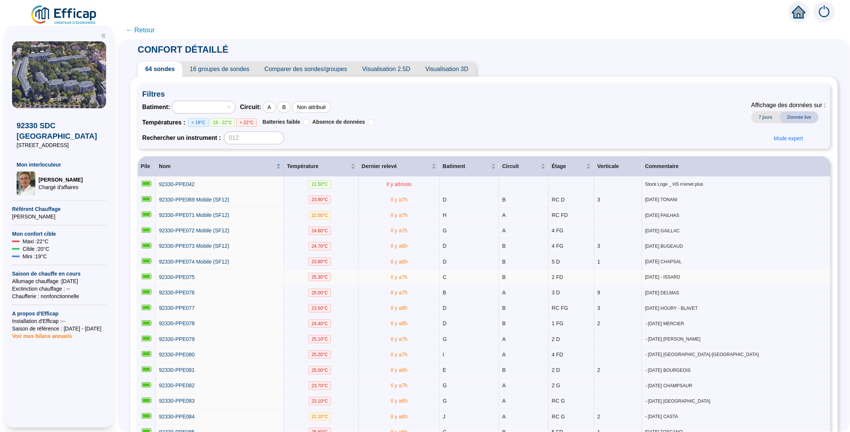
click at [189, 270] on td "92330-PPE075" at bounding box center [220, 277] width 128 height 15
click at [189, 274] on span "92330-PPE075" at bounding box center [177, 277] width 36 height 6
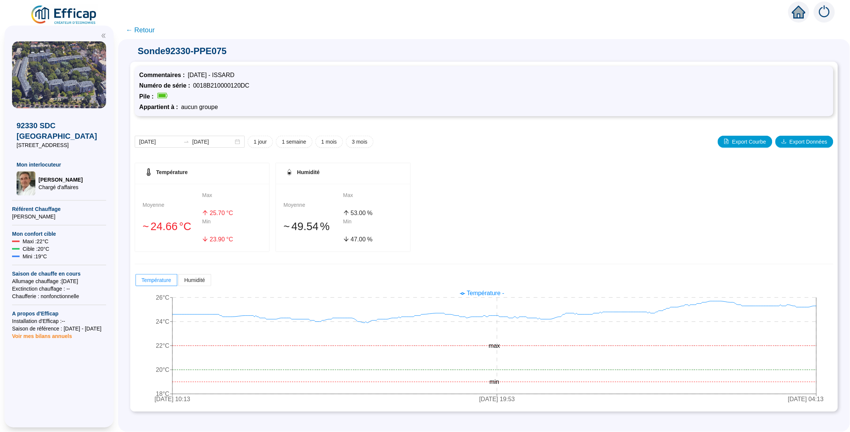
click at [148, 29] on span "← Retour" at bounding box center [140, 30] width 29 height 11
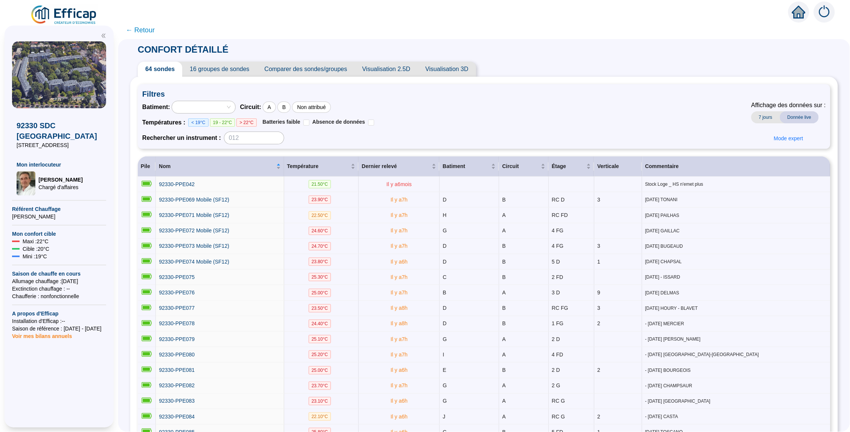
click at [298, 73] on span "Comparer des sondes/groupes" at bounding box center [306, 69] width 98 height 15
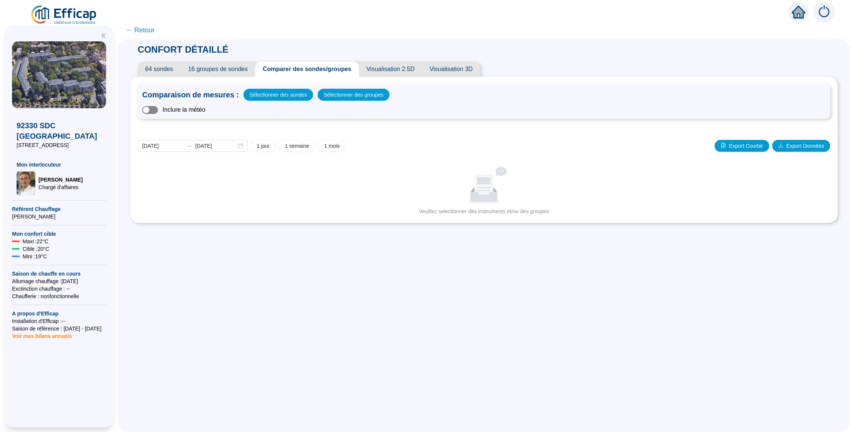
click at [150, 109] on span "button" at bounding box center [150, 110] width 16 height 8
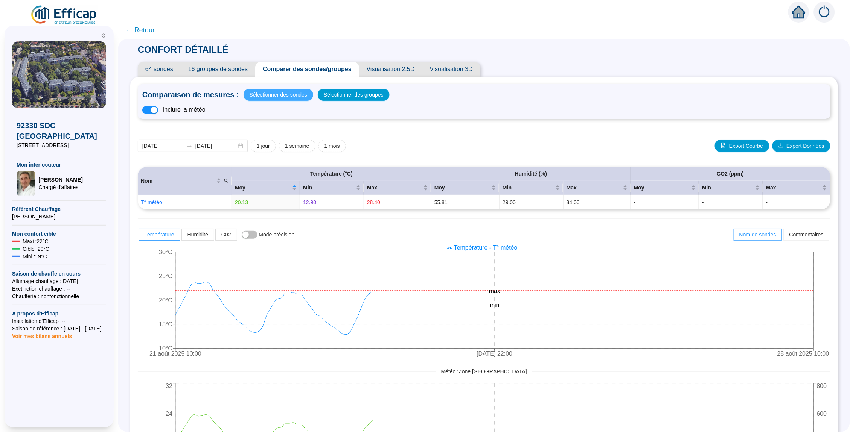
click at [300, 95] on span "Sélectionner des sondes" at bounding box center [279, 95] width 58 height 11
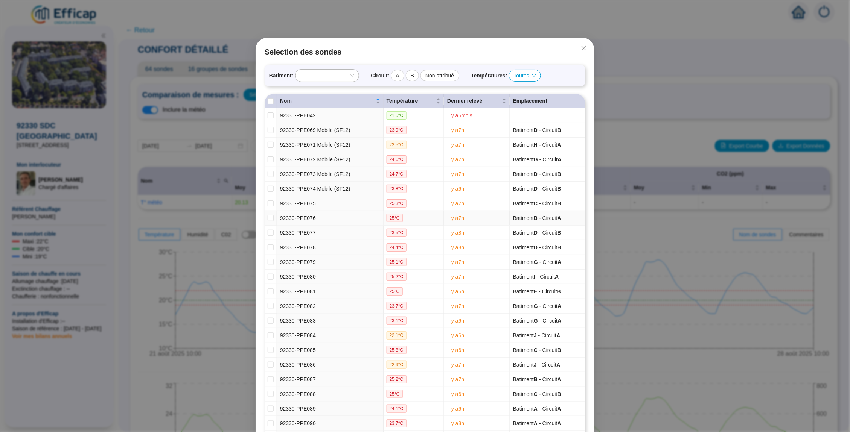
click at [269, 214] on td at bounding box center [271, 218] width 12 height 15
click at [270, 221] on span at bounding box center [271, 218] width 6 height 6
click at [270, 221] on input "checkbox" at bounding box center [271, 218] width 6 height 6
checkbox input "true"
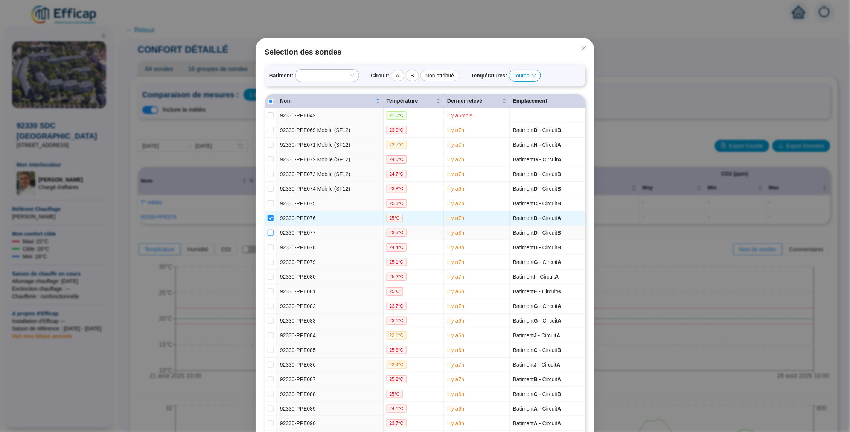
click at [270, 234] on input "checkbox" at bounding box center [271, 233] width 6 height 6
checkbox input "true"
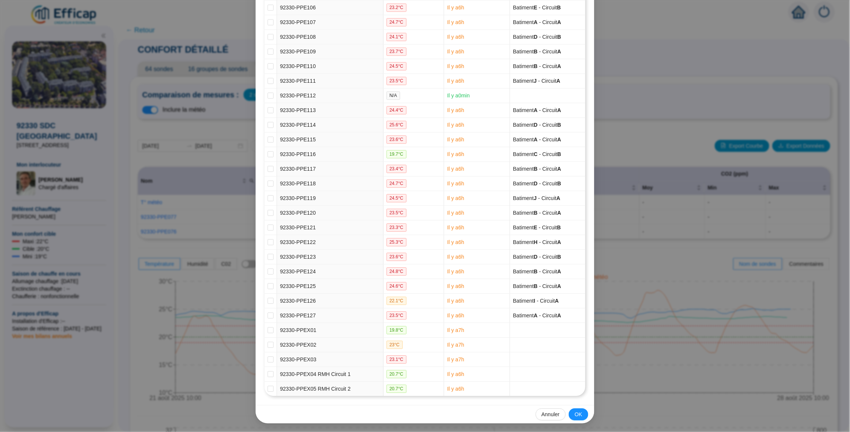
click at [662, 201] on div "Selection des sondes Batiment : Circuit : A B Non attribué Températures : Toute…" at bounding box center [425, 216] width 850 height 432
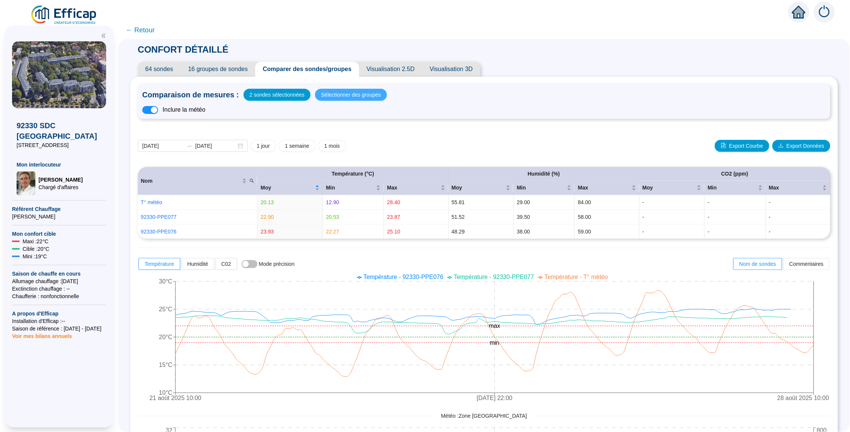
click at [373, 96] on span "Sélectionner des groupes" at bounding box center [351, 95] width 60 height 11
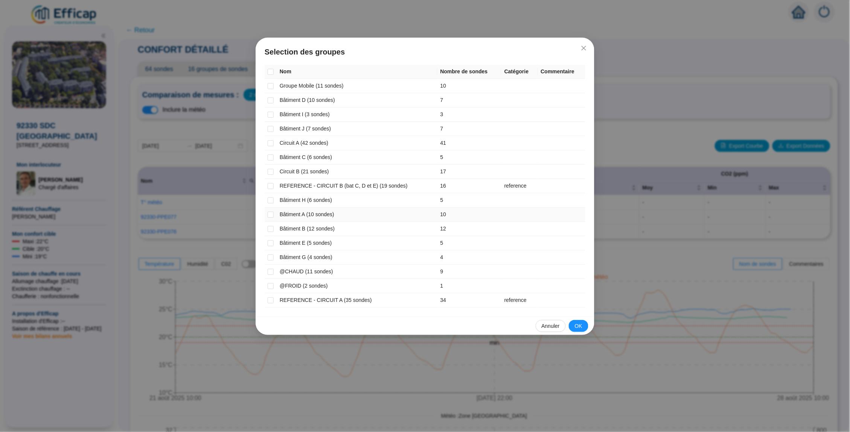
click at [274, 212] on td at bounding box center [271, 215] width 12 height 14
click at [271, 212] on input "checkbox" at bounding box center [271, 215] width 6 height 6
checkbox input "true"
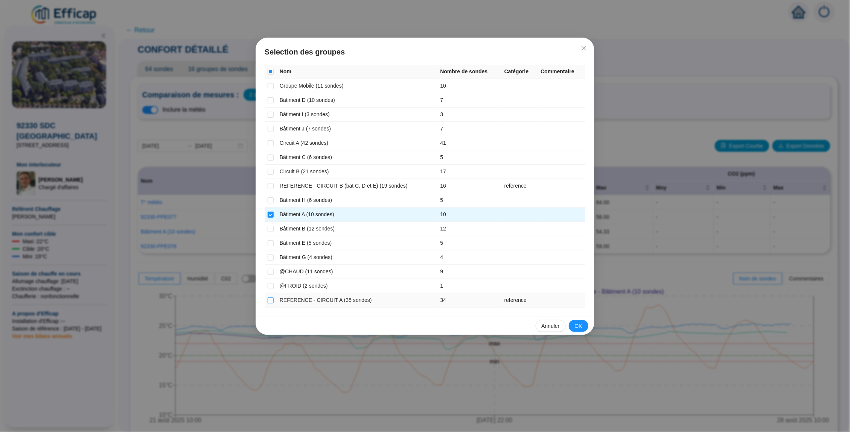
click at [270, 298] on input "checkbox" at bounding box center [271, 301] width 6 height 6
checkbox input "true"
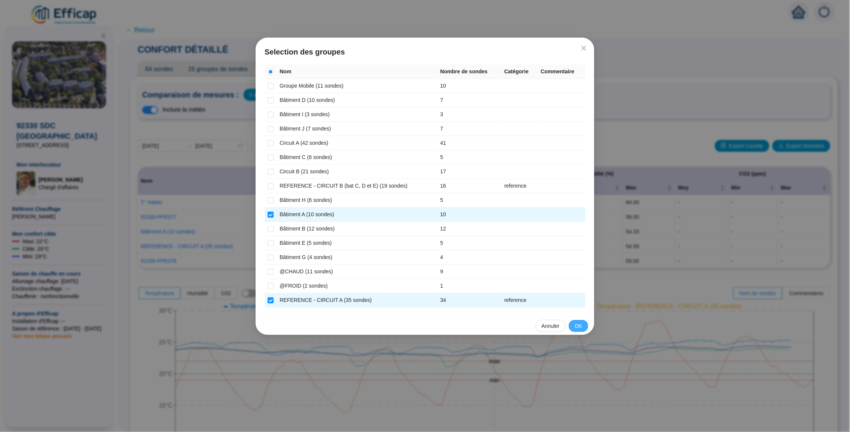
click at [579, 323] on span "OK" at bounding box center [579, 327] width 8 height 8
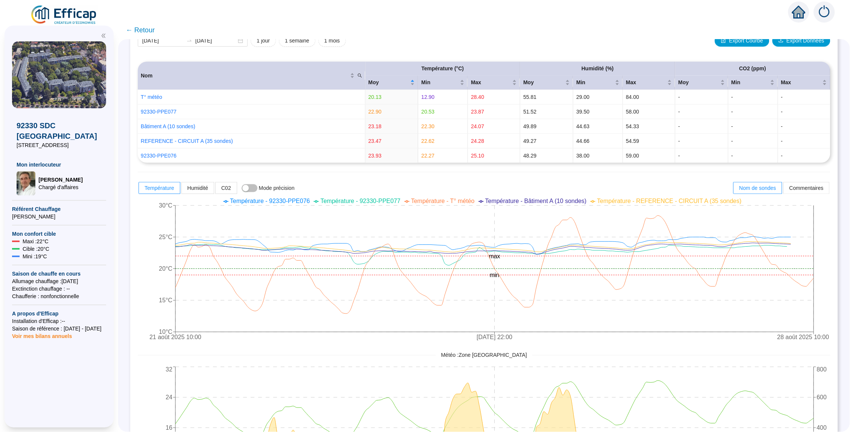
scroll to position [37, 0]
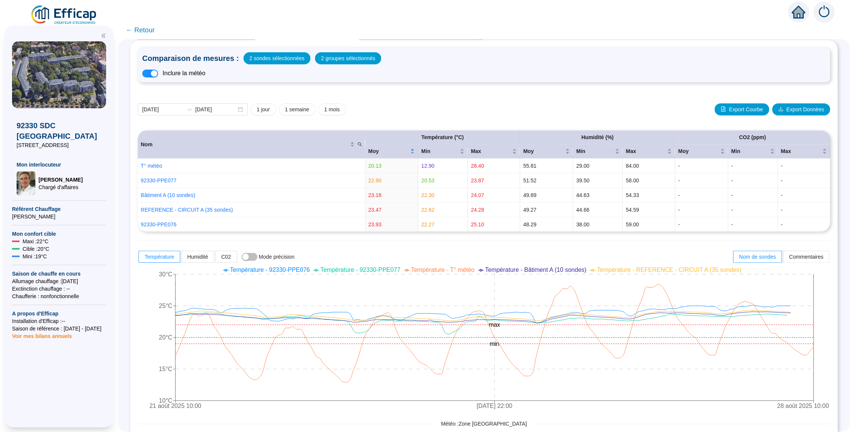
click at [142, 30] on span "← Retour" at bounding box center [140, 30] width 29 height 11
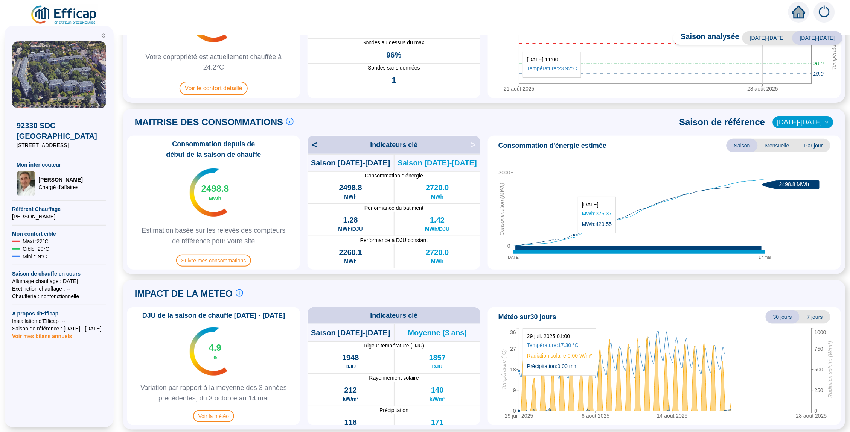
scroll to position [108, 0]
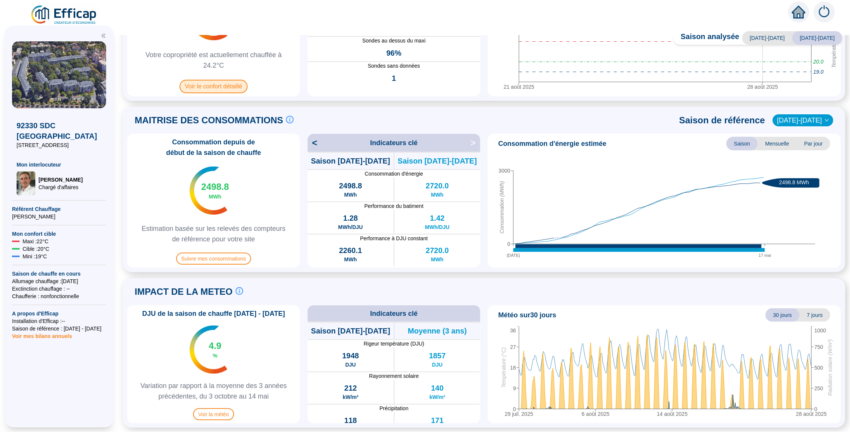
click at [240, 86] on span "Voir le confort détaillé" at bounding box center [214, 87] width 68 height 14
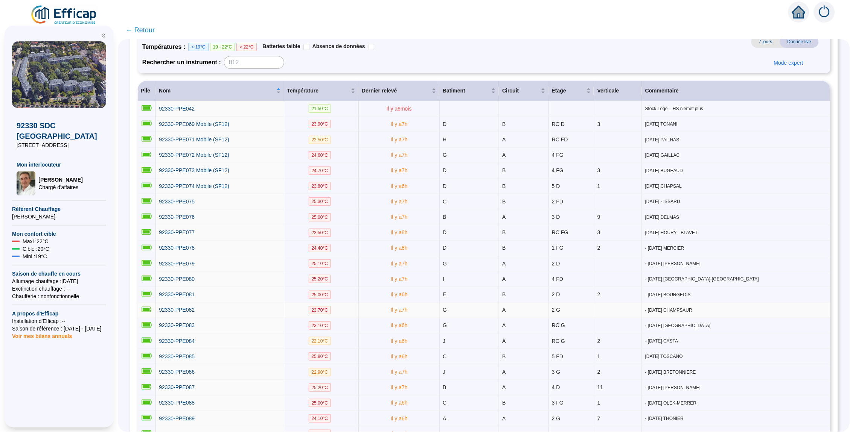
scroll to position [19, 0]
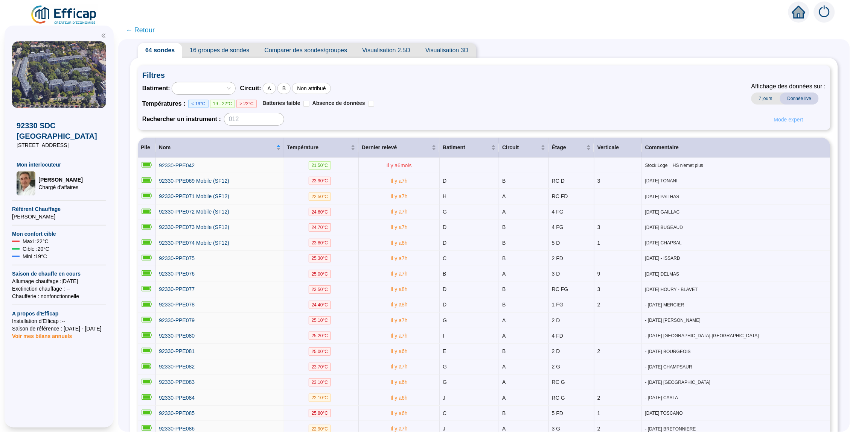
click at [798, 123] on button "Mode expert" at bounding box center [788, 120] width 41 height 12
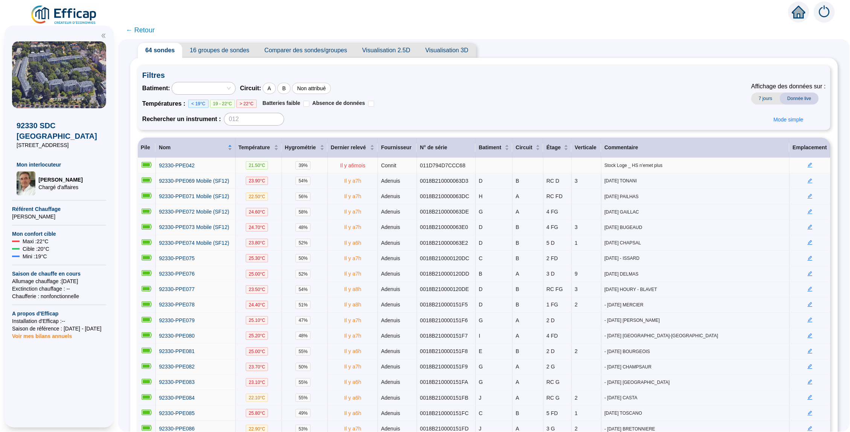
click at [809, 164] on icon "edit" at bounding box center [809, 165] width 5 height 5
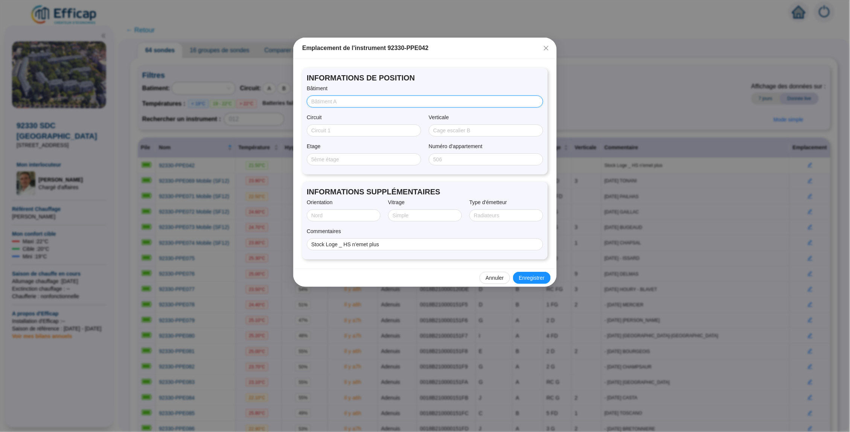
click at [340, 101] on input "Bâtiment" at bounding box center [424, 102] width 226 height 8
type input "TEST"
click at [533, 278] on span "Enregistrer" at bounding box center [532, 278] width 26 height 8
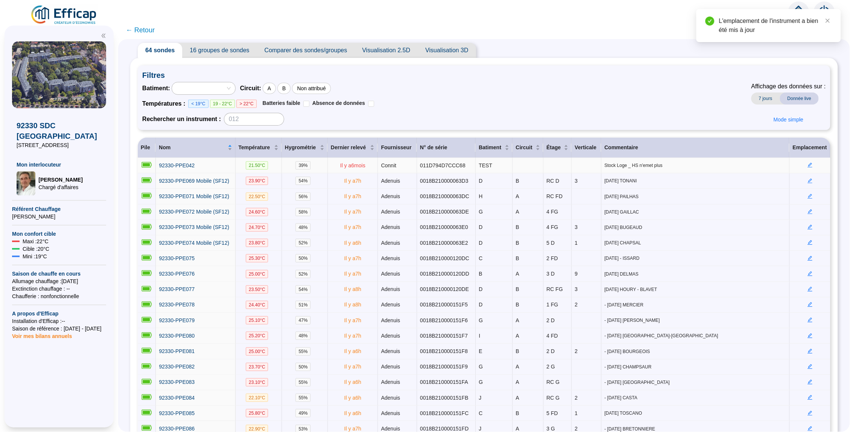
click at [808, 164] on icon "edit" at bounding box center [809, 165] width 5 height 5
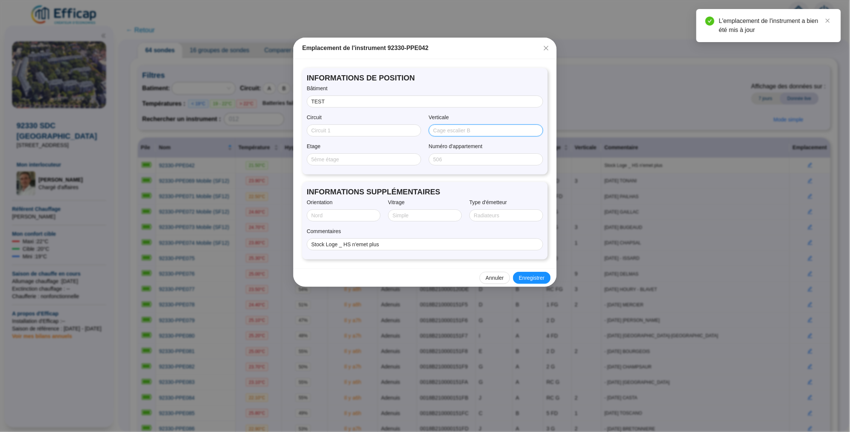
click at [448, 131] on input "Verticale" at bounding box center [485, 131] width 104 height 8
type input ""r"
click at [442, 164] on div "Etage Numéro d'appartement" at bounding box center [425, 156] width 236 height 27
click at [442, 156] on input "Numéro d'appartement" at bounding box center [485, 160] width 104 height 8
type input "rr"
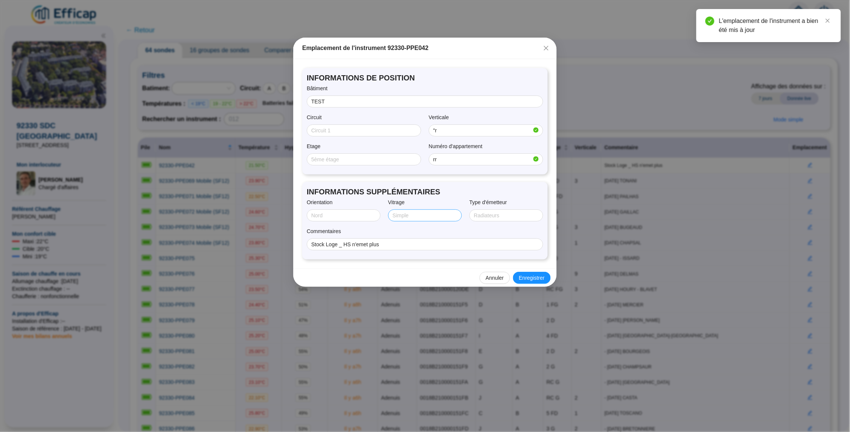
click at [398, 218] on span at bounding box center [425, 216] width 74 height 12
click at [414, 216] on input "Vitrage" at bounding box center [424, 216] width 63 height 8
type input "rr"
click at [456, 244] on input "Stock Loge _ HS n'emet plus" at bounding box center [424, 245] width 226 height 8
type input "Stock Loge _ HS n'emet plus"r"r"
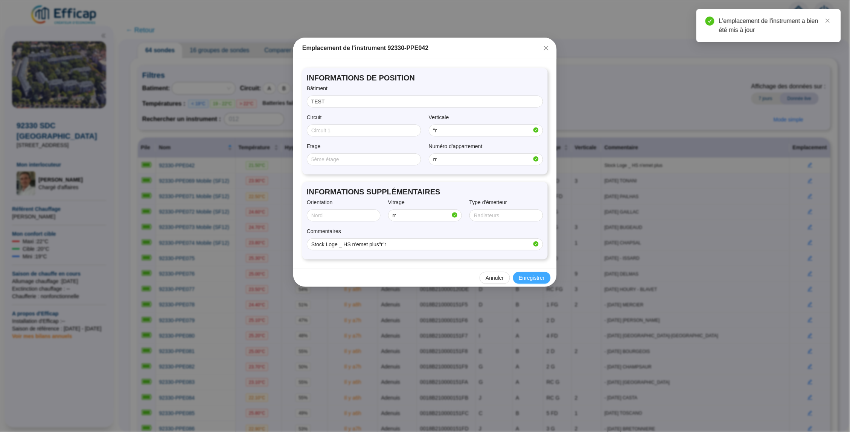
click at [516, 272] on button "Enregistrer" at bounding box center [532, 278] width 38 height 12
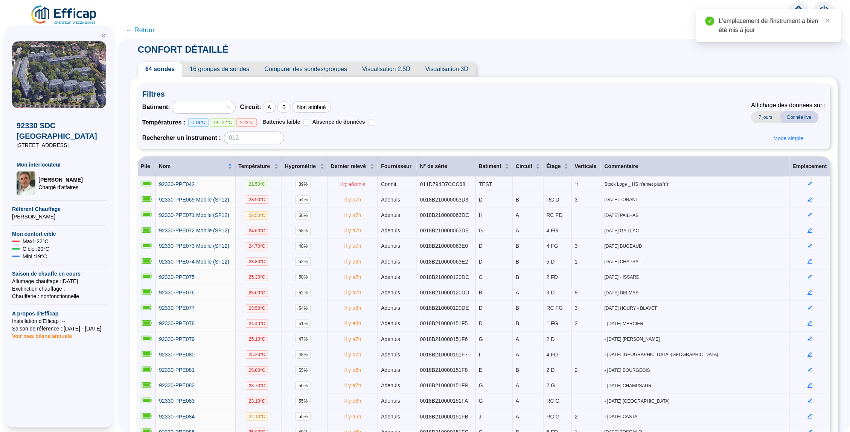
scroll to position [0, 0]
click at [828, 21] on icon "close" at bounding box center [827, 20] width 5 height 5
click at [811, 183] on icon "edit" at bounding box center [810, 184] width 5 height 5
click at [811, 183] on body "X 92330 SDC Parc Penthievre [STREET_ADDRESS] Mon interlocuteur [PERSON_NAME] Ch…" at bounding box center [425, 216] width 850 height 432
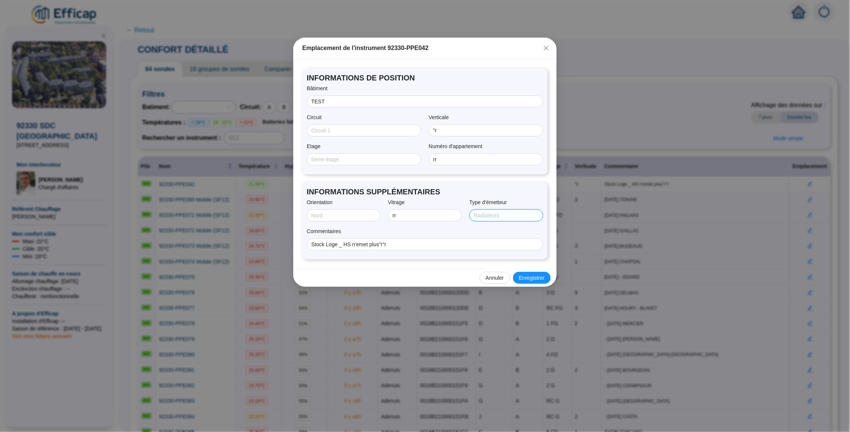
click at [508, 216] on input "Type d'émetteur" at bounding box center [505, 216] width 63 height 8
click at [543, 50] on icon "close" at bounding box center [546, 48] width 6 height 6
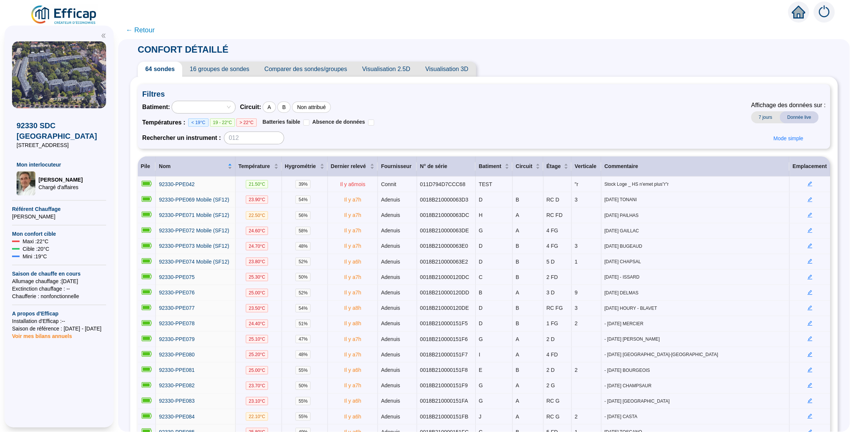
click at [211, 71] on span "16 groupes de sondes" at bounding box center [219, 69] width 75 height 15
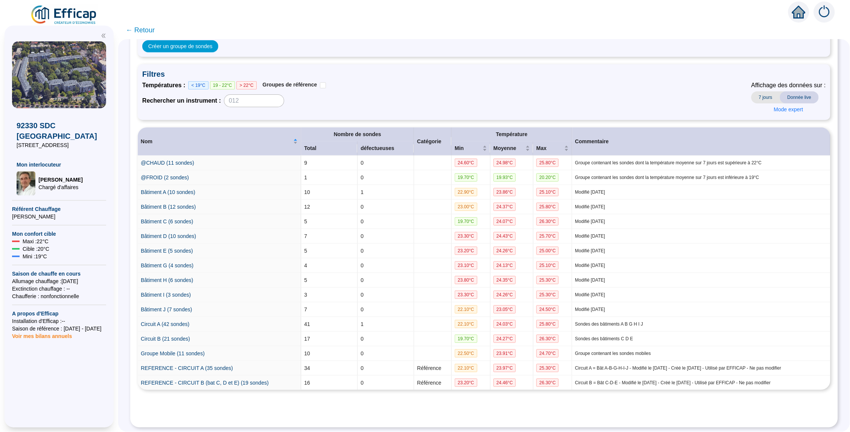
scroll to position [61, 0]
click at [789, 107] on span "Mode expert" at bounding box center [788, 110] width 29 height 8
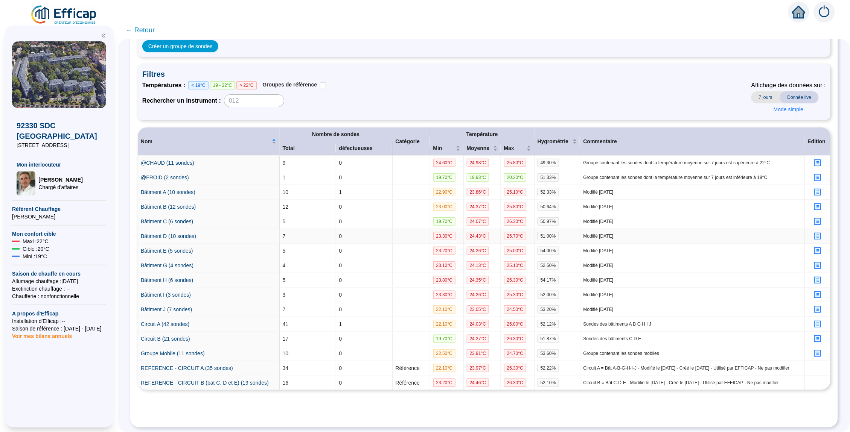
click at [820, 235] on icon "profile" at bounding box center [818, 237] width 6 height 6
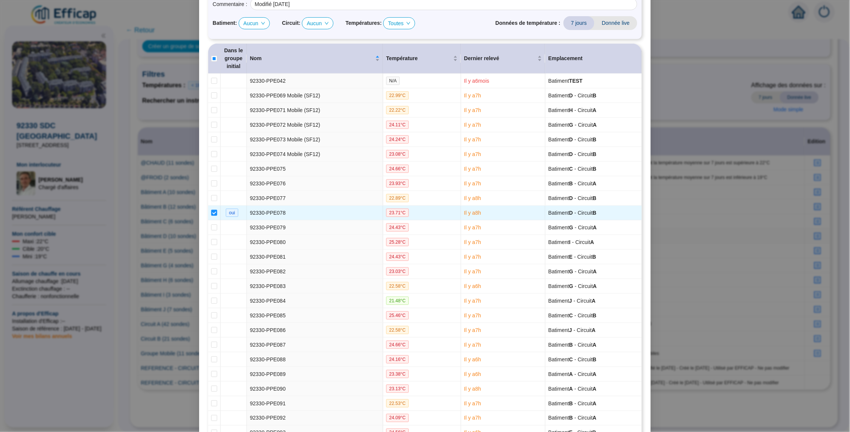
scroll to position [0, 0]
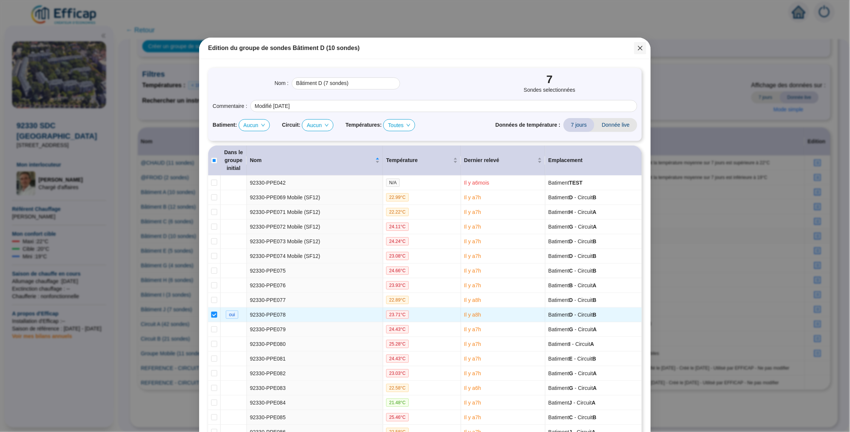
click at [644, 49] on span "Fermer" at bounding box center [640, 48] width 12 height 6
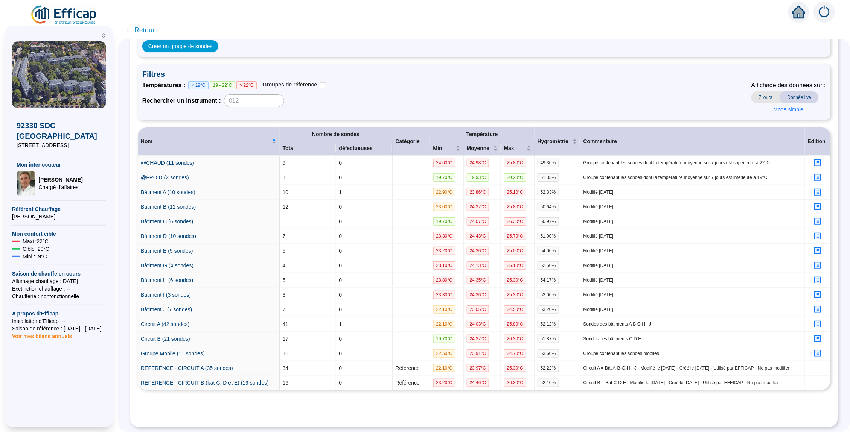
click at [126, 29] on span "← Retour" at bounding box center [140, 30] width 29 height 11
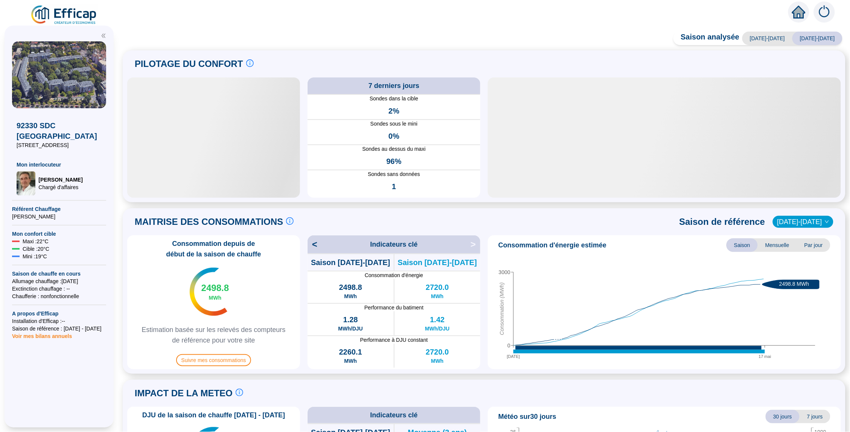
click at [221, 367] on div "Consommation depuis de début de la saison de chauffe 2498.8 MWh Estimation basé…" at bounding box center [213, 303] width 173 height 134
click at [225, 356] on div "Consommation depuis de début de la saison de chauffe 2498.8 MWh Estimation basé…" at bounding box center [213, 303] width 173 height 134
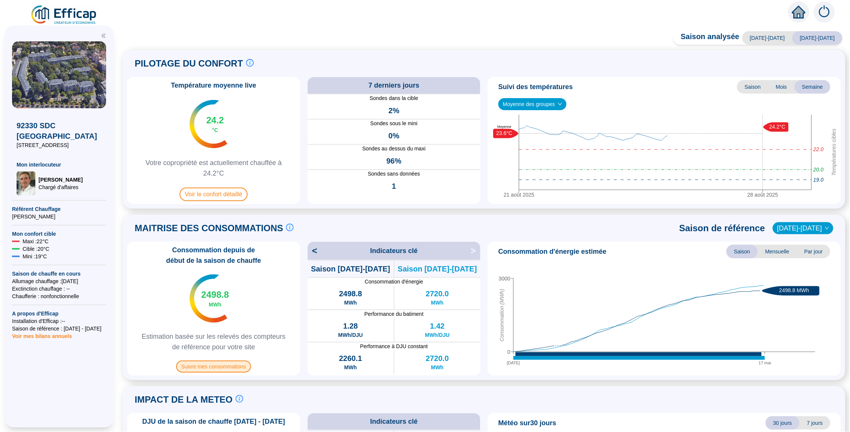
click at [221, 362] on span "Suivre mes consommations" at bounding box center [213, 367] width 75 height 12
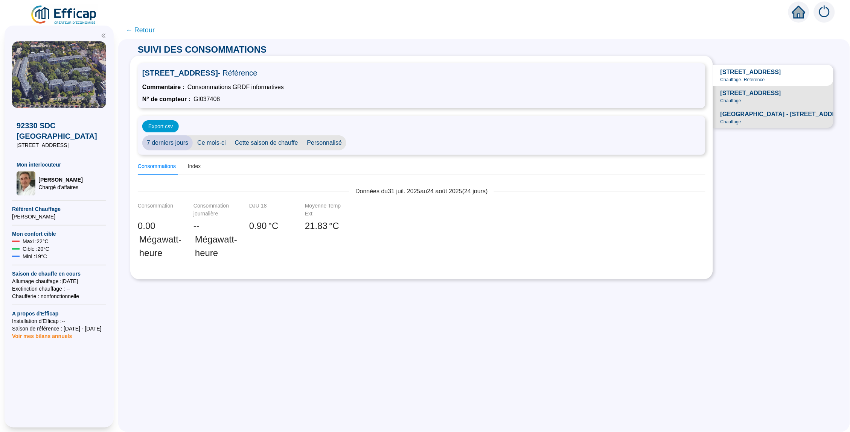
click at [213, 139] on span "Ce mois-ci" at bounding box center [212, 142] width 38 height 15
click at [771, 99] on div "[STREET_ADDRESS]" at bounding box center [750, 96] width 61 height 15
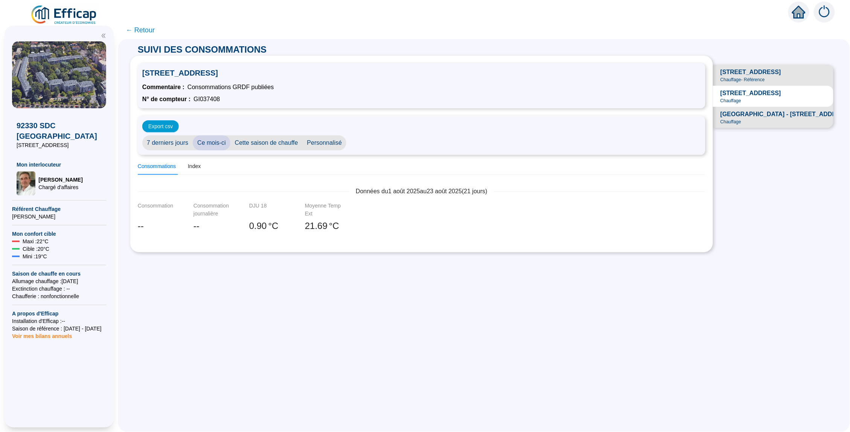
click at [772, 117] on div "[GEOGRAPHIC_DATA] - [STREET_ADDRESS]" at bounding box center [785, 117] width 130 height 15
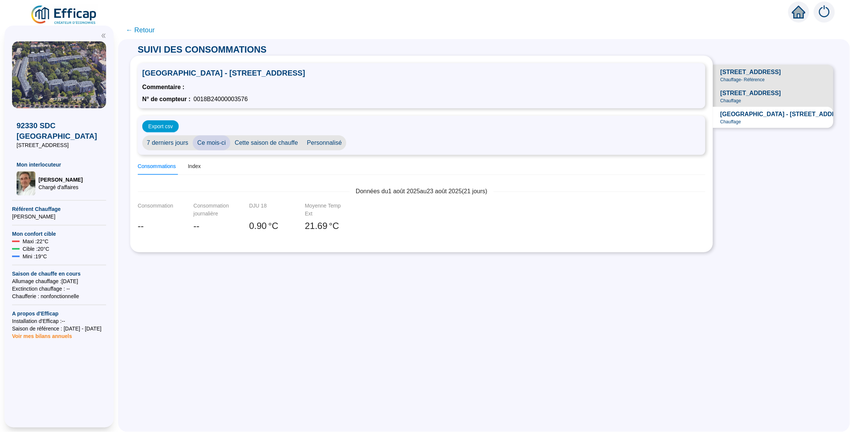
click at [187, 143] on span "7 derniers jours" at bounding box center [167, 142] width 50 height 15
click at [296, 135] on span "Cette saison de chauffe" at bounding box center [266, 142] width 72 height 15
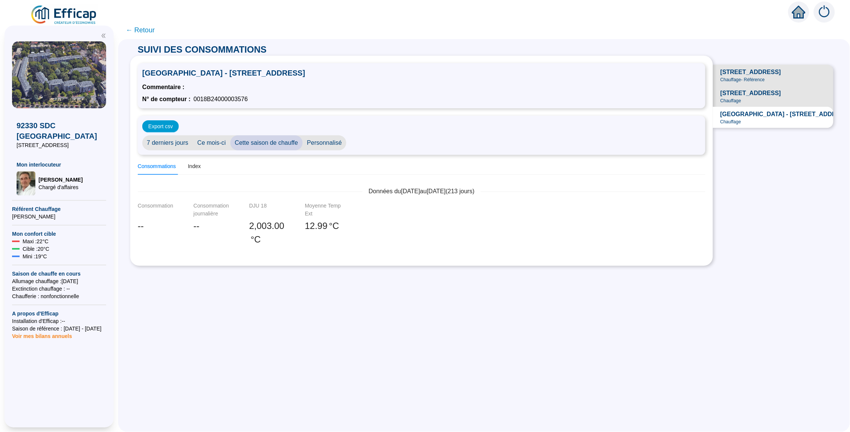
click at [781, 100] on div "[STREET_ADDRESS]" at bounding box center [750, 96] width 61 height 15
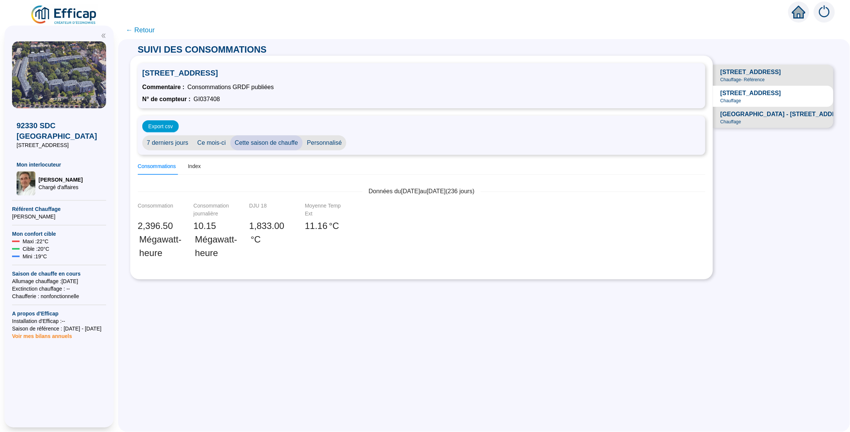
click at [781, 73] on span "[STREET_ADDRESS]" at bounding box center [750, 72] width 61 height 9
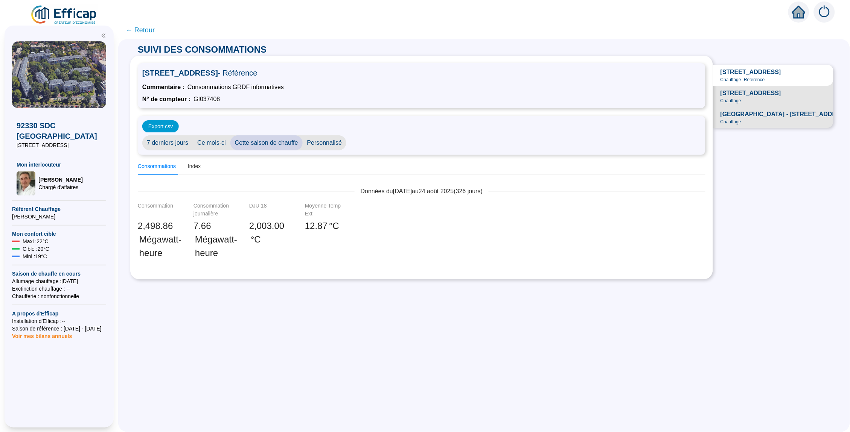
click at [146, 30] on span "← Retour" at bounding box center [140, 30] width 29 height 11
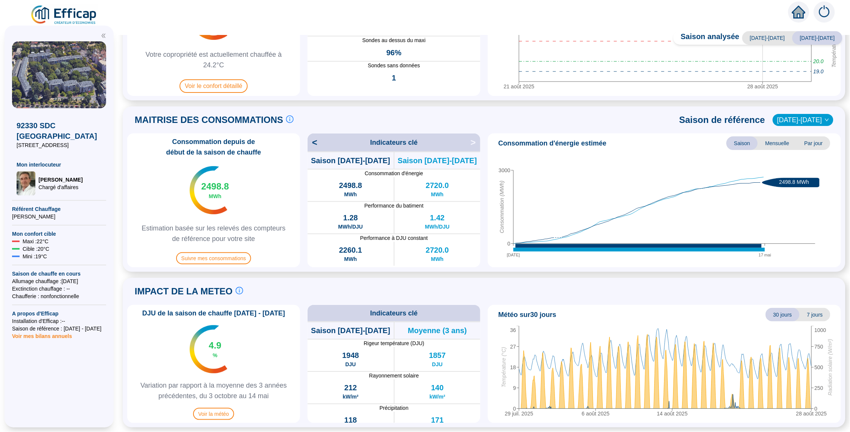
scroll to position [108, 0]
